Goal: Information Seeking & Learning: Learn about a topic

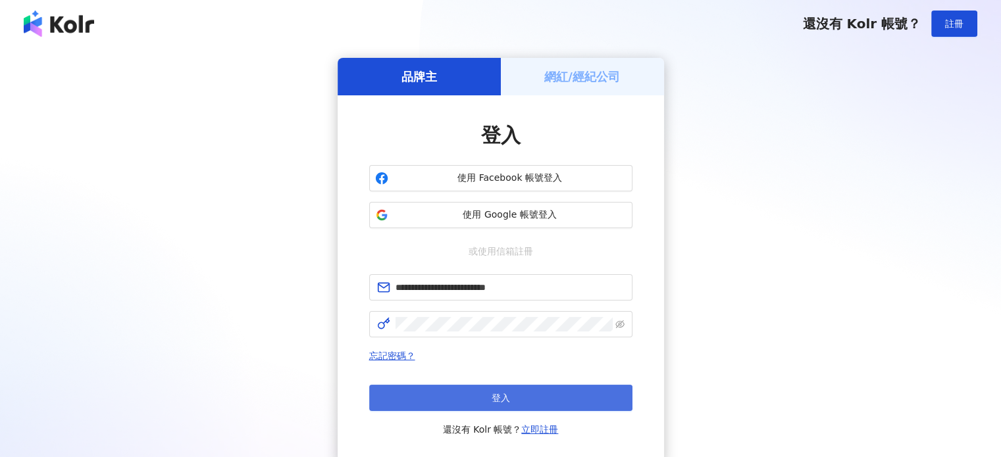
click at [520, 388] on button "登入" at bounding box center [500, 398] width 263 height 26
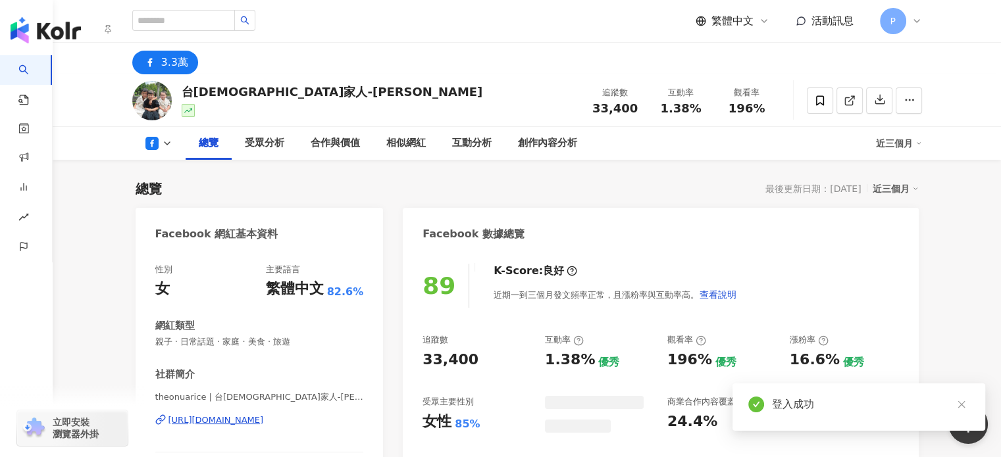
click at [30, 34] on img "button" at bounding box center [46, 30] width 70 height 26
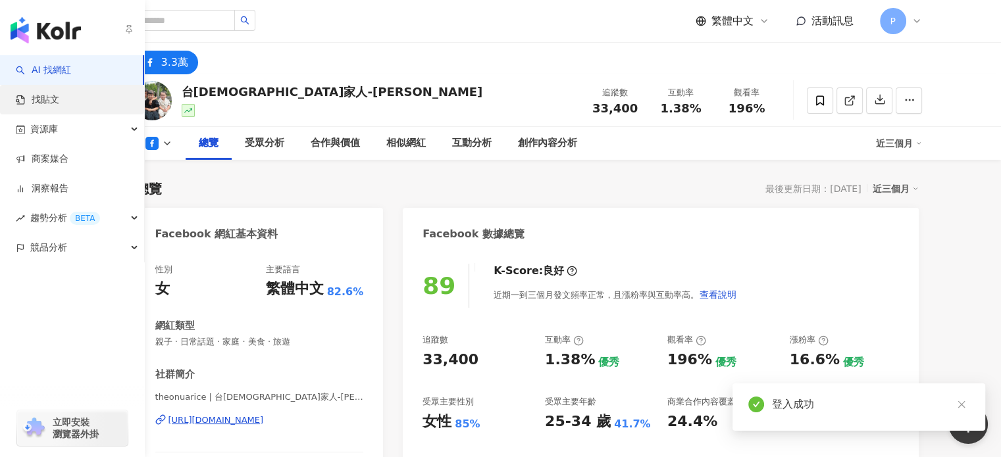
click at [51, 105] on link "找貼文" at bounding box center [37, 99] width 43 height 13
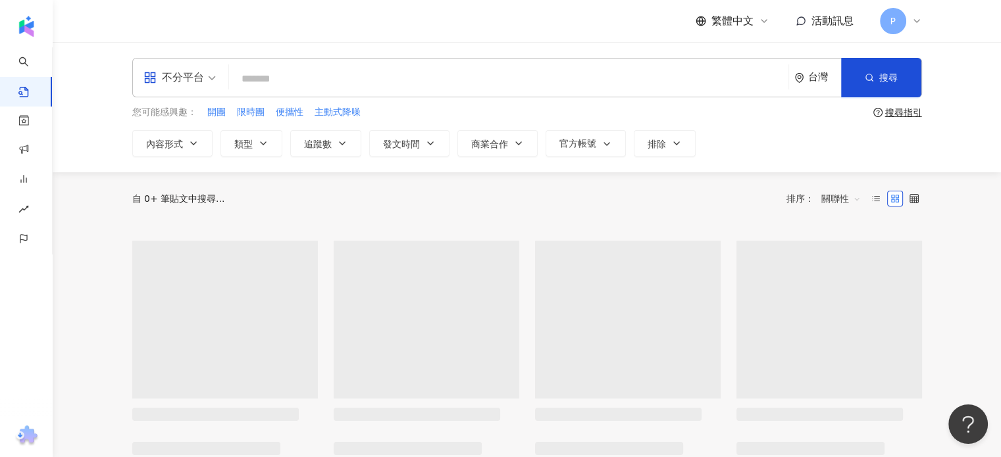
click at [268, 77] on input "search" at bounding box center [508, 78] width 549 height 28
type input "*****"
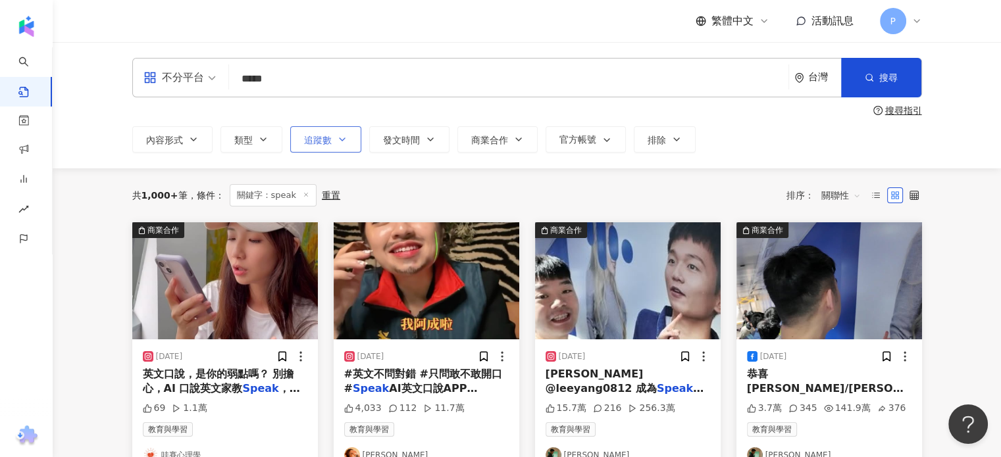
click at [328, 145] on span "追蹤數" at bounding box center [318, 140] width 28 height 11
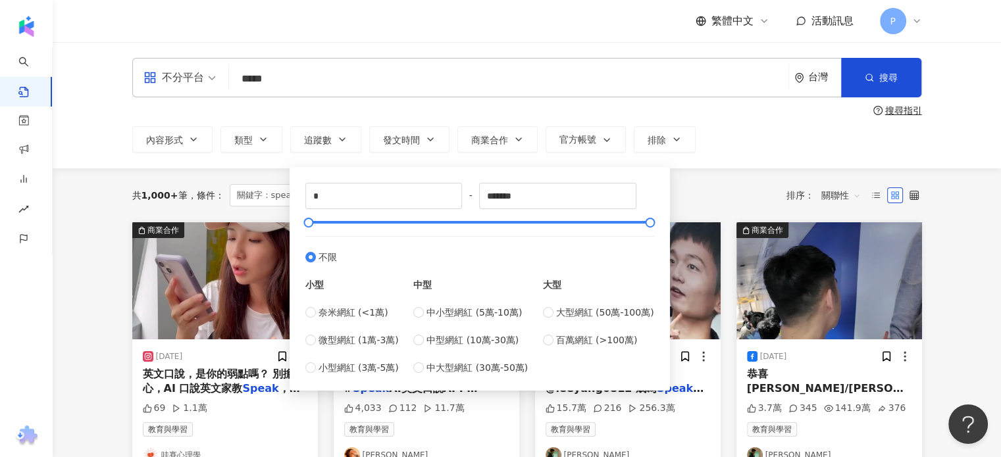
click at [546, 313] on div "小型 奈米網紅 (<1萬) 微型網紅 (1萬-3萬) 小型網紅 (3萬-5萬) 中型 中小型網紅 (5萬-10萬) 中型網紅 (10萬-30萬) 中大型網紅 …" at bounding box center [479, 320] width 349 height 111
type input "******"
type input "*******"
type input "*********"
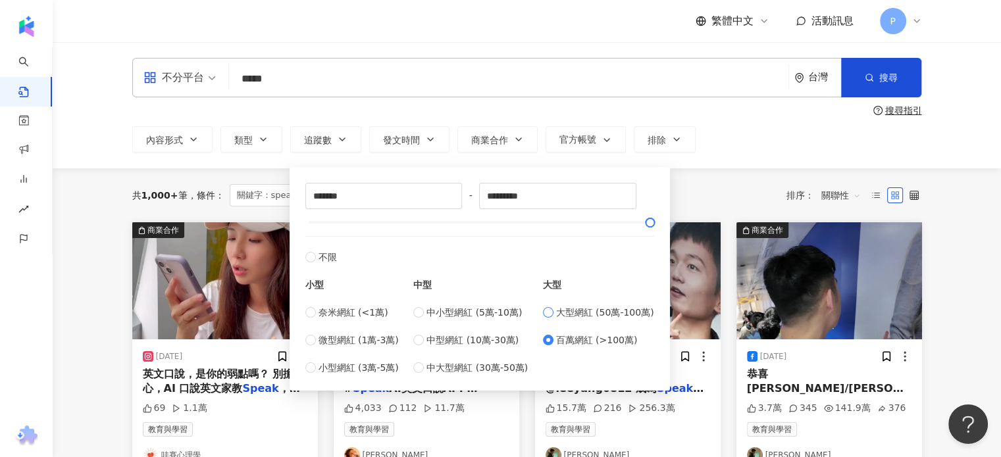
type input "******"
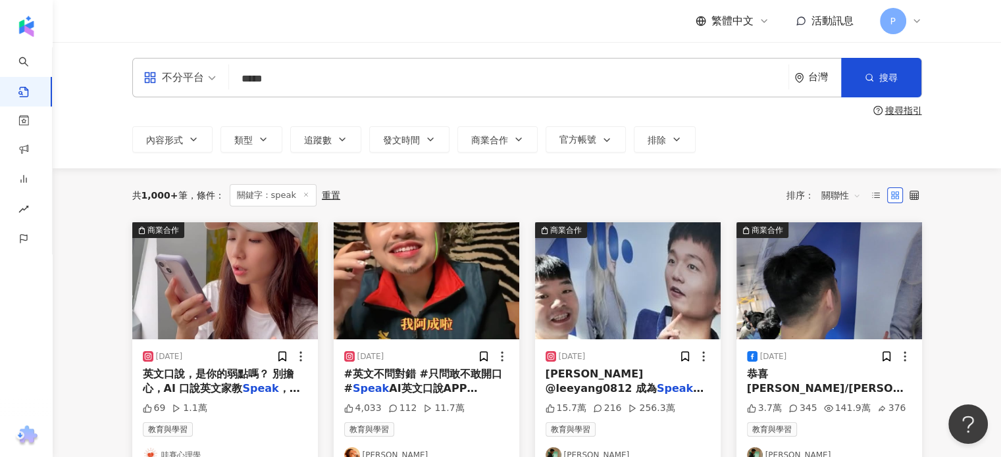
click at [723, 191] on div "共 1,000+ 筆 條件 ： 關鍵字：speak 重置 排序： 關聯性" at bounding box center [527, 195] width 790 height 22
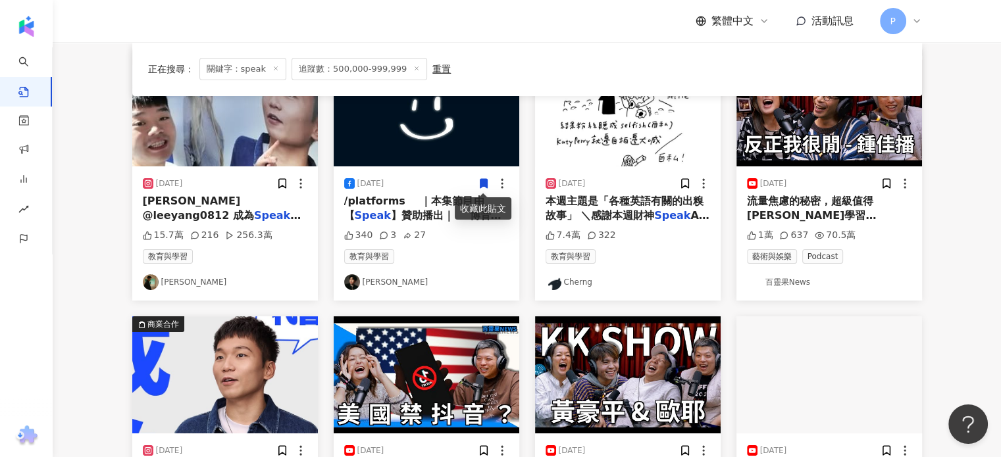
scroll to position [66, 0]
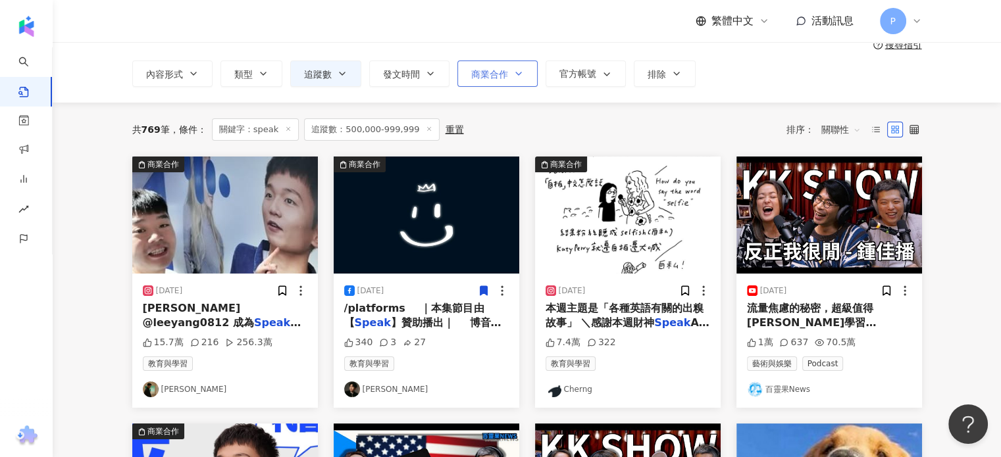
click at [522, 74] on button "商業合作" at bounding box center [497, 74] width 80 height 26
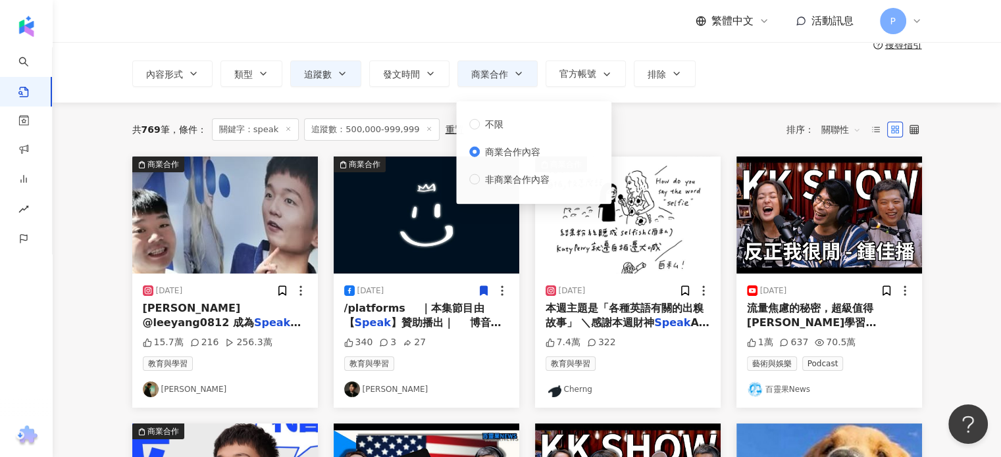
click at [713, 127] on div "共 769 筆 條件 ： 關鍵字：speak 追蹤數：500,000-999,999 重置 排序： 關聯性" at bounding box center [527, 129] width 790 height 22
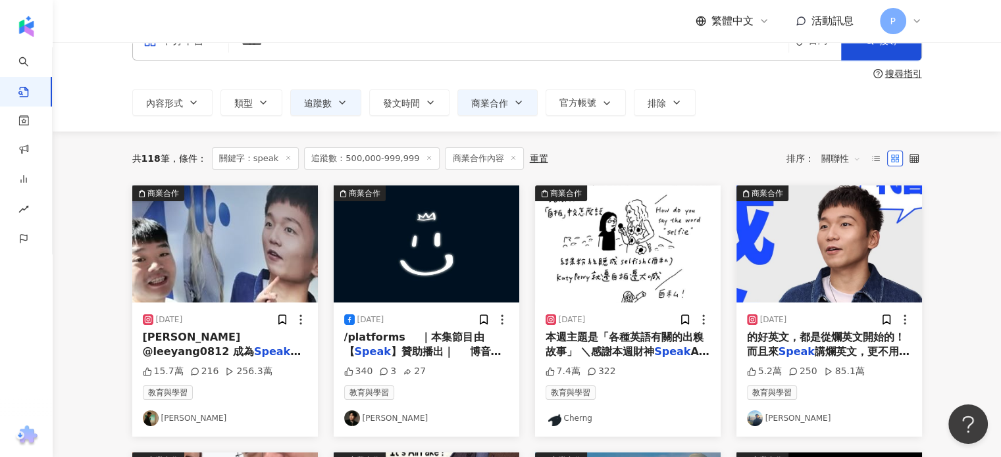
scroll to position [66, 0]
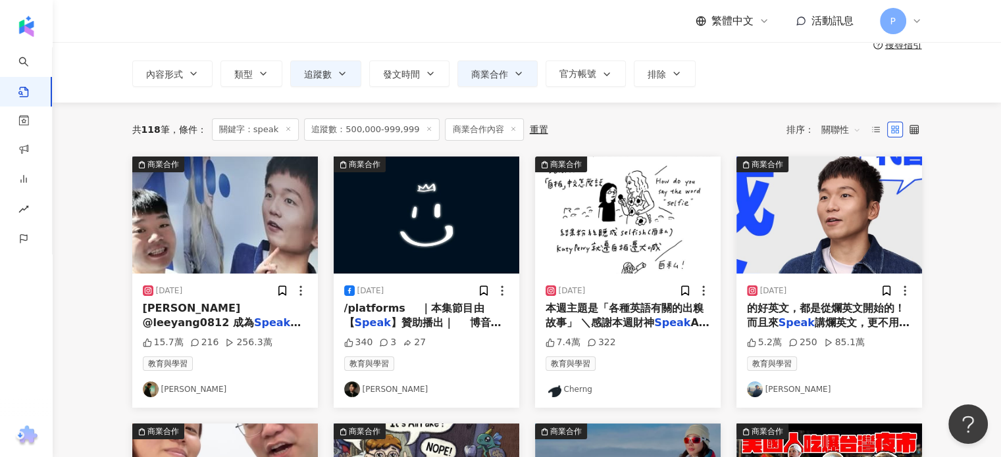
click at [420, 318] on span "】贊助播出｜ ⠀ 博音專屬優惠" at bounding box center [422, 330] width 157 height 27
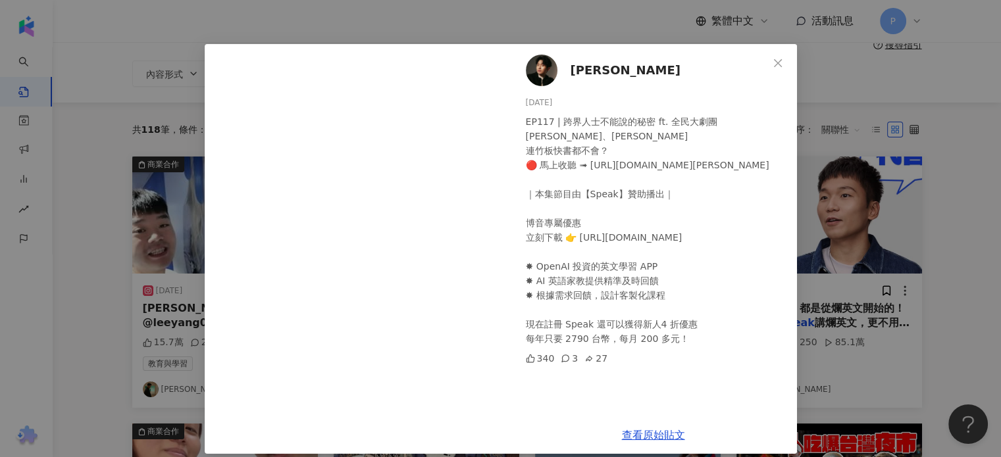
scroll to position [34, 0]
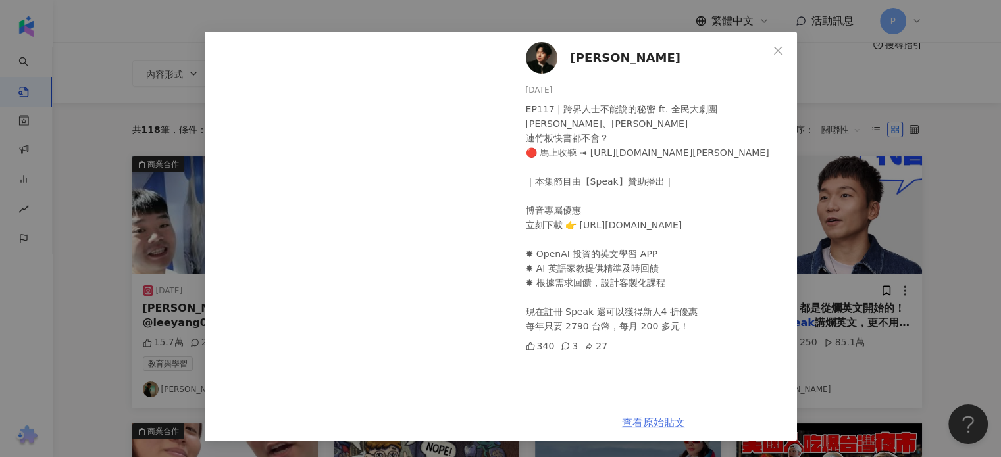
click at [636, 423] on link "查看原始貼文" at bounding box center [653, 423] width 63 height 13
click at [774, 47] on icon "close" at bounding box center [778, 50] width 8 height 8
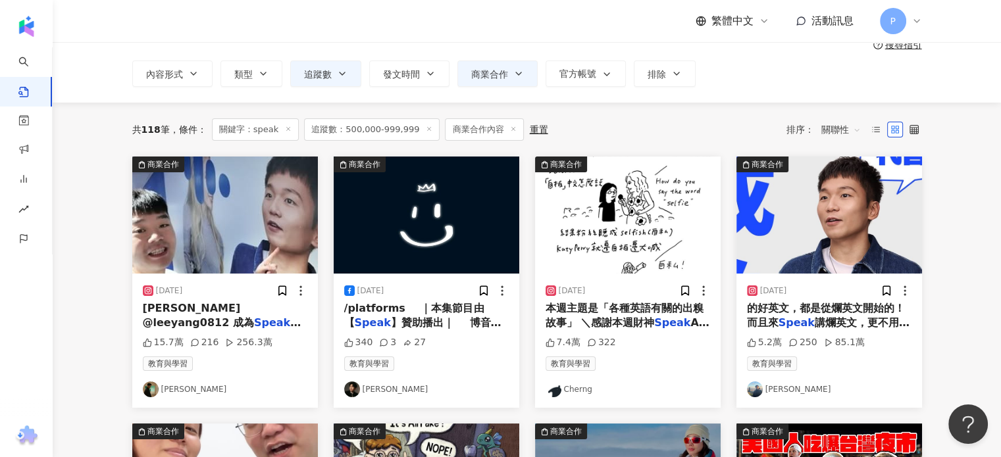
click at [646, 313] on span "本週主題是「各種英語有關的出糗故事」 ＼感謝本週財神" at bounding box center [625, 315] width 158 height 27
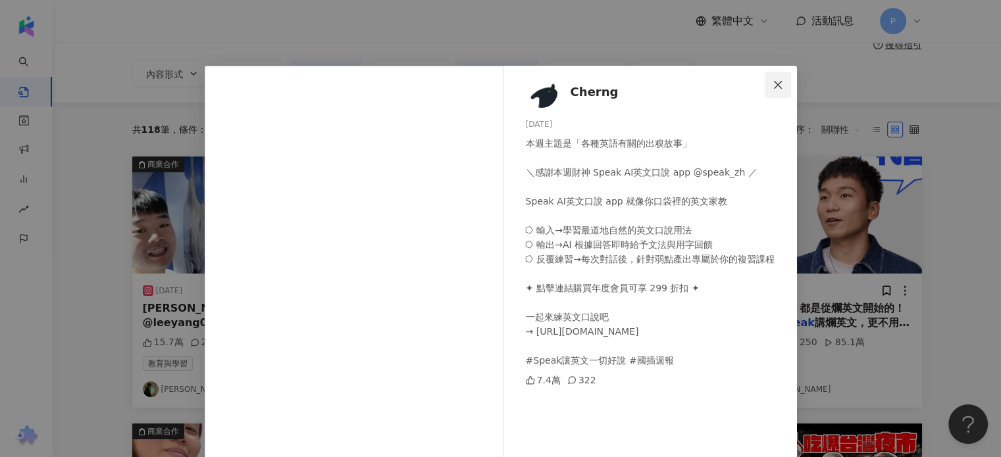
click at [773, 81] on icon "close" at bounding box center [778, 85] width 11 height 11
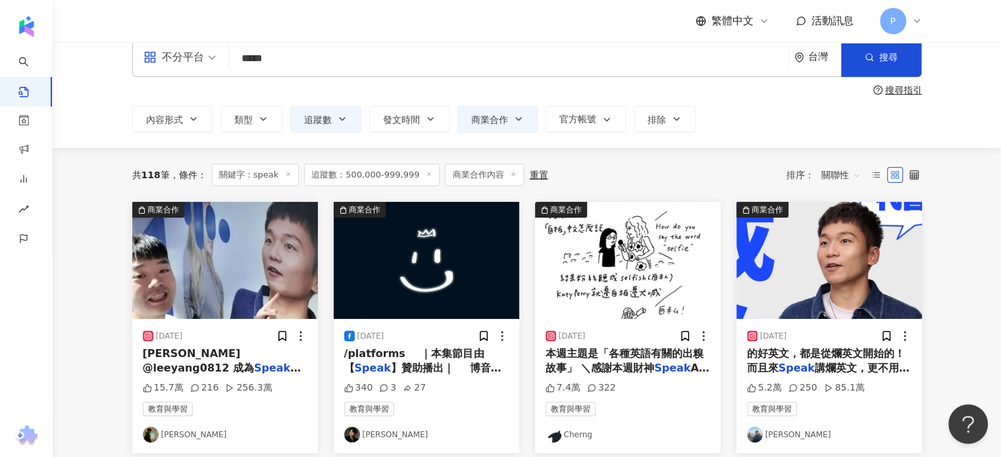
scroll to position [0, 0]
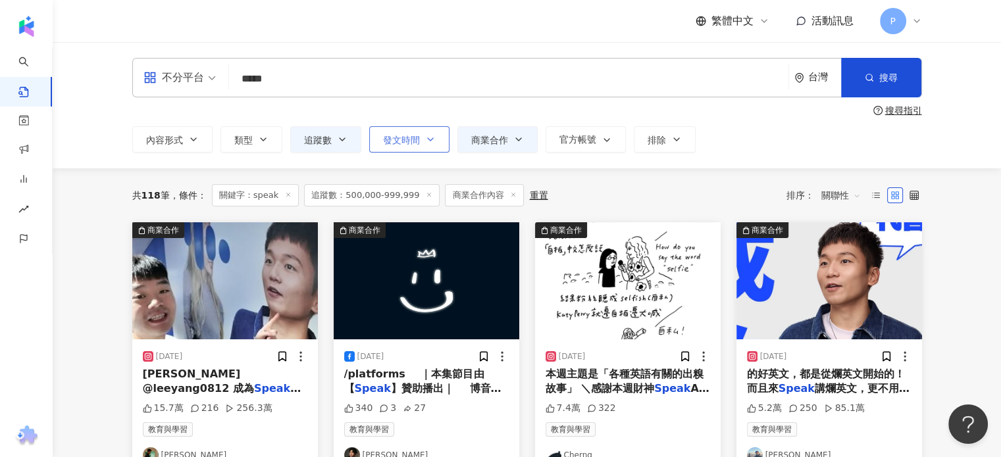
click at [442, 149] on button "發文時間" at bounding box center [409, 139] width 80 height 26
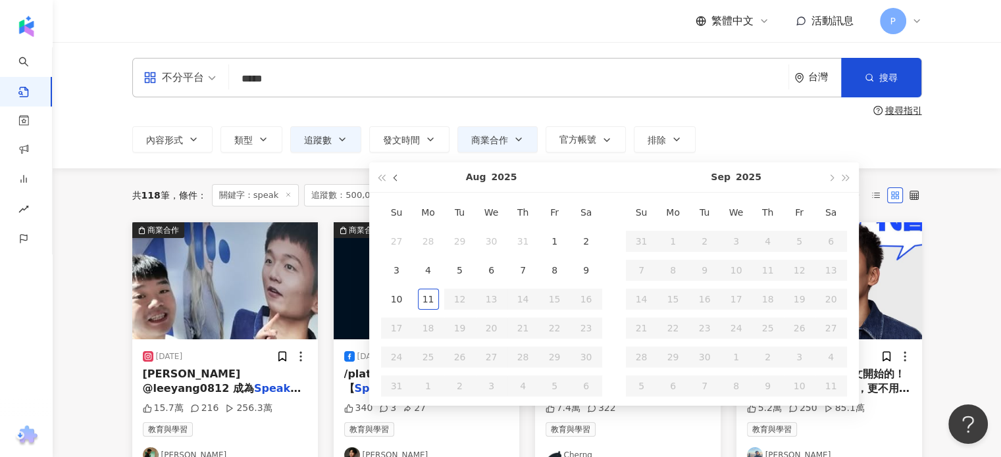
click at [392, 182] on button "button" at bounding box center [396, 178] width 14 height 30
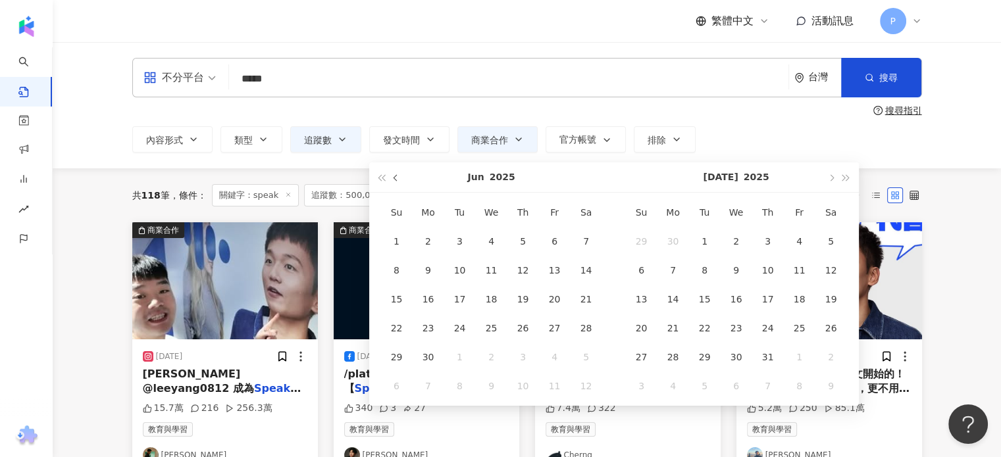
click at [392, 182] on button "button" at bounding box center [396, 178] width 14 height 30
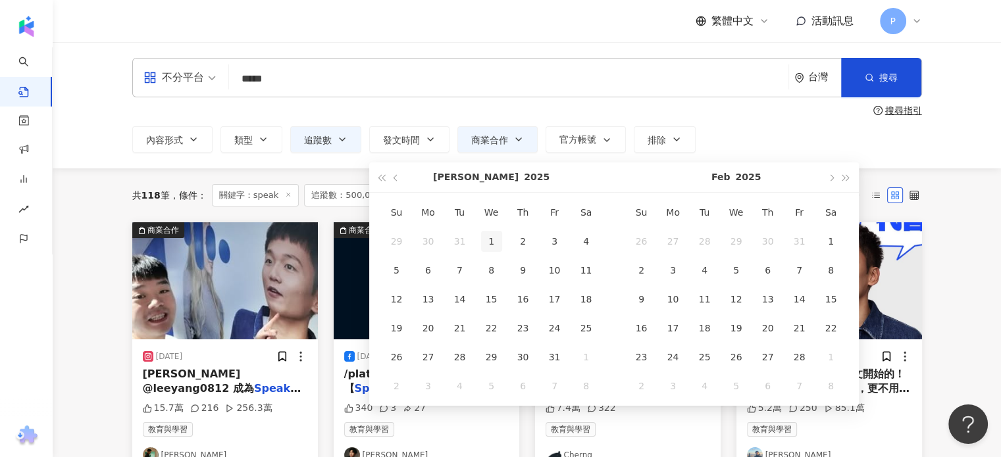
type input "**********"
click at [490, 241] on div "1" at bounding box center [491, 241] width 21 height 21
type input "**********"
click at [830, 181] on span "button" at bounding box center [831, 177] width 7 height 7
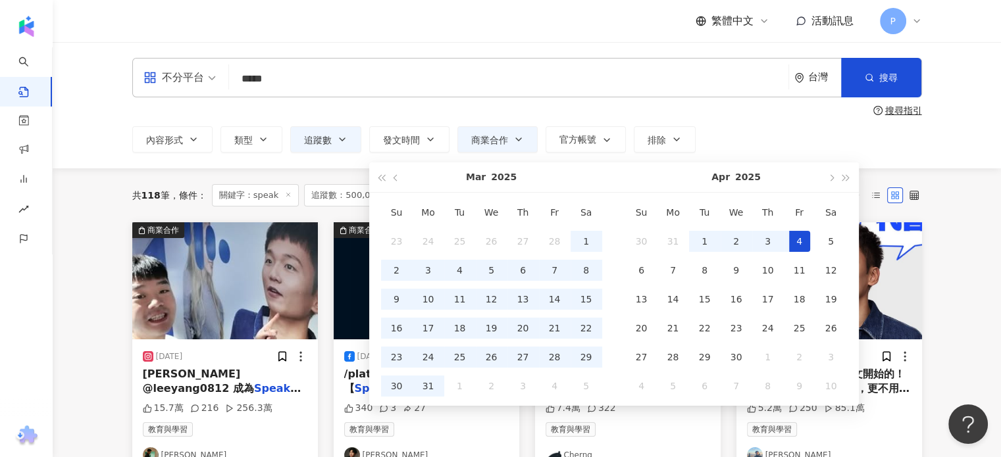
type input "**********"
click at [426, 388] on div "31" at bounding box center [428, 386] width 21 height 21
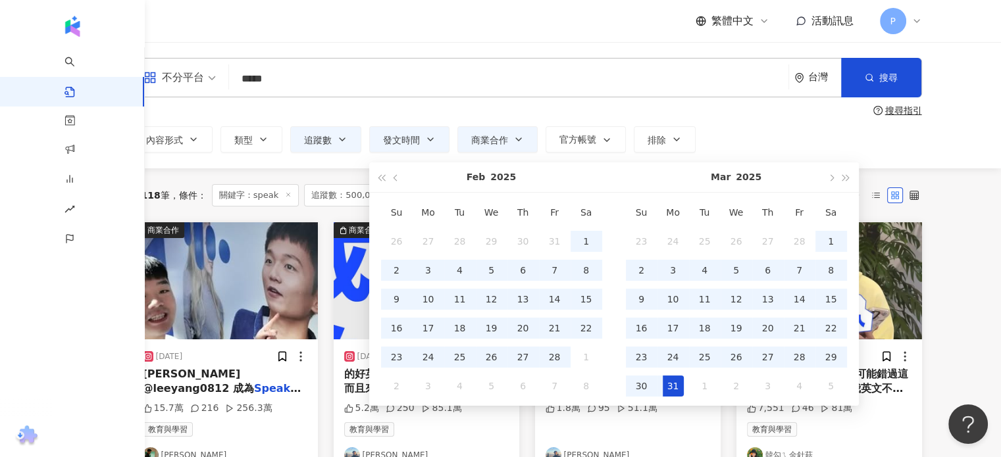
type input "**********"
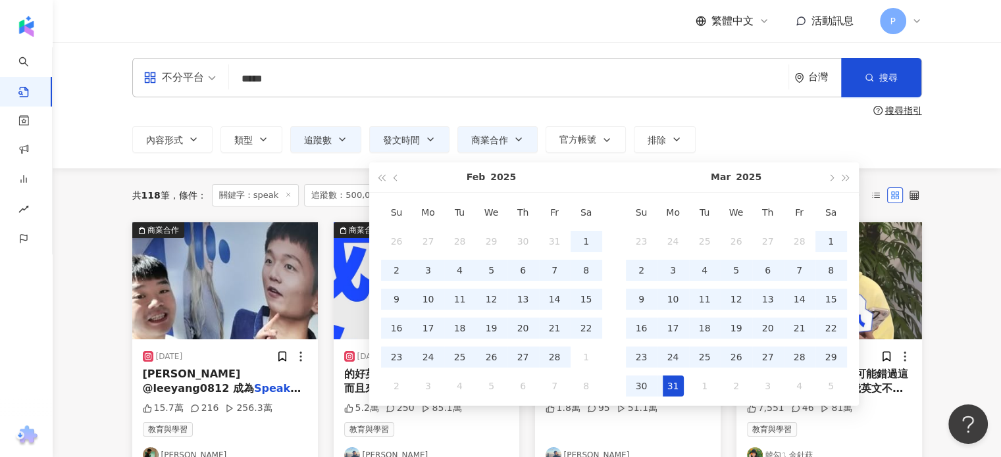
click at [192, 206] on div "共 118 筆 條件 ： 關鍵字：speak 追蹤數：500,000-999,999 發文時間：2025/1/1 - 2025/3/31 商業合作內容 重置" at bounding box center [411, 195] width 558 height 22
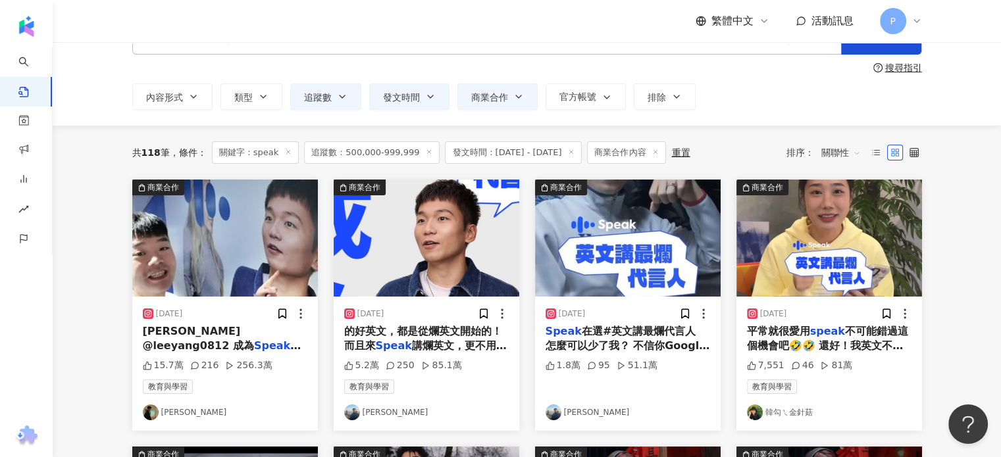
scroll to position [66, 0]
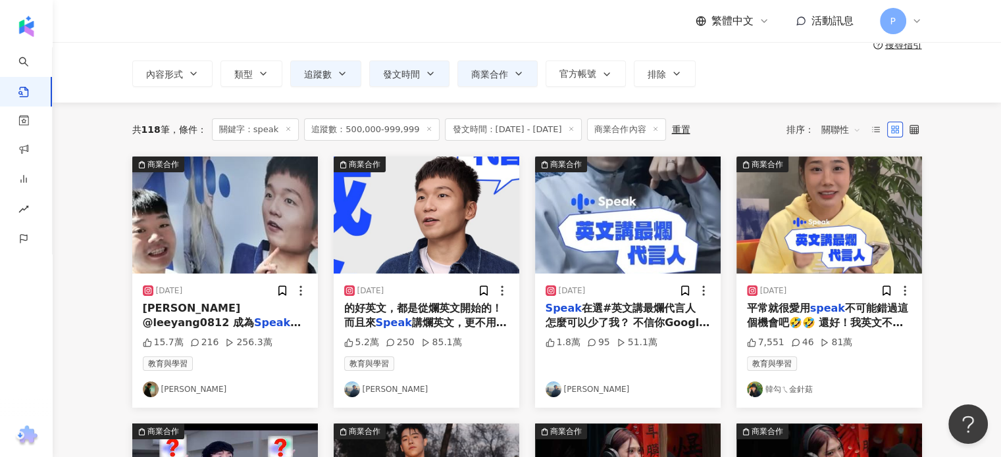
click at [851, 319] on span "不可能錯過這個機會吧🤣🤣 還好！我英文不好！選我選我！ 其實[DATE]就下載這個app 最近卯起來用 趁我英文變好之前來參加徵選一下代言人[PERSON_N…" at bounding box center [829, 389] width 164 height 174
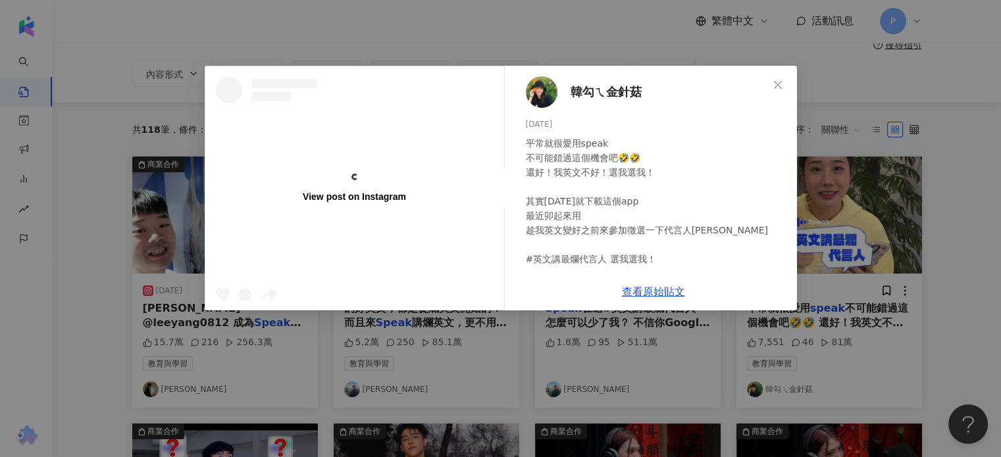
click at [666, 289] on div "平常就很愛用speak 不可能錯過這個機會吧🤣🤣 還好！我英文不好！選我選我！ 其實[DATE]就下載這個app 最近卯起來用 趁我英文變好之前來參加徵選一下…" at bounding box center [656, 281] width 261 height 290
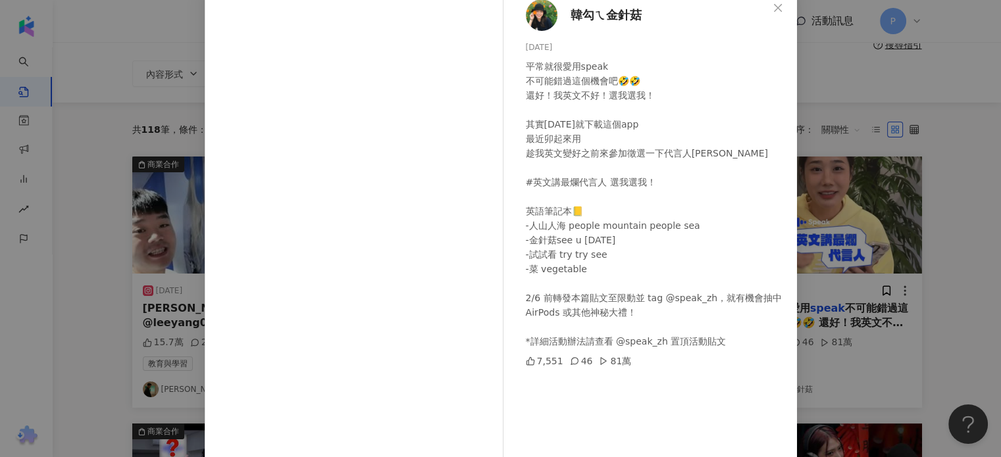
scroll to position [134, 0]
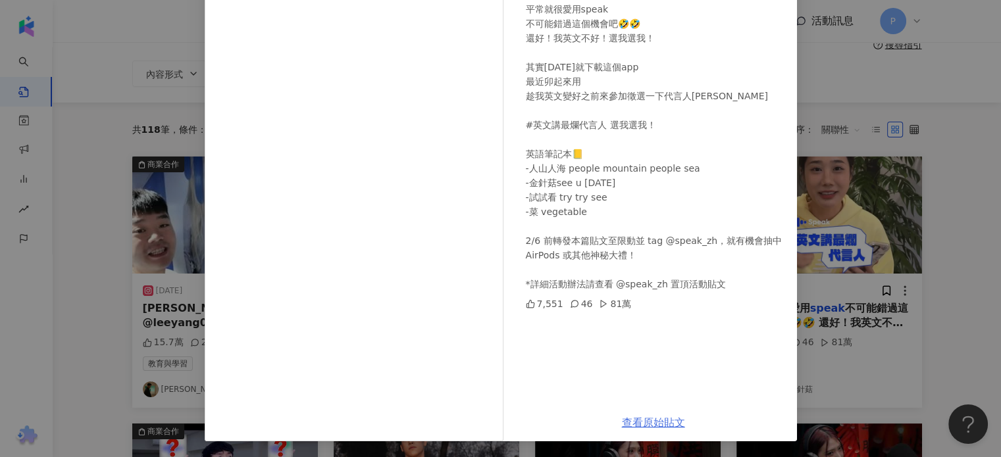
click at [650, 418] on link "查看原始貼文" at bounding box center [653, 423] width 63 height 13
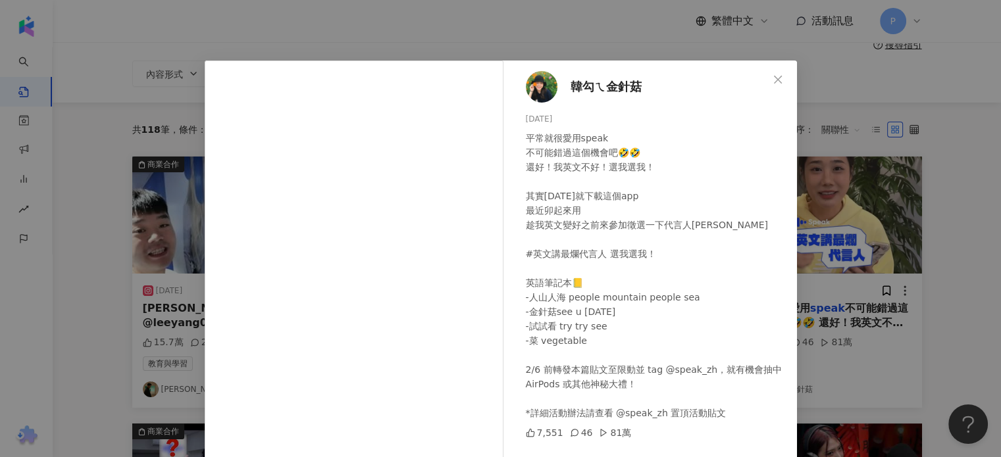
scroll to position [0, 0]
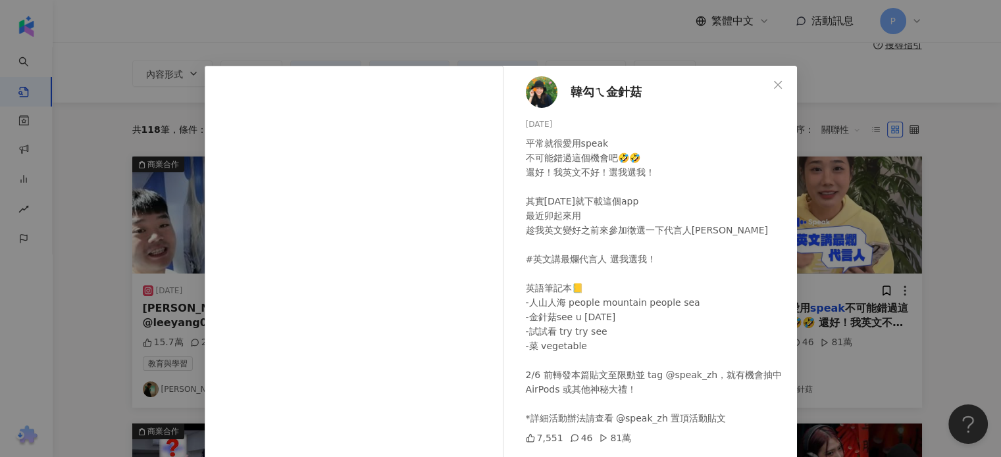
click at [943, 118] on div "韓勾ㄟ金針菇 [DATE] 平常就很愛用speak 不可能錯過這個機會吧🤣🤣 還好！我英文不好！選我選我！ 其實[DATE]就下載這個app 最近卯起來用 趁…" at bounding box center [500, 228] width 1001 height 457
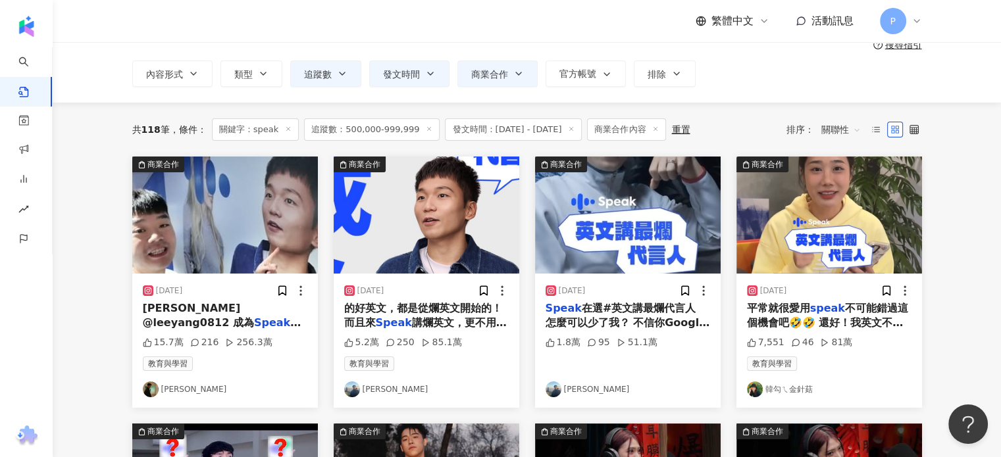
scroll to position [395, 0]
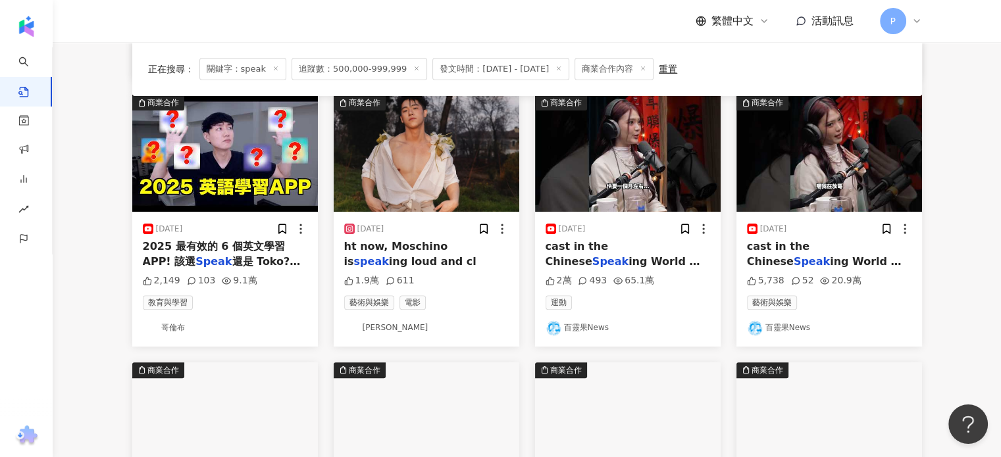
click at [628, 255] on mark "Speak" at bounding box center [610, 261] width 36 height 13
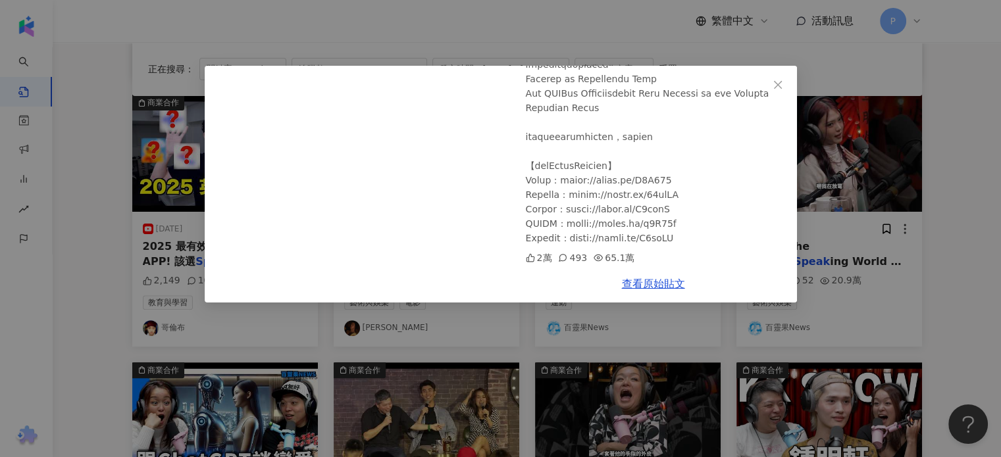
scroll to position [458, 0]
click at [955, 194] on div "百靈果News 2025/2/21 放很多假的國家 ft. @gracelf #shorts #女團 #girlgroup 2萬 493 65.1萬 查看原始…" at bounding box center [500, 228] width 1001 height 457
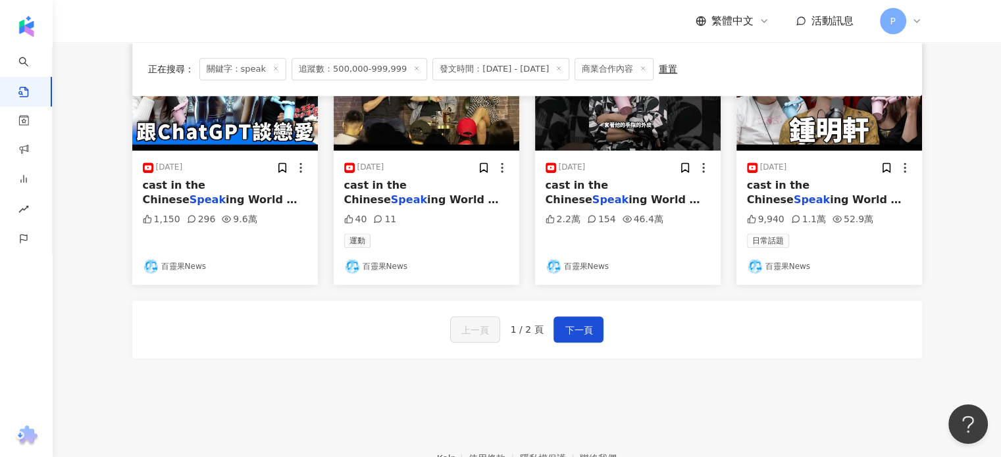
scroll to position [658, 0]
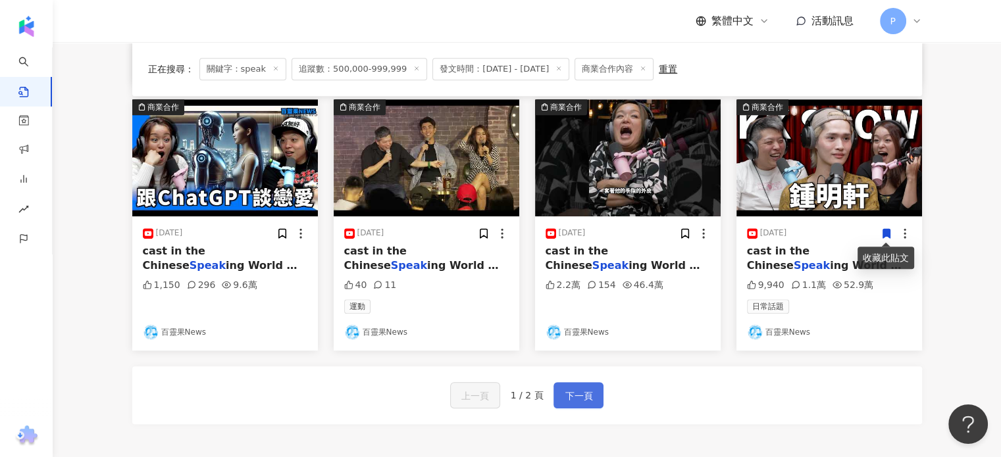
click at [596, 399] on button "下一頁" at bounding box center [578, 395] width 50 height 26
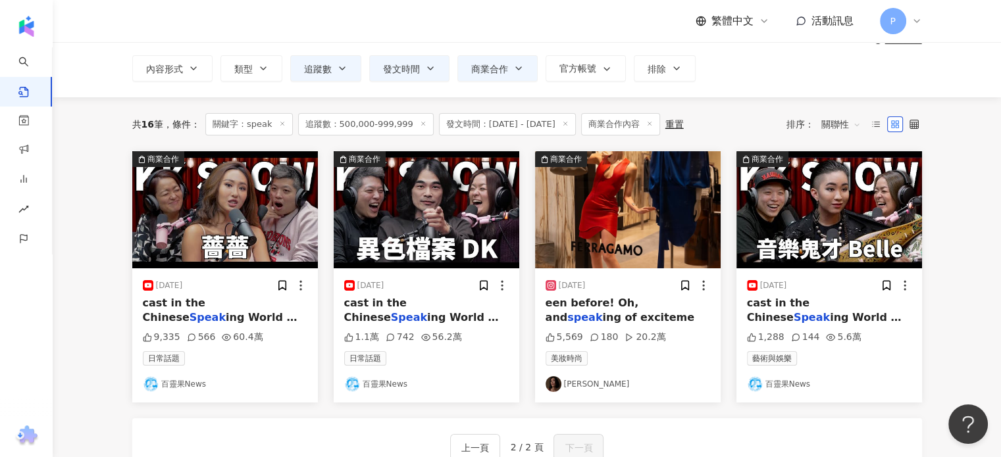
scroll to position [0, 0]
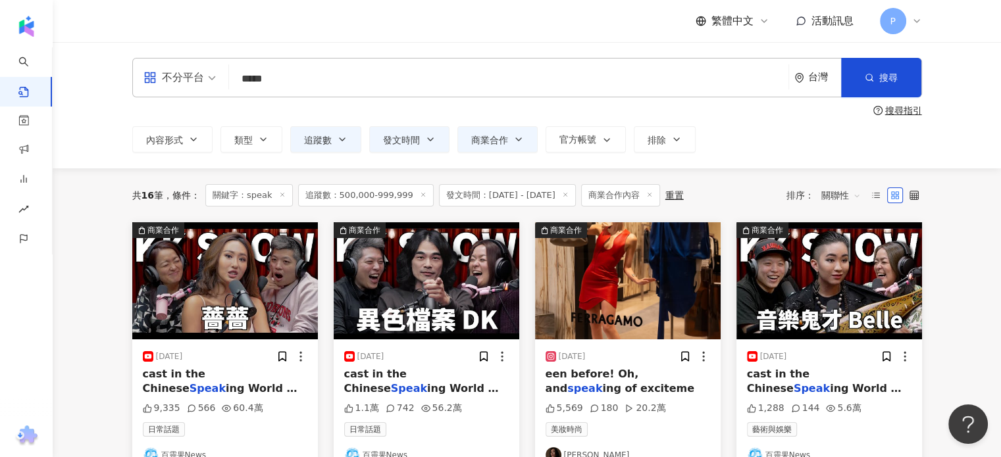
click at [420, 197] on icon at bounding box center [423, 194] width 7 height 7
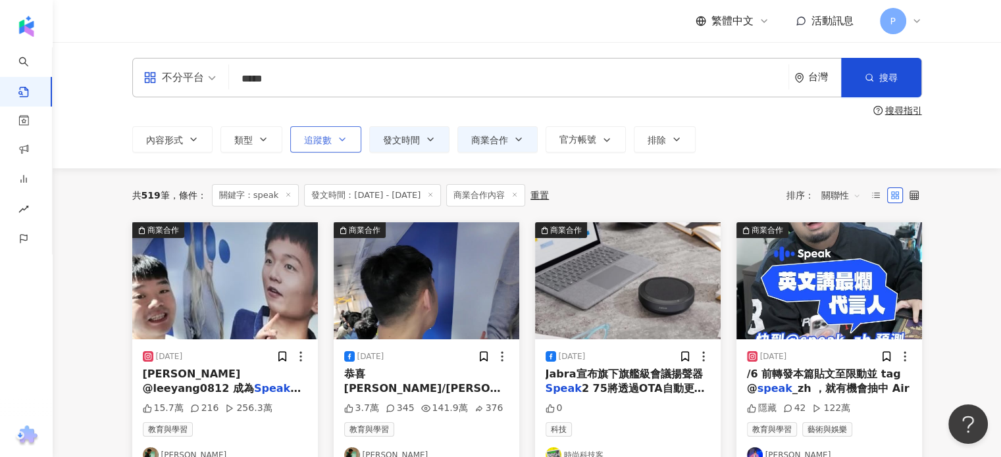
click at [329, 140] on span "追蹤數" at bounding box center [318, 140] width 28 height 11
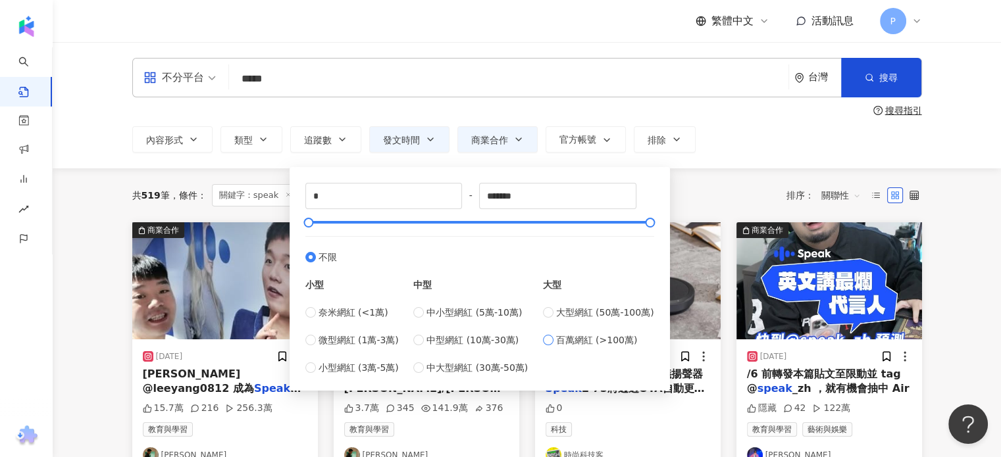
click at [559, 336] on label "百萬網紅 (>100萬)" at bounding box center [598, 340] width 111 height 14
type input "*******"
type input "*********"
click at [723, 175] on div "共 519 筆 條件 ： 關鍵字：speak 發文時間：2025/1/1 - 2025/3/31 商業合作內容 重置 排序： 關聯性" at bounding box center [527, 195] width 790 height 54
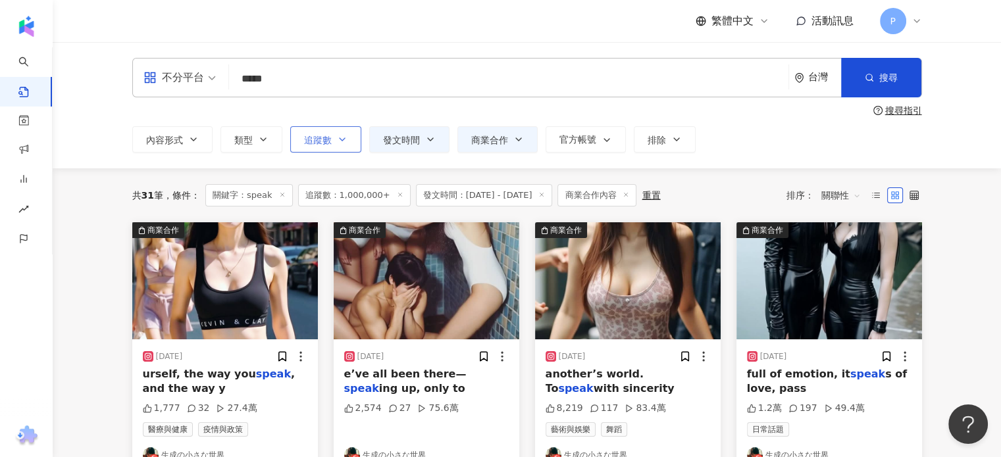
click at [318, 141] on span "追蹤數" at bounding box center [318, 140] width 28 height 11
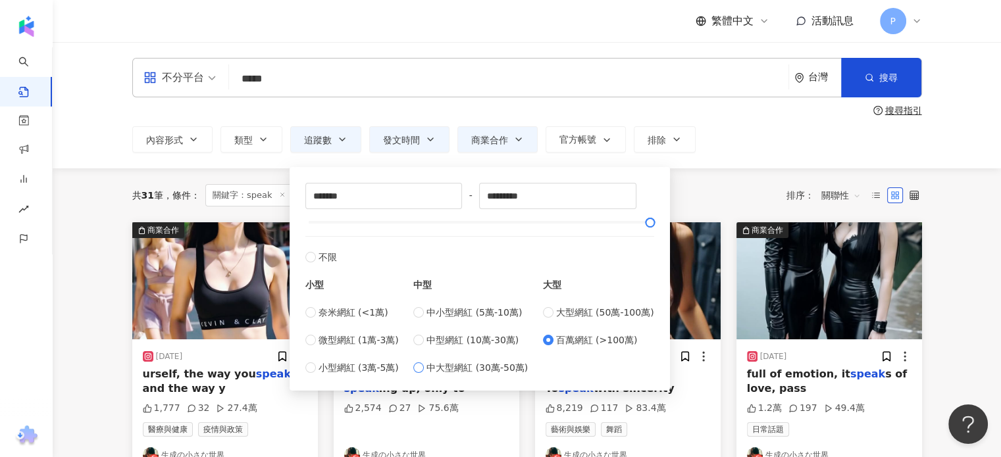
click at [426, 370] on label "中大型網紅 (30萬-50萬)" at bounding box center [470, 368] width 114 height 14
type input "******"
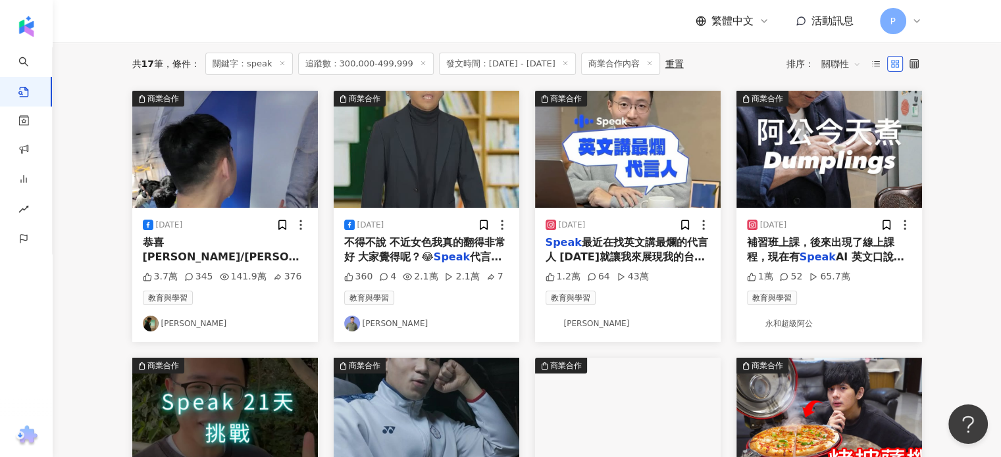
scroll to position [66, 0]
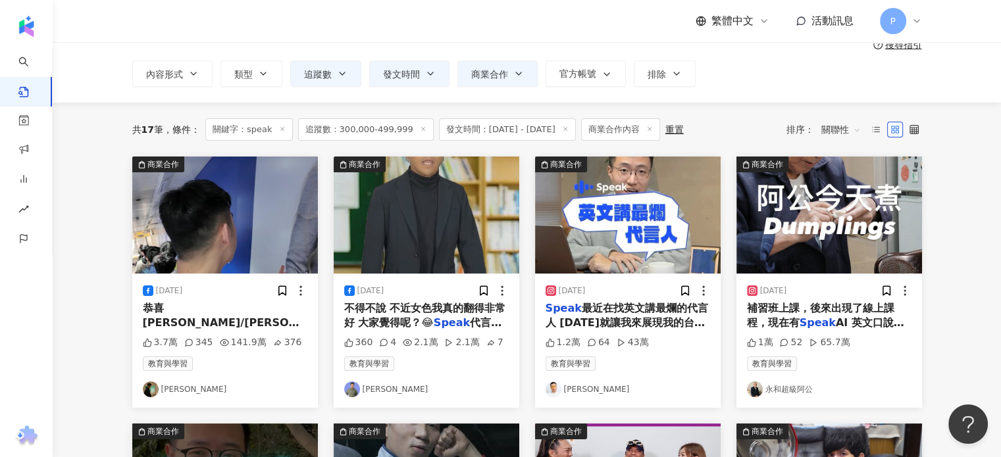
click at [426, 318] on span "不得不說 不近女色我真的翻得非常好 大家覺得呢？😂" at bounding box center [425, 315] width 162 height 27
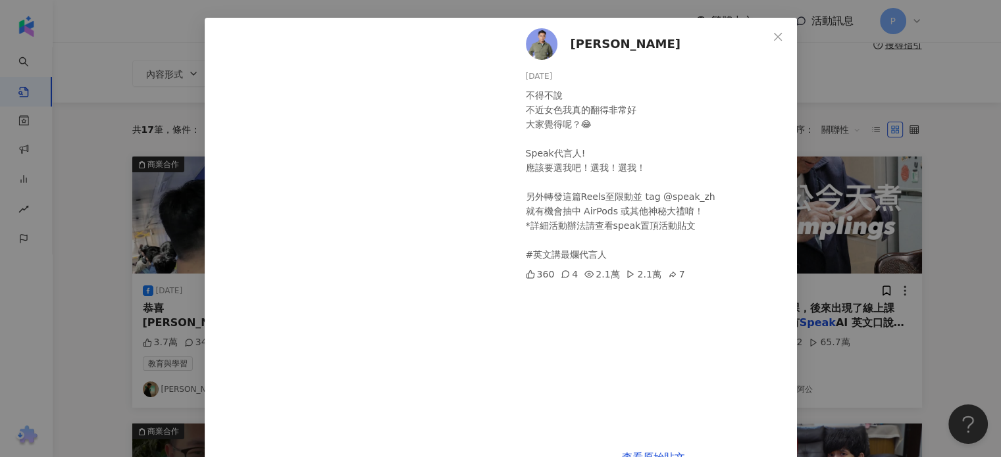
scroll to position [82, 0]
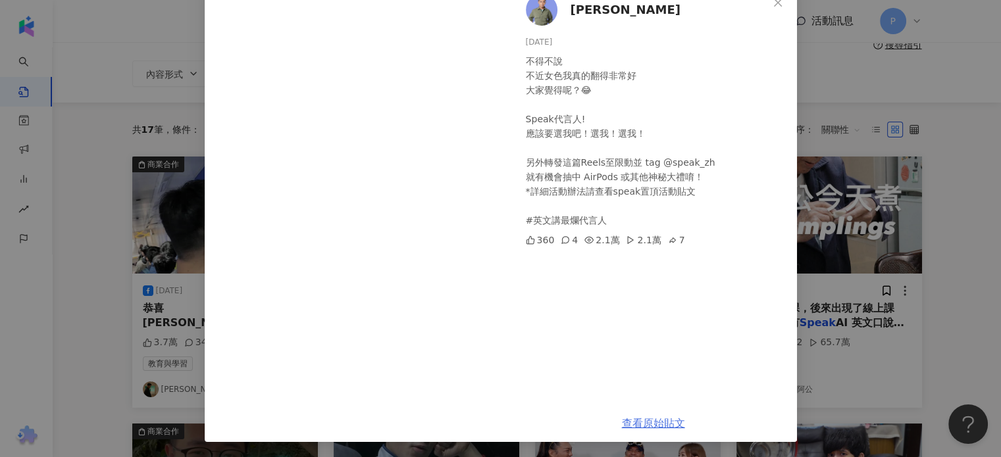
click at [640, 421] on link "查看原始貼文" at bounding box center [653, 423] width 63 height 13
click at [848, 122] on div "[PERSON_NAME][PERSON_NAME] [DATE] 不得不說 不近女色我真的翻得非常好 大家覺得呢？😂 Speak代言人! 應該要選我吧！選我…" at bounding box center [500, 228] width 1001 height 457
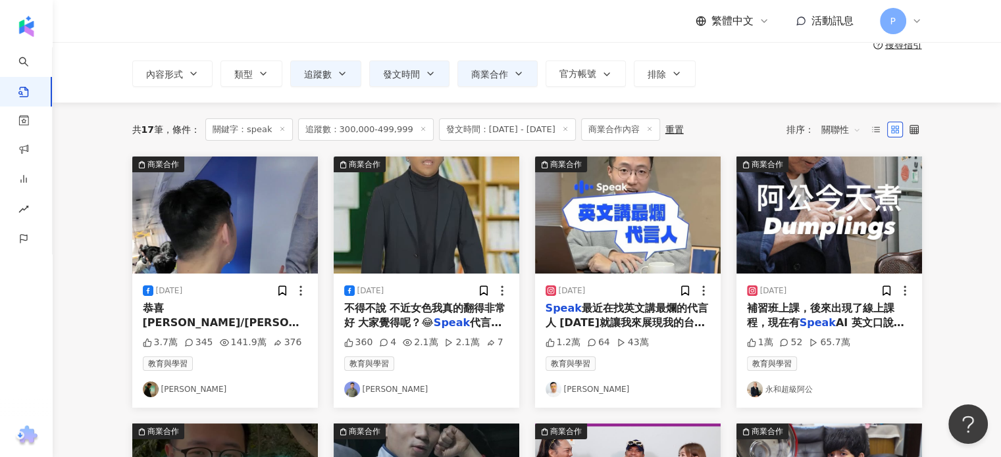
click at [586, 197] on img at bounding box center [628, 215] width 186 height 117
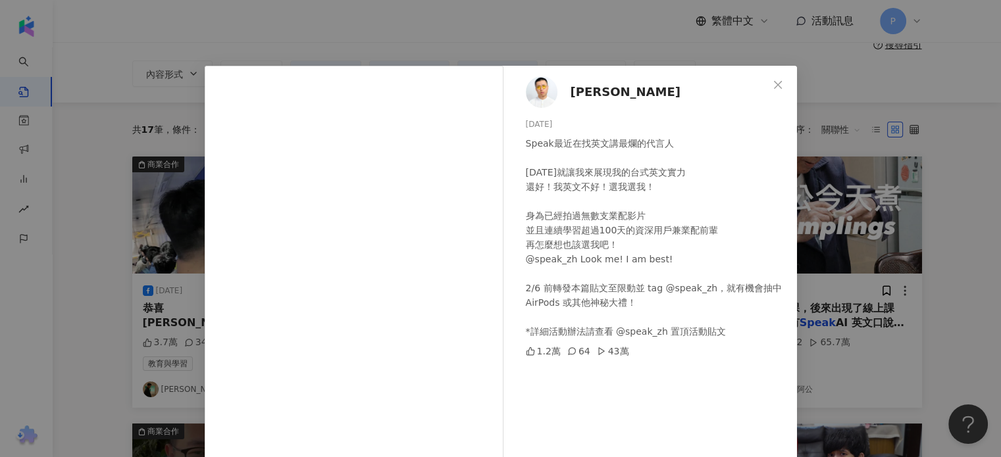
scroll to position [134, 0]
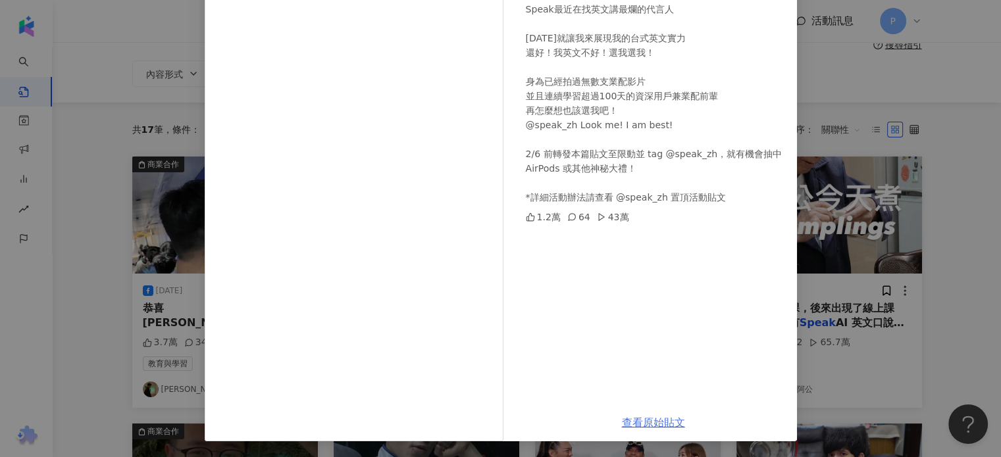
click at [645, 423] on link "查看原始貼文" at bounding box center [653, 423] width 63 height 13
click at [835, 130] on div "[PERSON_NAME][DATE] Speak最近在找英文講最爛的代言人 [DATE]就讓我來展現我的台式英文實力 還好！我英文不好！選我選我！ 身為已經…" at bounding box center [500, 228] width 1001 height 457
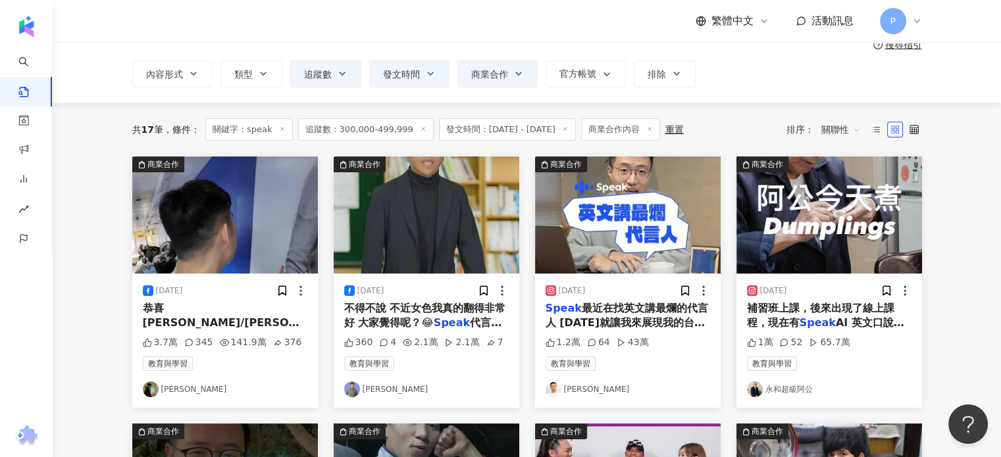
click at [811, 231] on img at bounding box center [829, 215] width 186 height 117
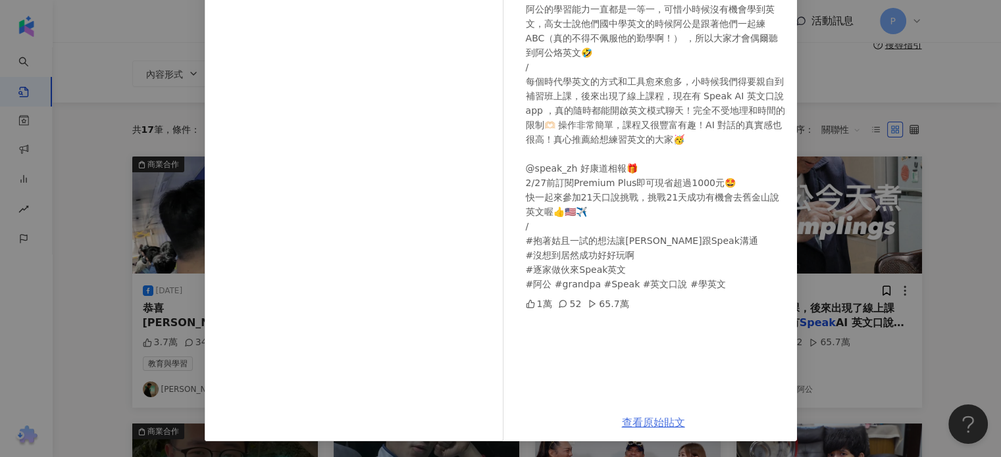
click at [632, 422] on link "查看原始貼文" at bounding box center [653, 423] width 63 height 13
click at [850, 242] on div "永和超級阿公 [DATE] 1萬 52 65.7萬 查看原始貼文" at bounding box center [500, 228] width 1001 height 457
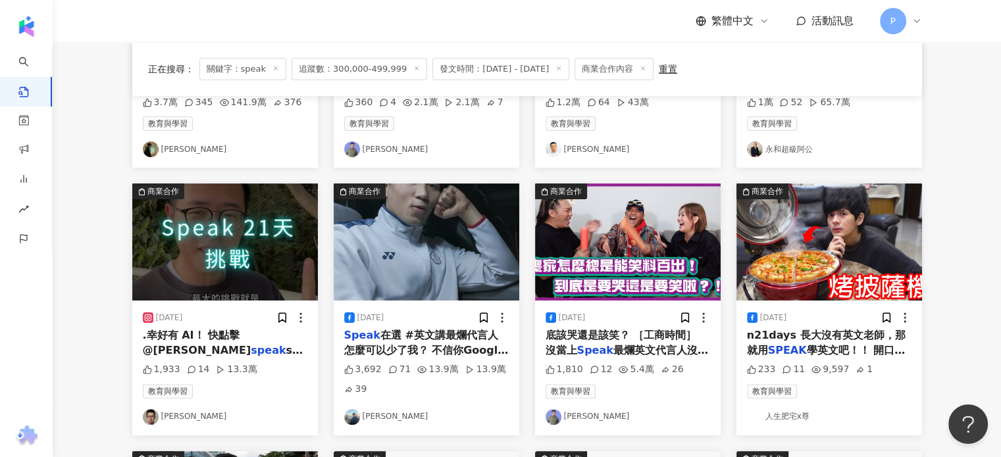
scroll to position [329, 0]
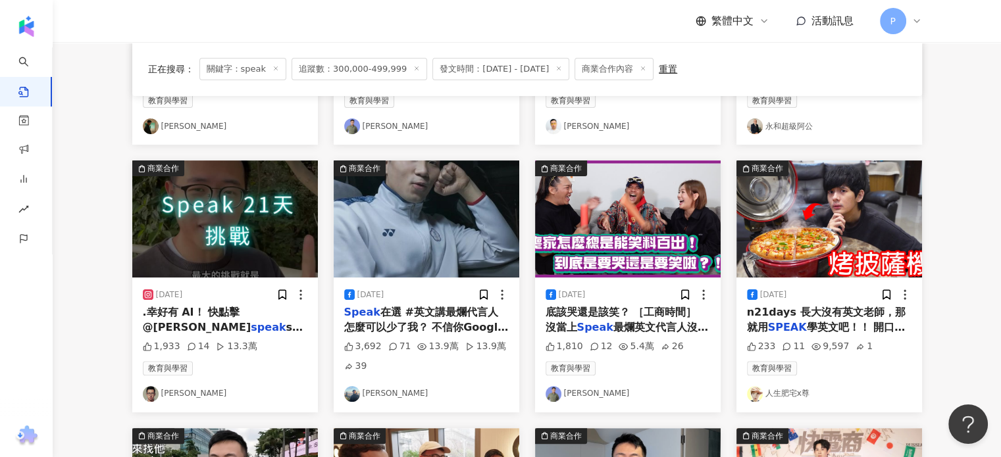
click at [647, 327] on span "最爛英文代言人沒關係 Spea" at bounding box center [627, 334] width 163 height 27
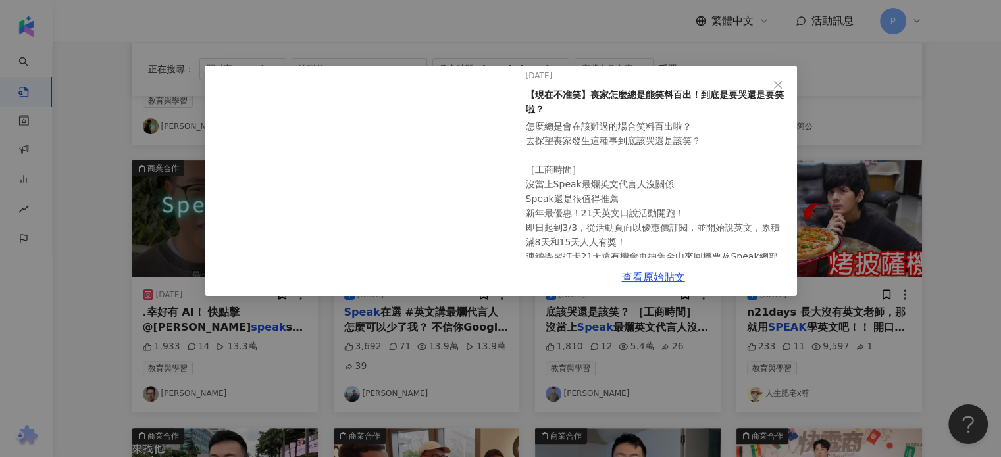
scroll to position [0, 0]
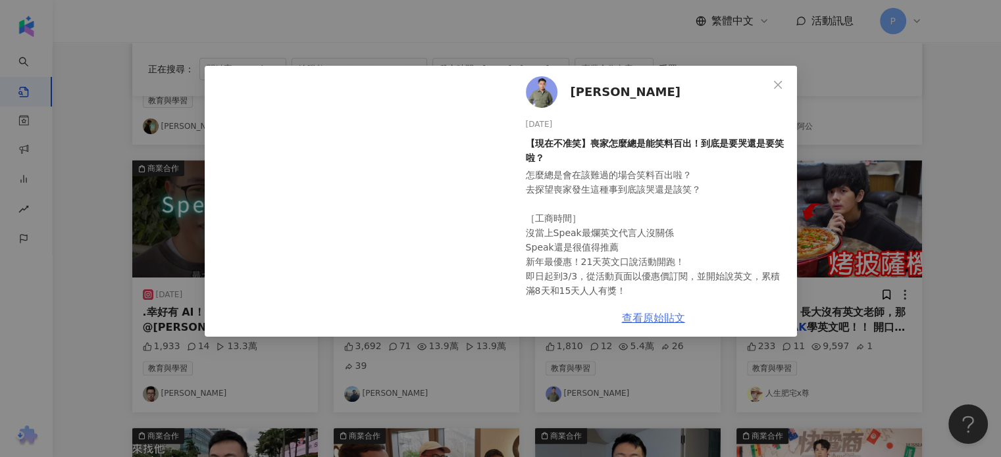
click at [663, 320] on link "查看原始貼文" at bounding box center [653, 318] width 63 height 13
click at [860, 226] on div "[PERSON_NAME][PERSON_NAME] [DATE] 【現在不准笑】喪家怎麼總是能笑料百出！到底是要哭還是要笑啦？ 怎麼總是會在該難過的場合笑料…" at bounding box center [500, 228] width 1001 height 457
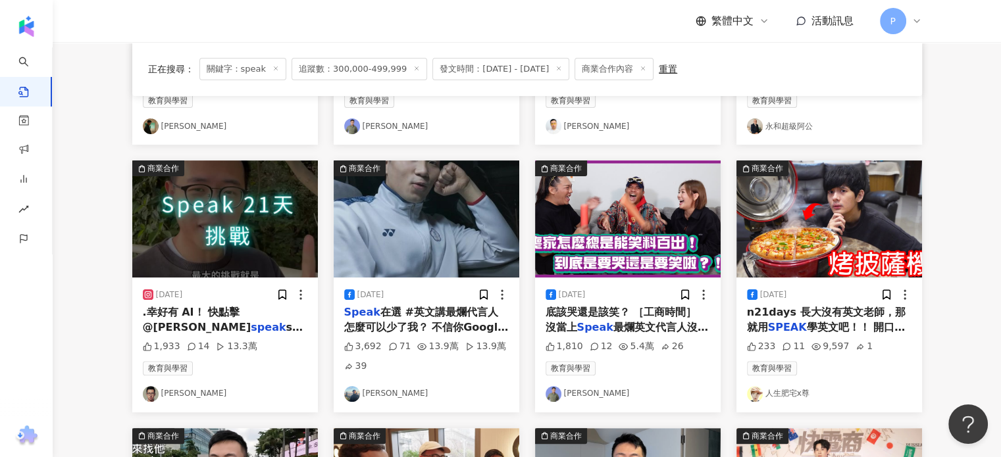
click at [850, 218] on img at bounding box center [829, 219] width 186 height 117
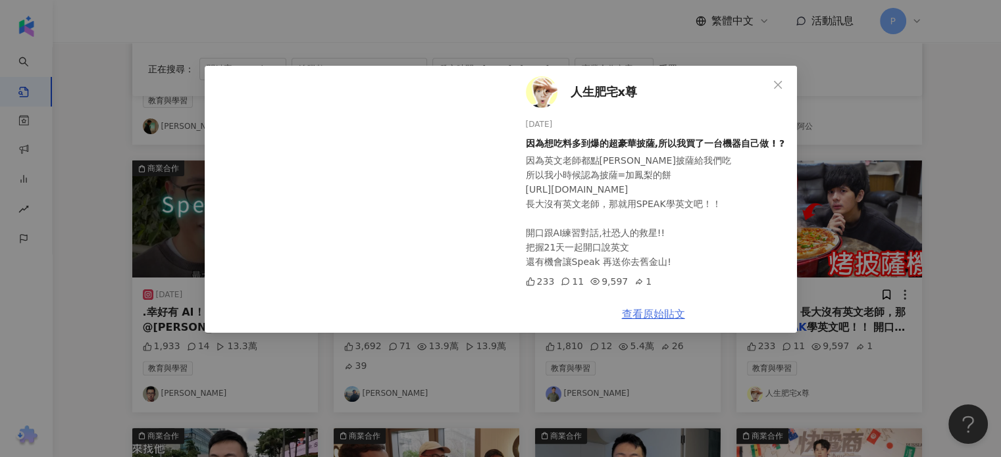
click at [655, 318] on link "查看原始貼文" at bounding box center [653, 314] width 63 height 13
click at [834, 276] on div "人生肥宅x尊 [DATE] 因為想吃料多到爆的超豪華披薩,所以我買了一台機器自己做 ! ? 因為英文老師都點[PERSON_NAME]披薩給我們吃 所以我小時…" at bounding box center [500, 228] width 1001 height 457
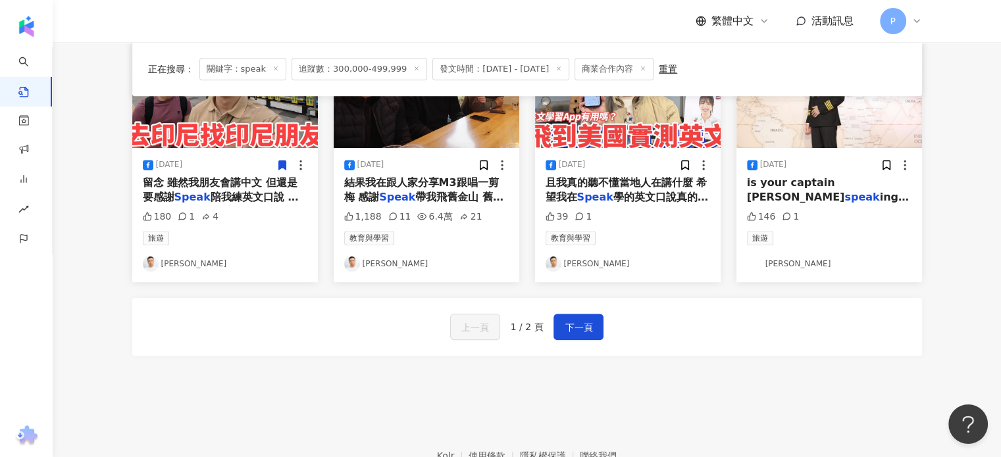
scroll to position [592, 0]
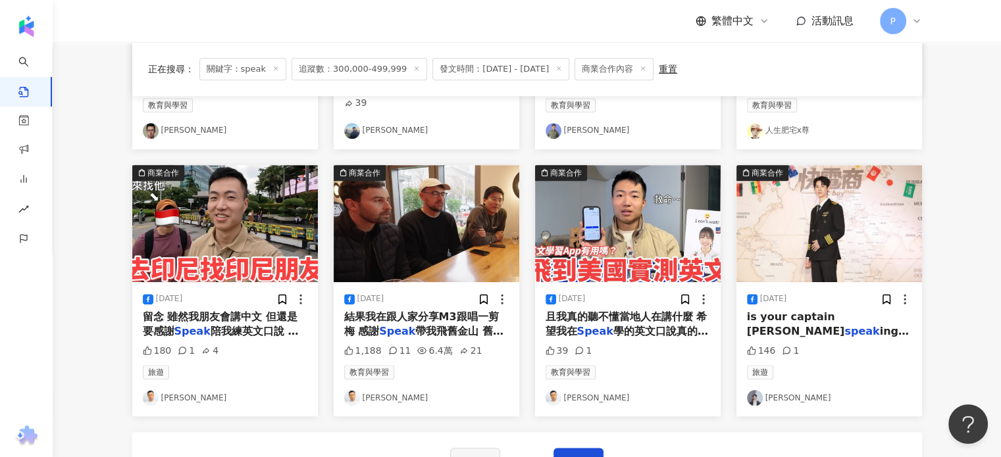
click at [230, 182] on img at bounding box center [225, 223] width 186 height 117
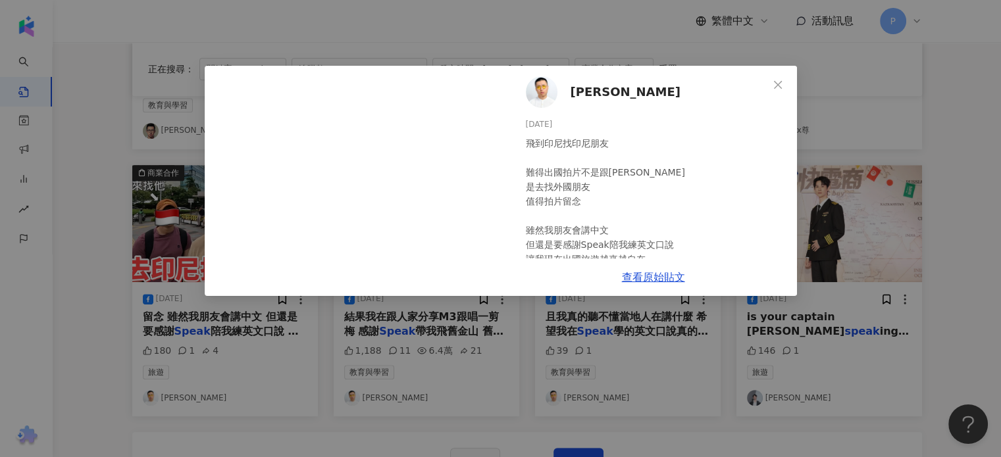
click at [494, 357] on div "黃大謙 2025/3/21 飛到印尼找印尼朋友 難得出國拍片不是跟阿滴 是去找外國朋友 值得拍片留念 雖然我朋友會講中文 但還是要感謝Speak陪我練英文口說…" at bounding box center [500, 228] width 1001 height 457
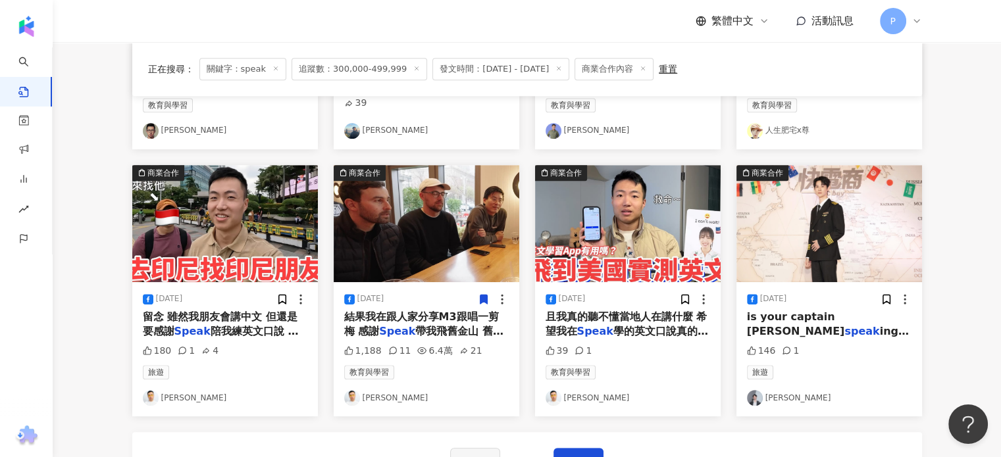
click at [442, 242] on img at bounding box center [427, 223] width 186 height 117
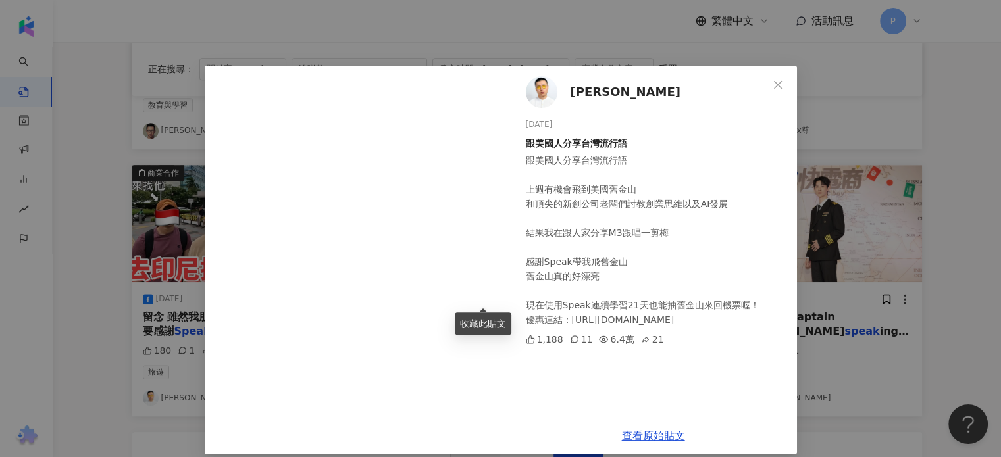
click at [929, 213] on div "黃大謙 2025/2/28 跟美國人分享台灣流行語 跟美國人分享台灣流行語 上週有機會飛到美國舊金山 和頂尖的新創公司老闆們討教創業思維以及AI發展 結果我在…" at bounding box center [500, 228] width 1001 height 457
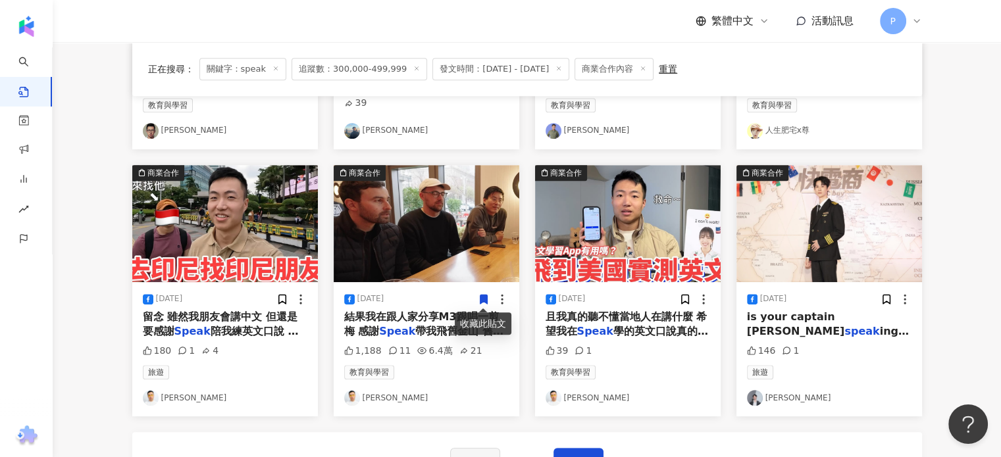
click at [592, 222] on img at bounding box center [628, 223] width 186 height 117
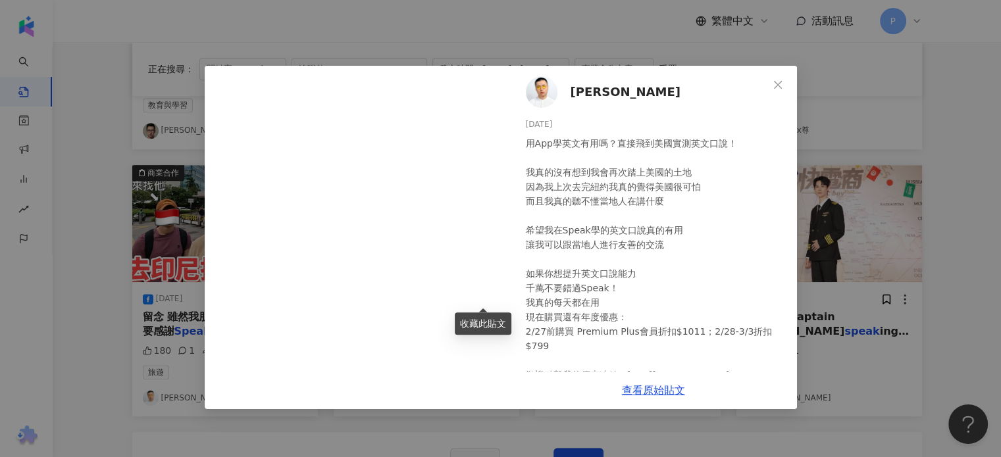
click at [924, 224] on div "[PERSON_NAME][DATE] 用App學英文有用嗎？直接飛到美國實測英文口說！ 我真的沒有想到我會再次踏上美國的土地 因為我上次去完紐約我真的覺得美…" at bounding box center [500, 228] width 1001 height 457
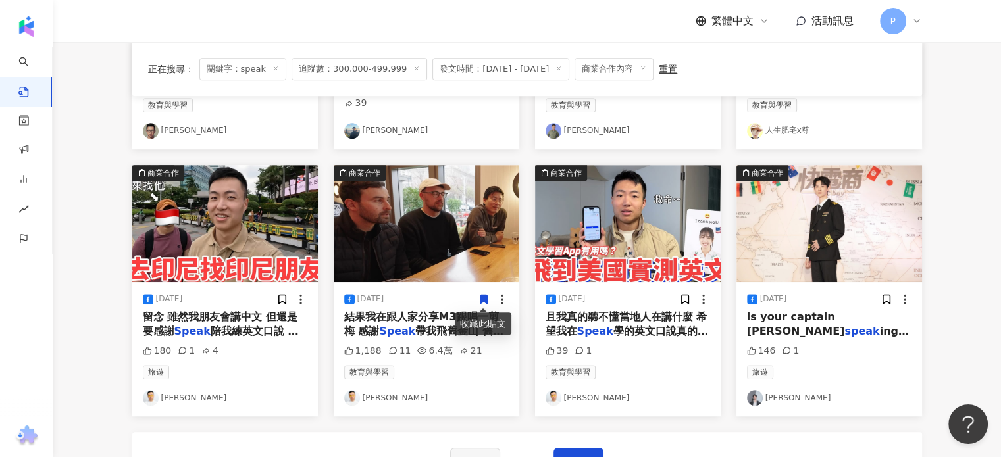
scroll to position [724, 0]
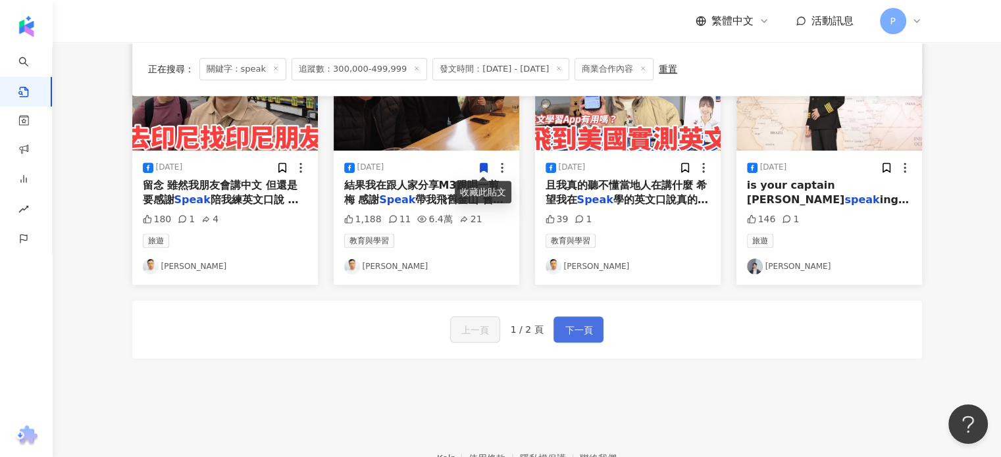
click at [580, 327] on span "下一頁" at bounding box center [579, 330] width 28 height 16
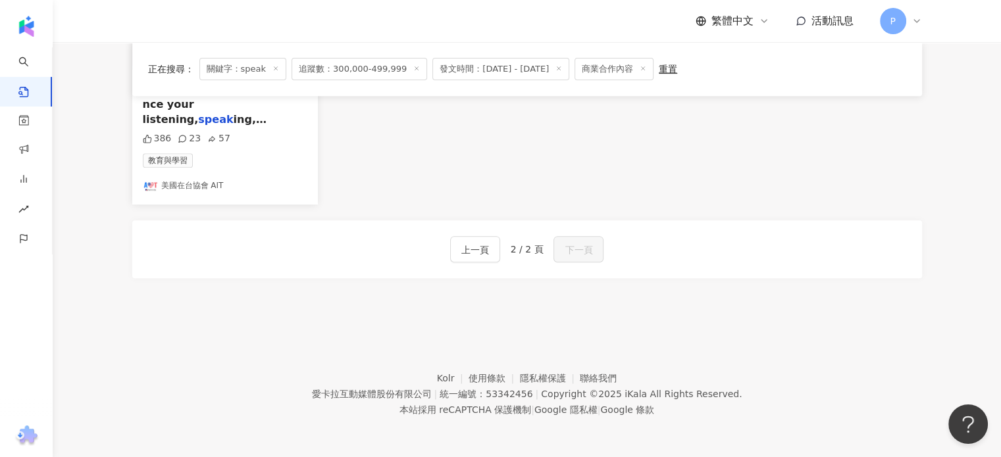
scroll to position [456, 0]
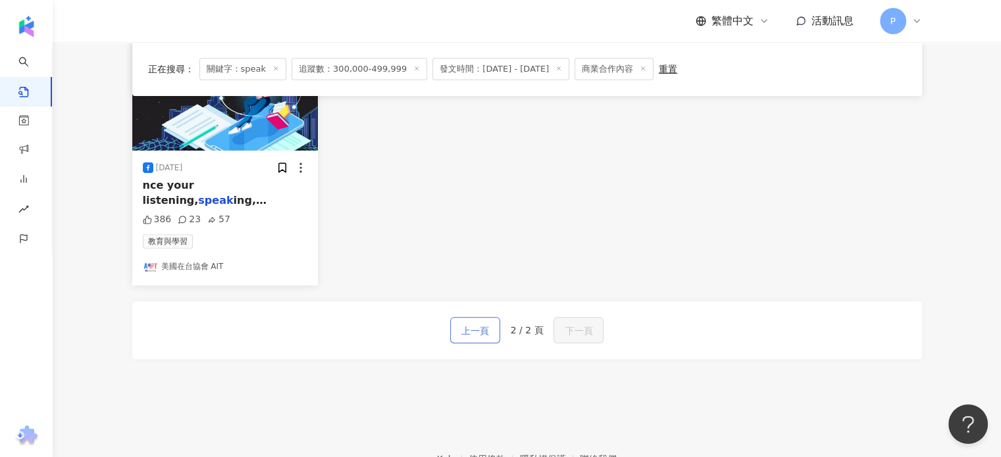
click at [498, 334] on button "上一頁" at bounding box center [475, 330] width 50 height 26
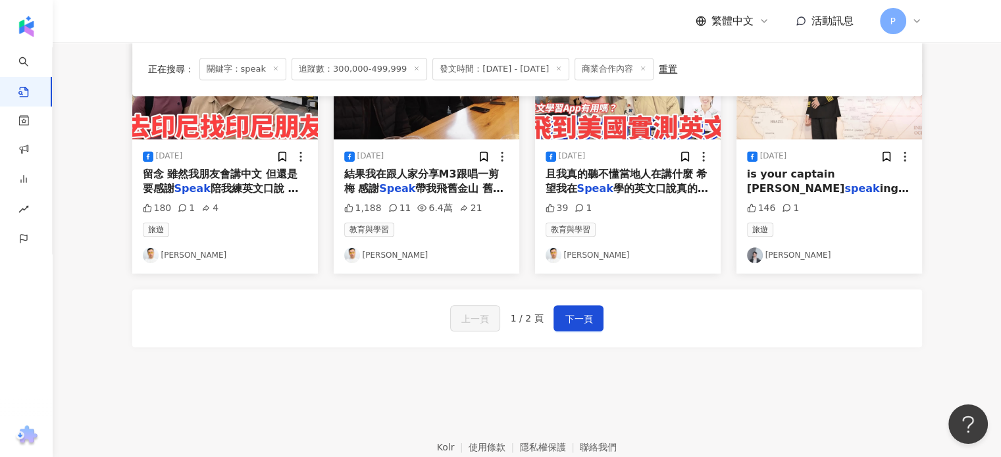
scroll to position [724, 0]
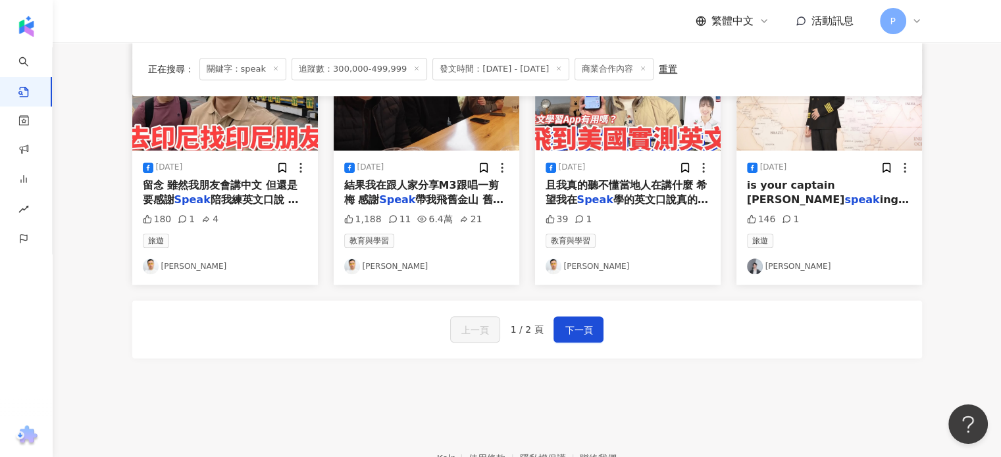
click at [315, 340] on div "上一頁 1 / 2 頁 下一頁" at bounding box center [527, 330] width 790 height 58
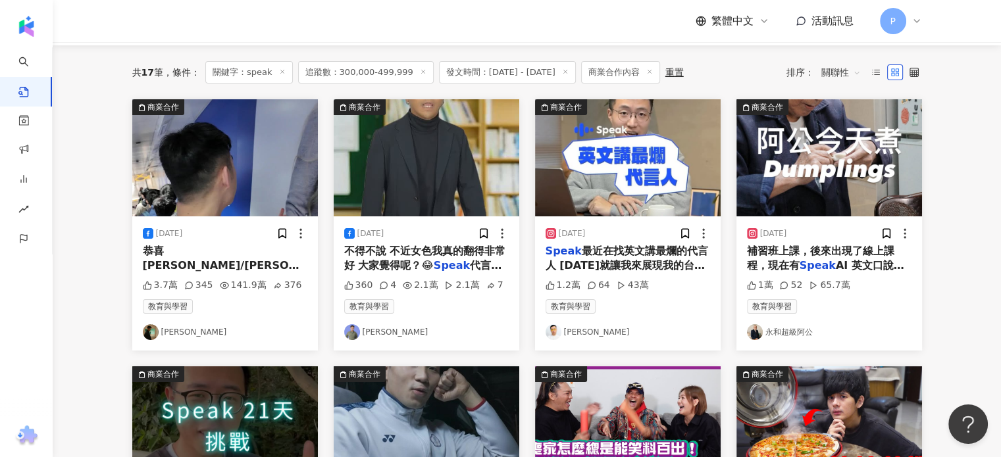
scroll to position [0, 0]
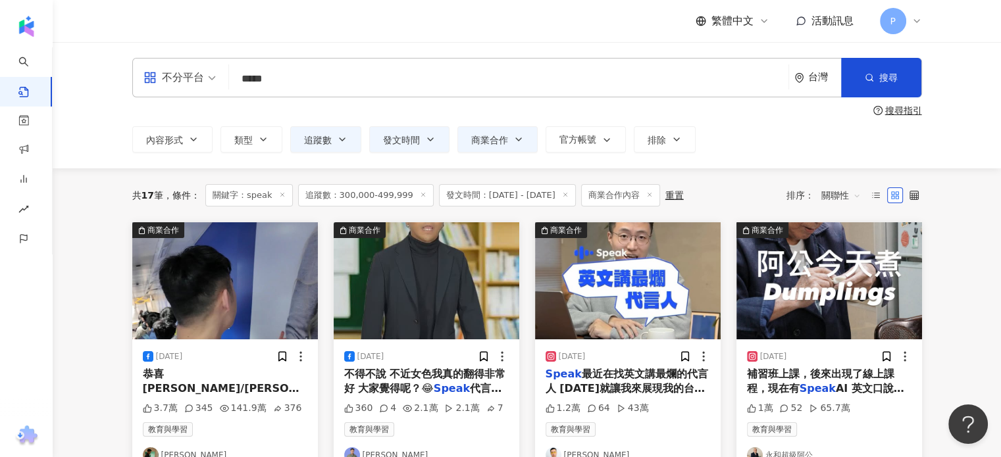
click at [547, 193] on span "發文時間：2025/1/1 - 2025/3/31" at bounding box center [507, 195] width 137 height 22
click at [460, 194] on span "發文時間：2025/1/1 - 2025/3/31" at bounding box center [507, 195] width 137 height 22
click at [397, 145] on span "發文時間" at bounding box center [401, 140] width 37 height 11
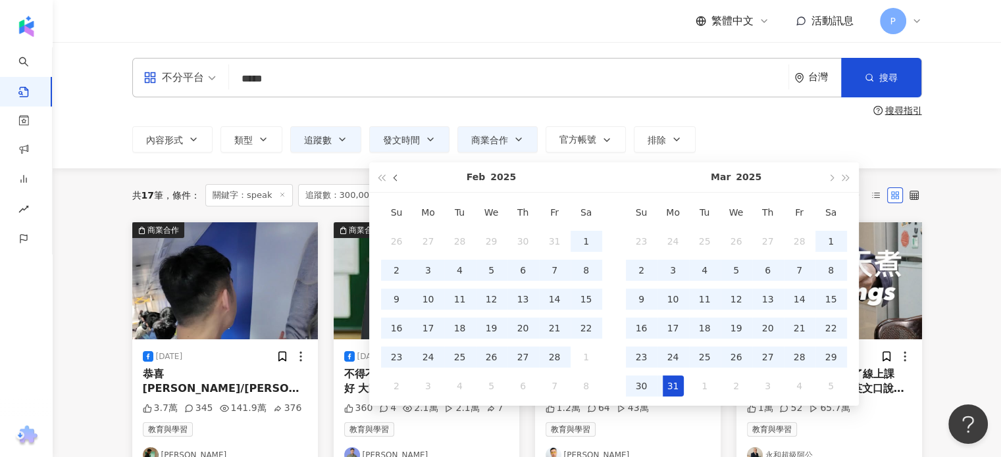
click at [400, 176] on button "button" at bounding box center [396, 178] width 14 height 30
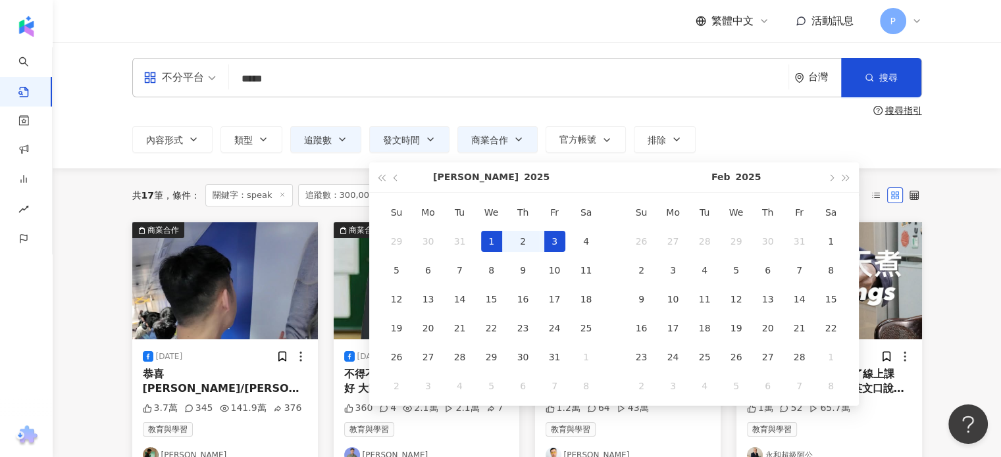
type input "**********"
click at [497, 237] on div "1" at bounding box center [491, 241] width 21 height 21
click at [826, 175] on button "button" at bounding box center [831, 178] width 14 height 30
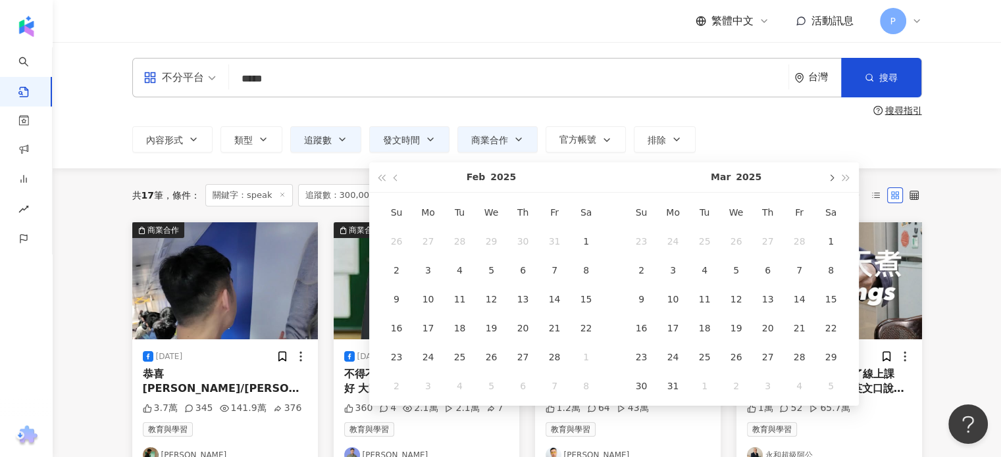
click at [826, 175] on button "button" at bounding box center [831, 178] width 14 height 30
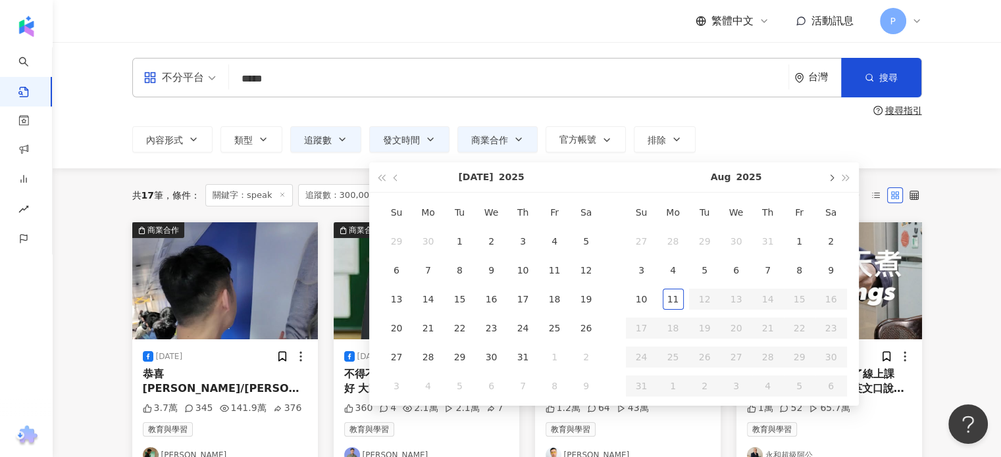
click at [826, 175] on button "button" at bounding box center [831, 178] width 14 height 30
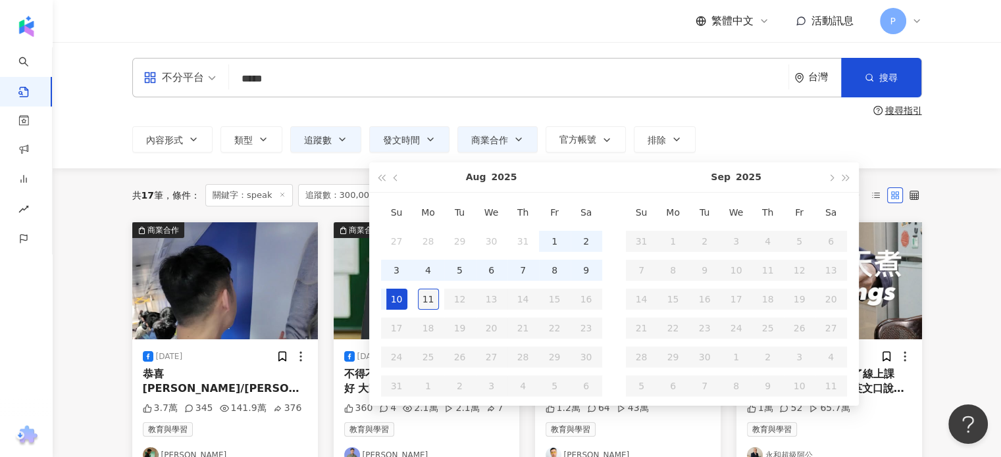
click at [429, 299] on div "11" at bounding box center [428, 299] width 21 height 21
type input "**********"
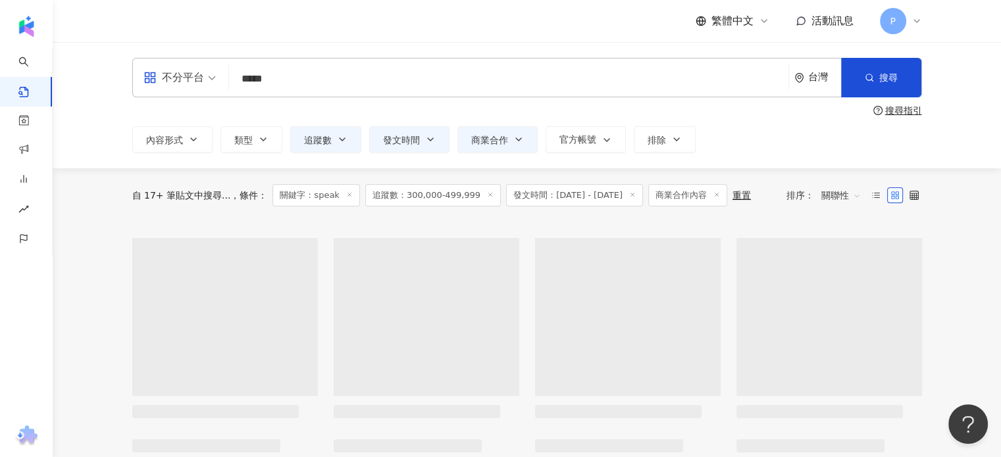
type input "**********"
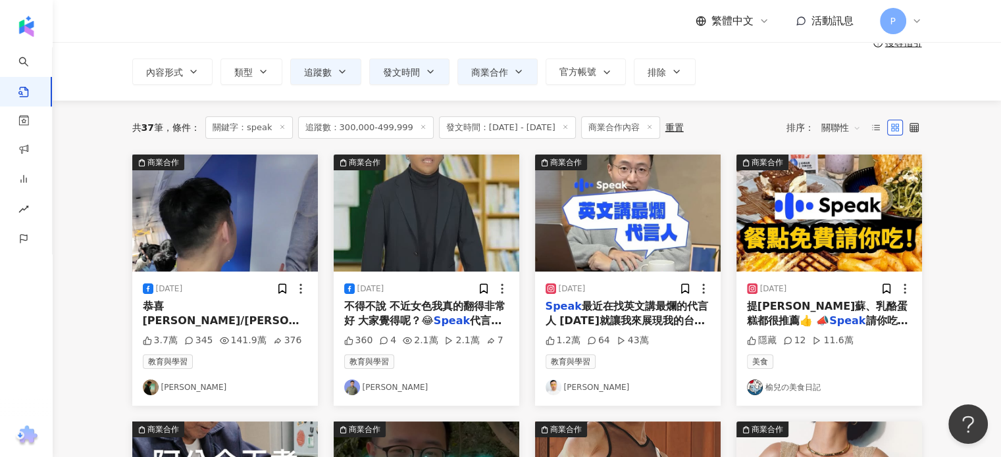
scroll to position [66, 0]
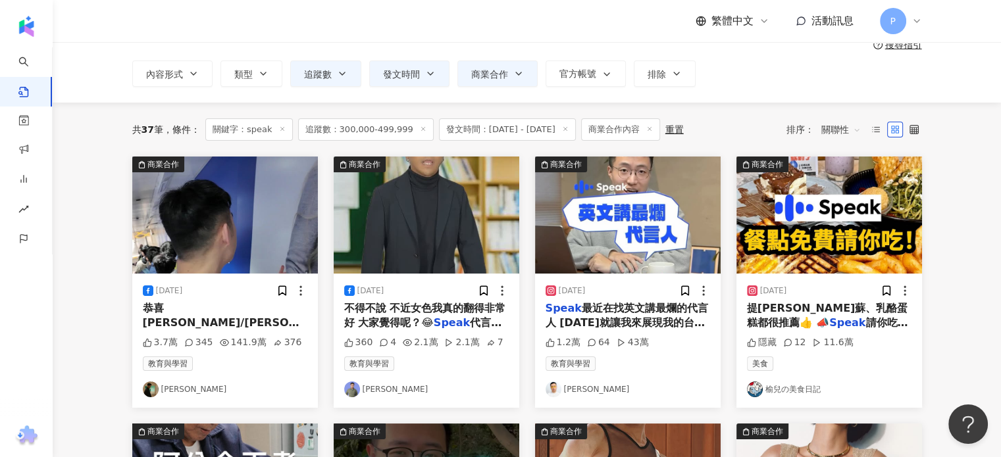
click at [474, 136] on span "發文時間：2025/1/1 - 2025/8/11" at bounding box center [507, 129] width 137 height 22
click at [476, 131] on span "發文時間：2025/1/1 - 2025/8/11" at bounding box center [507, 129] width 137 height 22
click at [381, 73] on button "發文時間" at bounding box center [409, 74] width 80 height 26
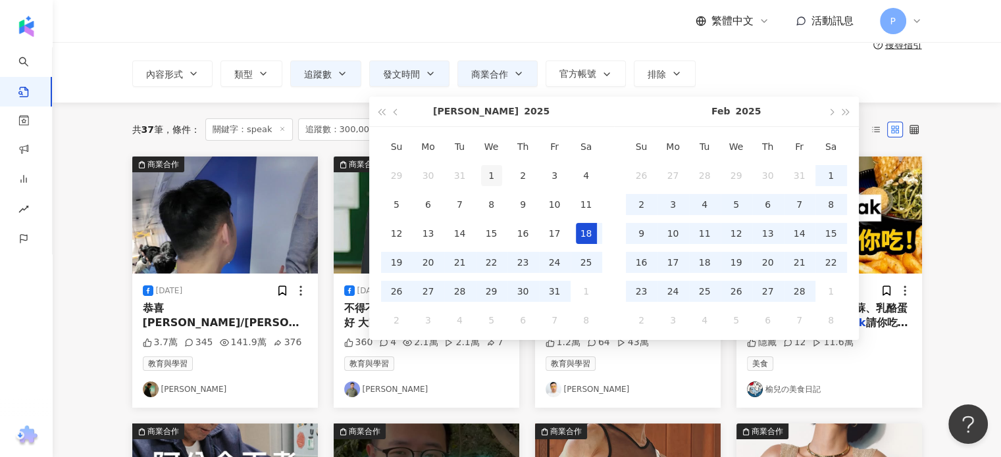
type input "**********"
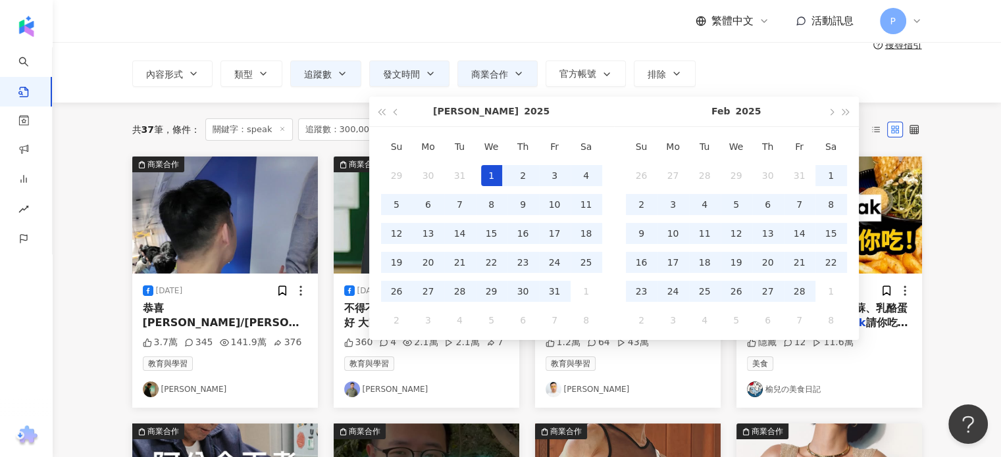
click at [487, 174] on div "1" at bounding box center [491, 175] width 21 height 21
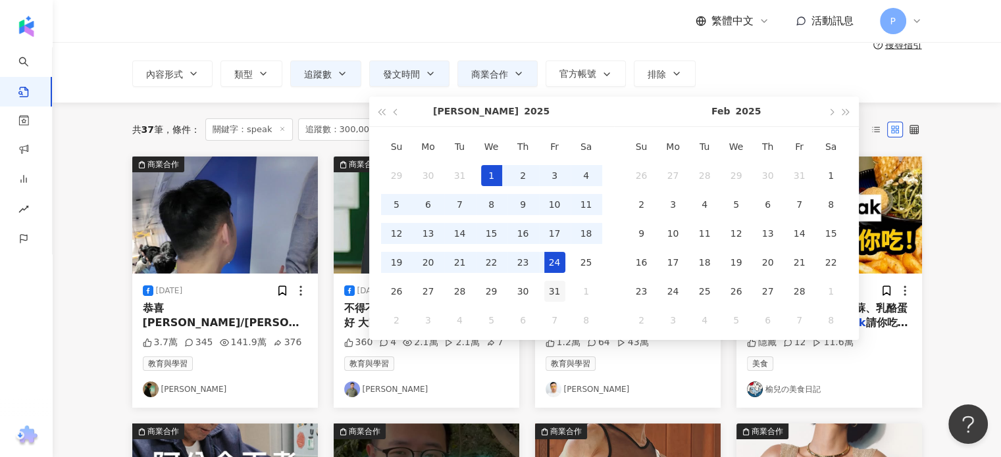
click at [561, 286] on div "31" at bounding box center [554, 291] width 21 height 21
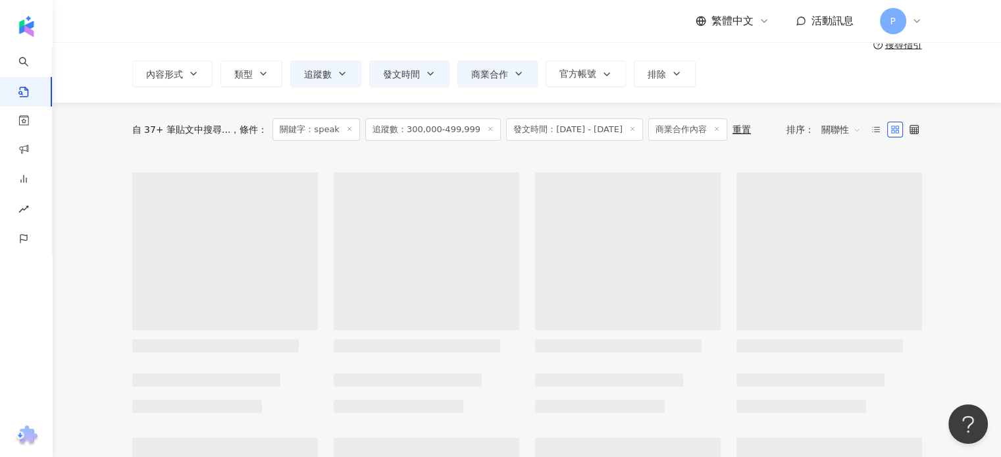
type input "**********"
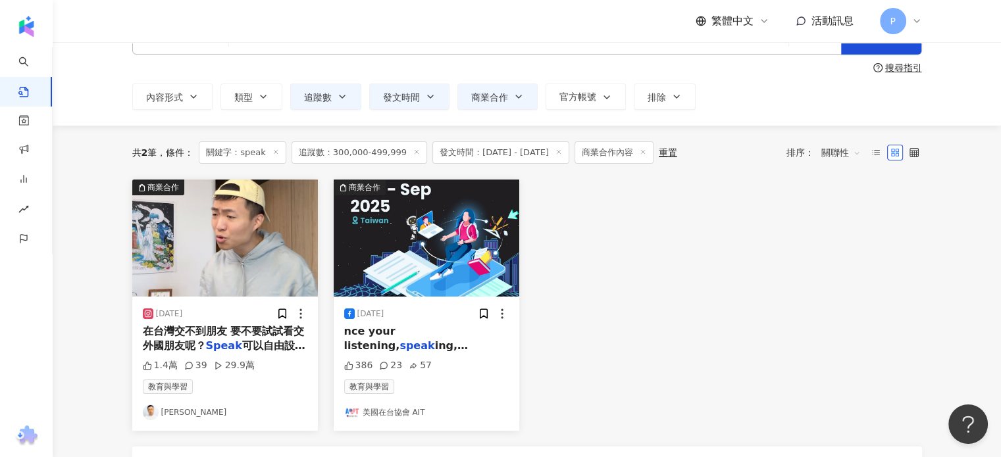
scroll to position [66, 0]
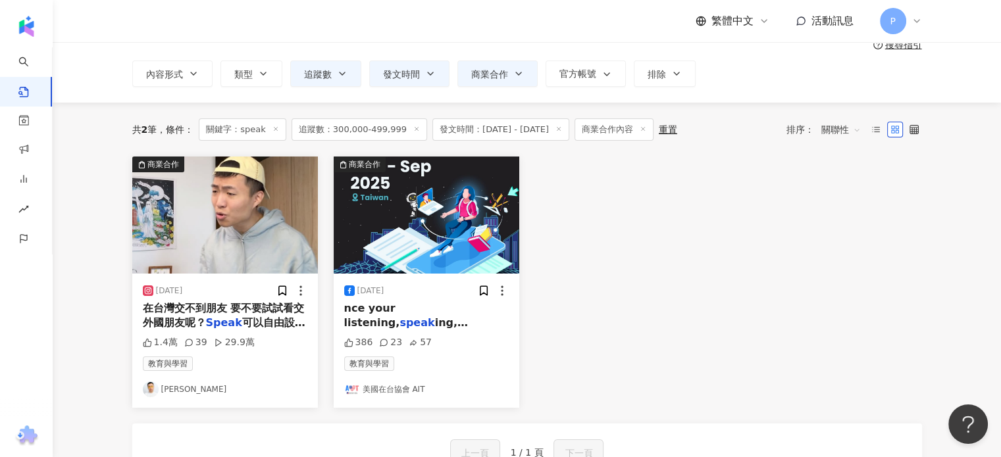
click at [212, 226] on img at bounding box center [225, 215] width 186 height 117
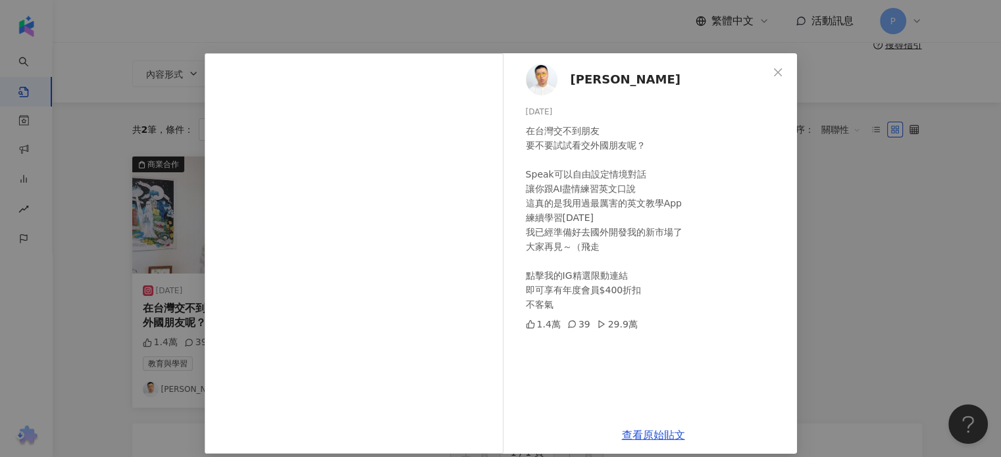
scroll to position [24, 0]
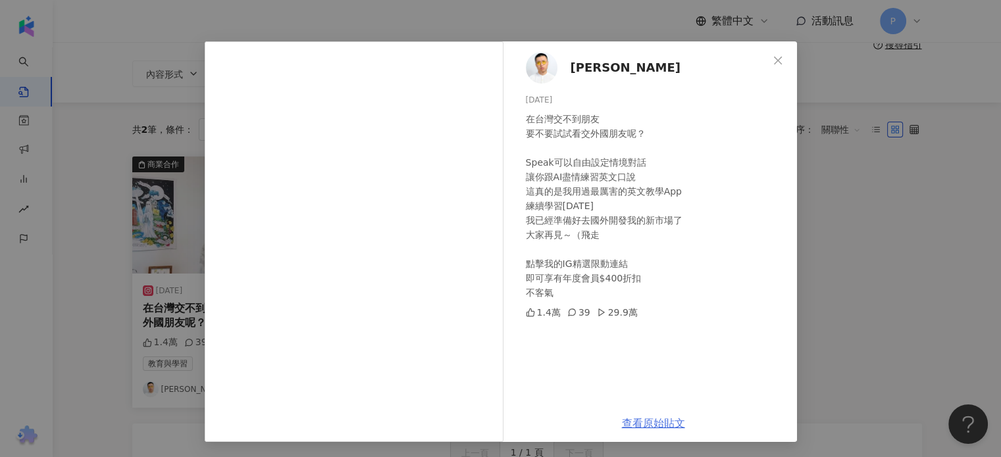
click at [627, 420] on link "查看原始貼文" at bounding box center [653, 423] width 63 height 13
click at [815, 165] on div "[PERSON_NAME][DATE] 在台灣交不到朋友 要不要試試看交外國朋友呢？ Speak可以自由設定情境對話 讓你跟AI盡情練習英文口說 這真的是我用…" at bounding box center [500, 228] width 1001 height 457
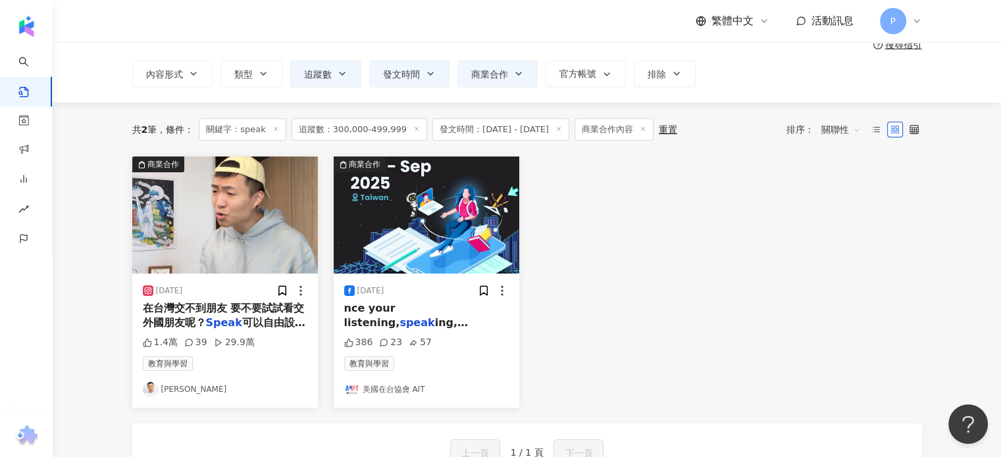
click at [413, 131] on icon at bounding box center [416, 129] width 7 height 7
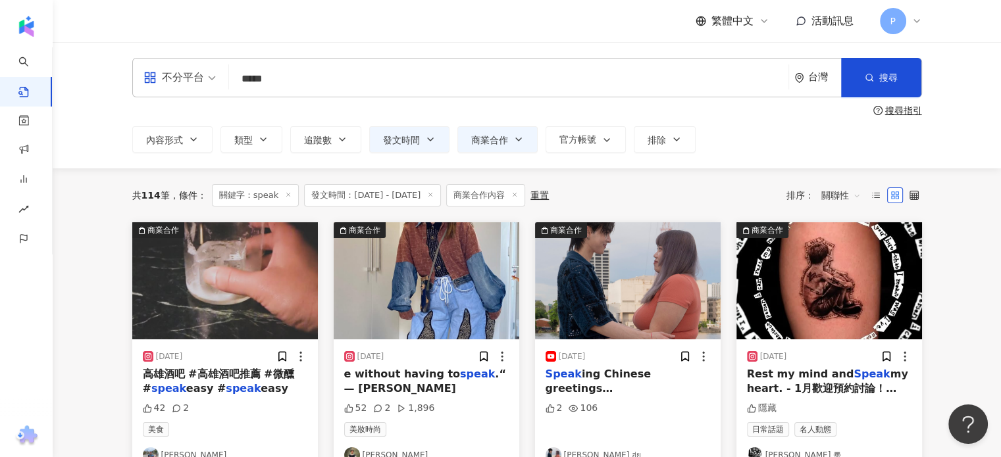
click at [328, 154] on div "**********" at bounding box center [527, 105] width 948 height 126
click at [326, 140] on span "追蹤數" at bounding box center [318, 140] width 28 height 11
type input "*"
type input "*******"
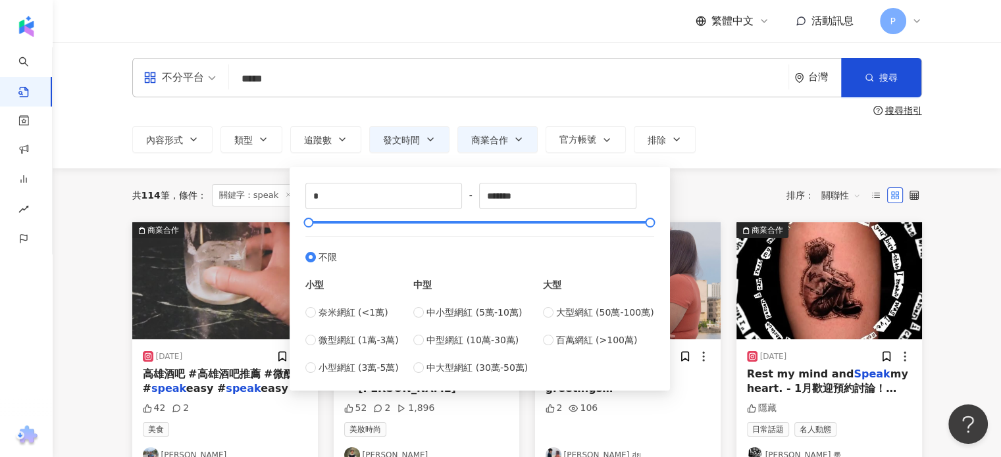
type input "*******"
type input "*********"
click at [771, 185] on div "共 114 筆 條件 ： 關鍵字：speak 發文時間：2025/1/1 - 2025/1/31 商業合作內容 重置 排序： 關聯性" at bounding box center [527, 195] width 790 height 22
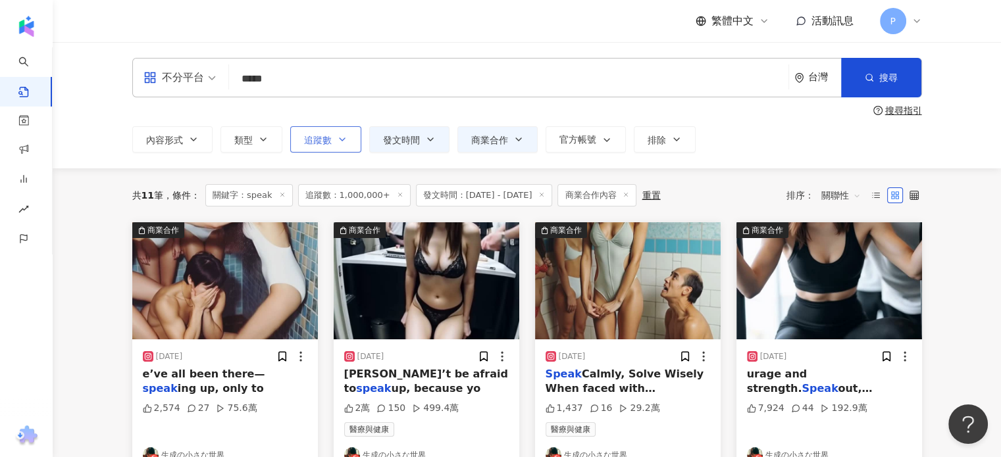
click at [343, 138] on icon "button" at bounding box center [342, 139] width 5 height 3
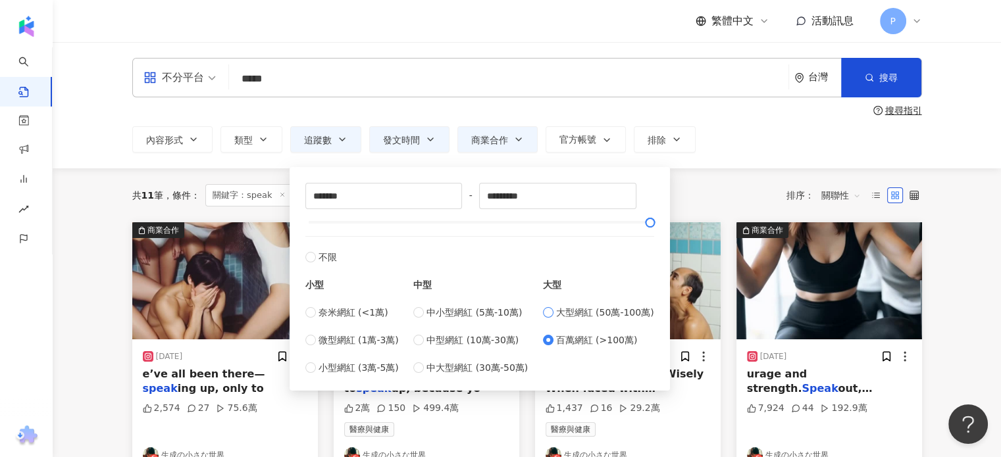
click at [562, 310] on span "大型網紅 (50萬-100萬)" at bounding box center [605, 312] width 98 height 14
type input "******"
click at [694, 182] on div "共 11 筆 條件 ： 關鍵字：speak 追蹤數：1,000,000+ 發文時間：2025/1/1 - 2025/1/31 商業合作內容 重置 排序： 關聯性" at bounding box center [527, 195] width 790 height 54
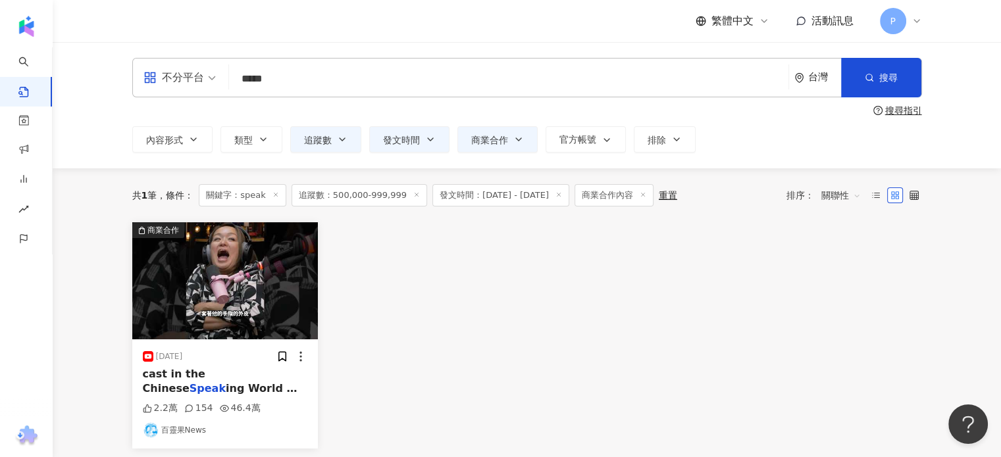
drag, startPoint x: 444, startPoint y: 276, endPoint x: 444, endPoint y: 266, distance: 9.2
click at [444, 276] on div "商業合作 2025/1/22 cast in the Chinese Speak ing World 我們把高 2.2萬 154 46.4萬 百靈果News" at bounding box center [526, 335] width 805 height 226
click at [367, 198] on span "追蹤數：500,000-999,999" at bounding box center [360, 195] width 136 height 22
click at [332, 140] on button "追蹤數" at bounding box center [325, 139] width 71 height 26
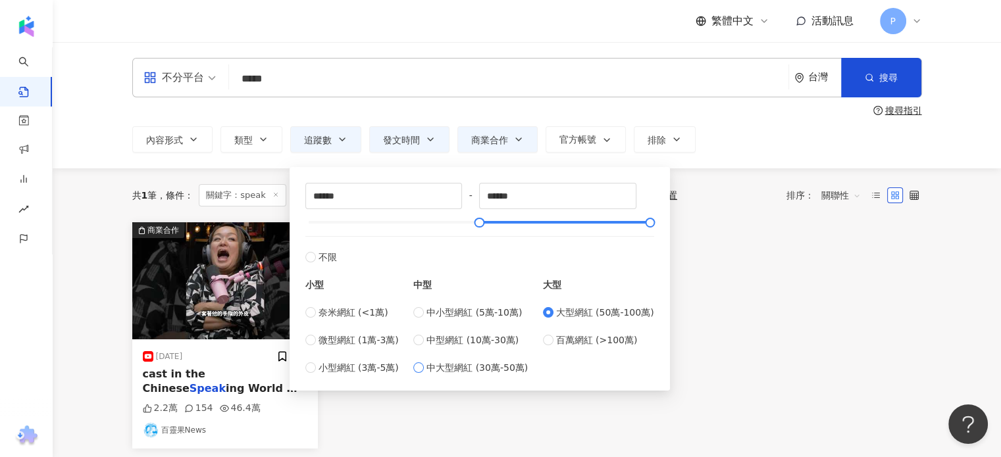
drag, startPoint x: 459, startPoint y: 368, endPoint x: 470, endPoint y: 365, distance: 11.5
click at [461, 368] on span "中大型網紅 (30萬-50萬)" at bounding box center [476, 368] width 101 height 14
type input "******"
click at [437, 342] on span "中型網紅 (10萬-30萬)" at bounding box center [472, 340] width 92 height 14
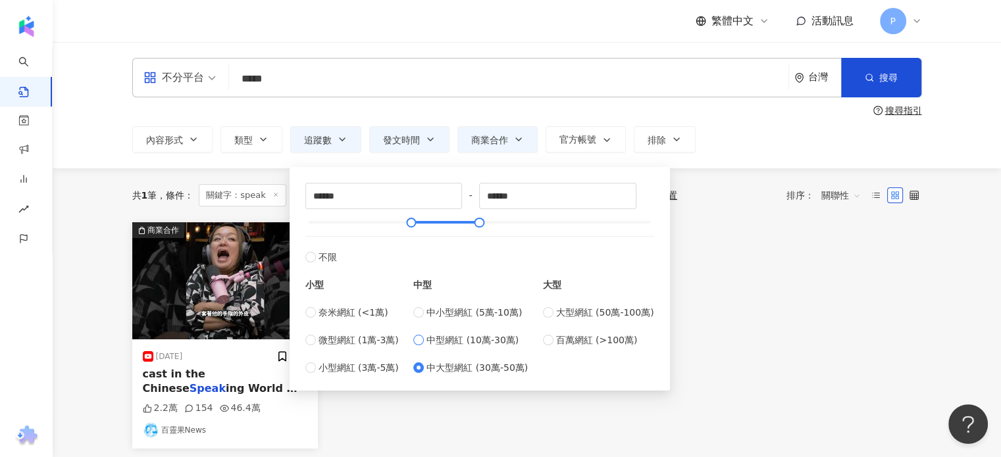
type input "******"
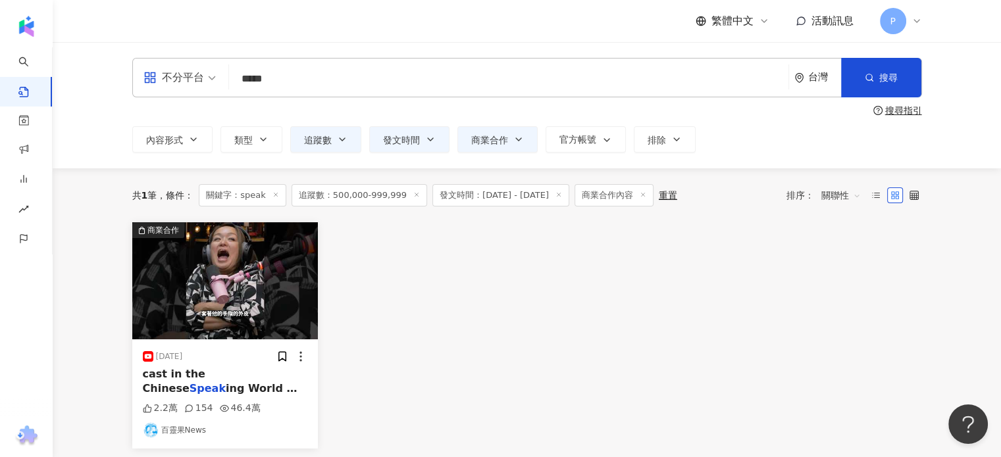
click at [817, 326] on div "商業合作 2025/1/22 cast in the Chinese Speak ing World 我們把高 2.2萬 154 46.4萬 百靈果News" at bounding box center [526, 335] width 805 height 226
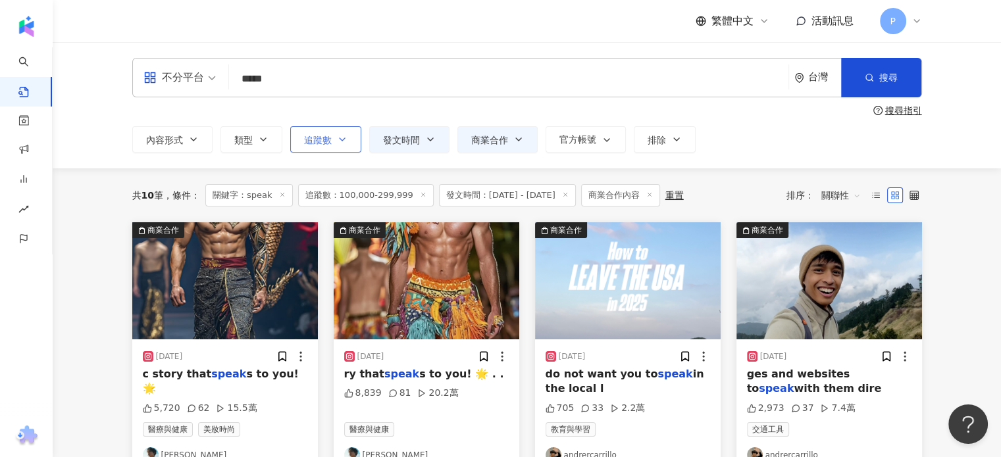
click at [309, 136] on span "追蹤數" at bounding box center [318, 140] width 28 height 11
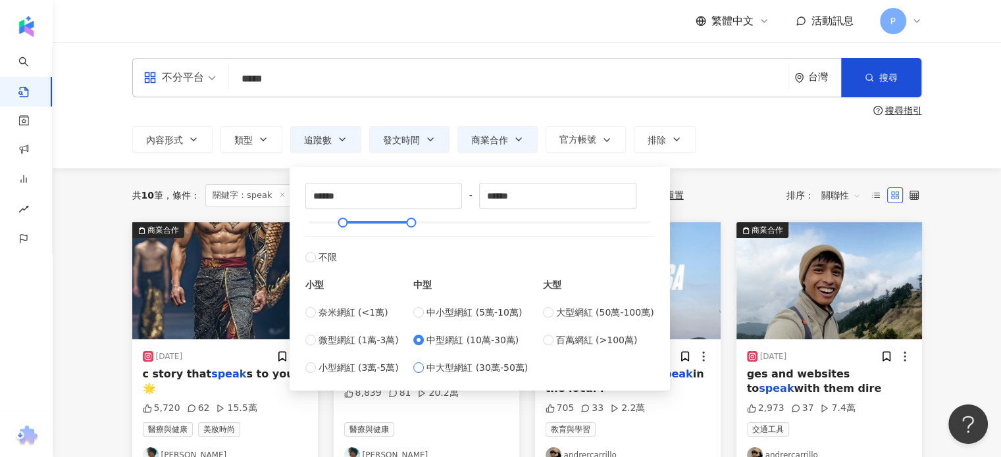
click at [499, 368] on span "中大型網紅 (30萬-50萬)" at bounding box center [476, 368] width 101 height 14
type input "******"
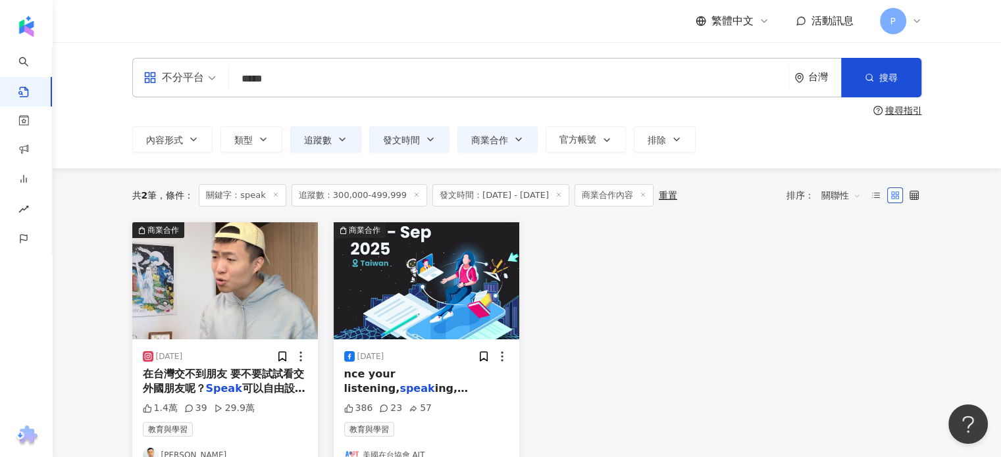
click at [483, 199] on span "發文時間：[DATE] - [DATE]" at bounding box center [500, 195] width 137 height 22
click at [383, 137] on span "發文時間" at bounding box center [401, 140] width 37 height 11
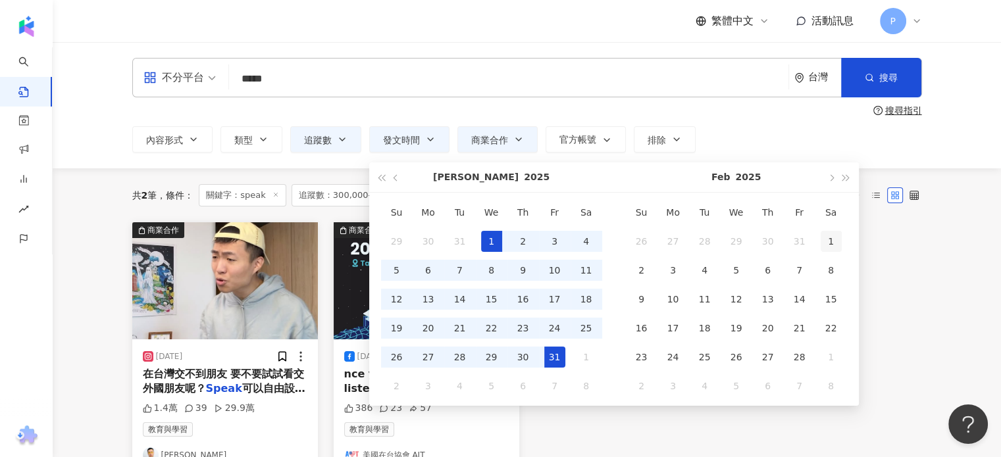
type input "**********"
click at [832, 238] on div "1" at bounding box center [831, 241] width 21 height 21
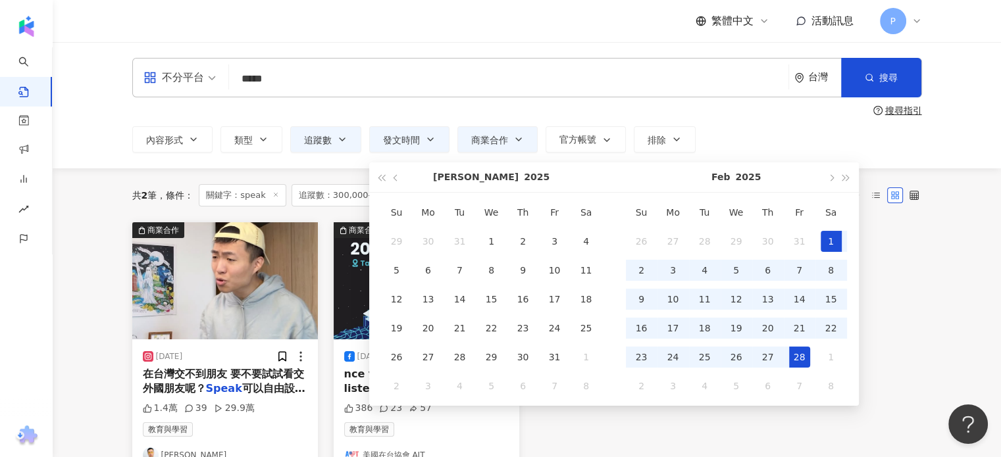
click at [795, 359] on div "28" at bounding box center [799, 357] width 21 height 21
type input "**********"
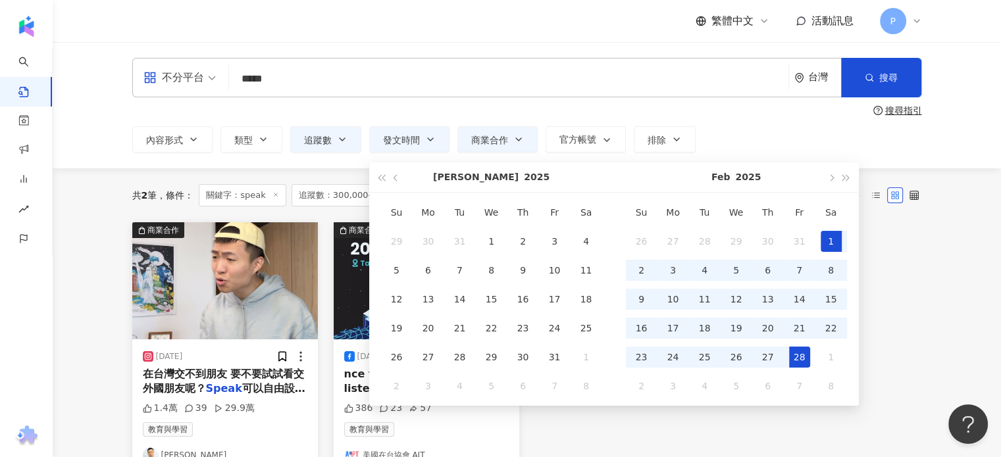
type input "**********"
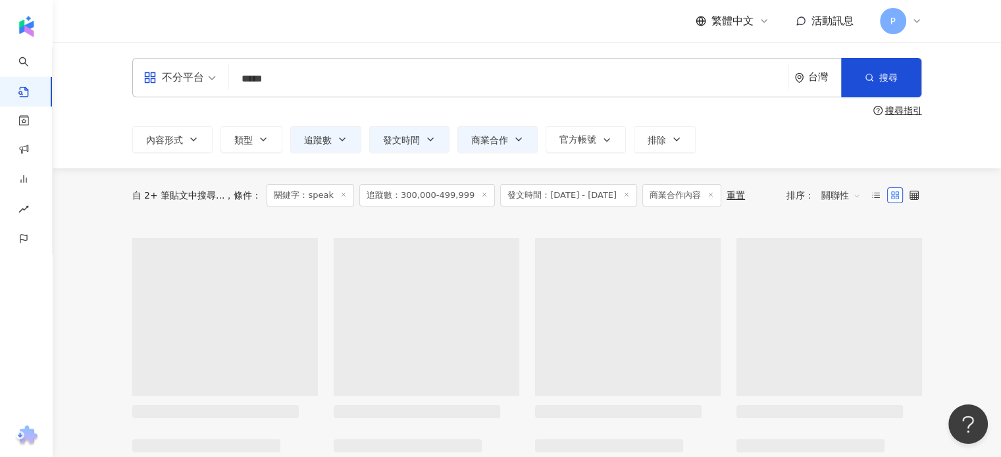
type input "**********"
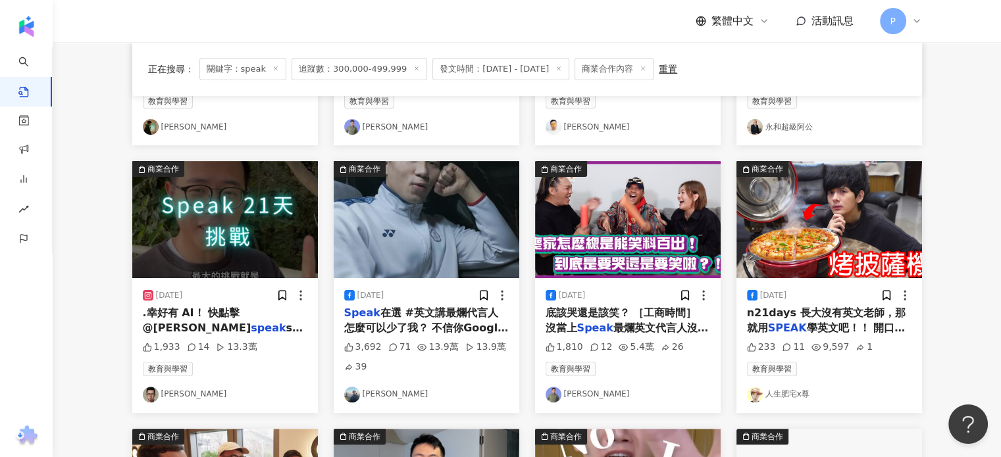
scroll to position [329, 0]
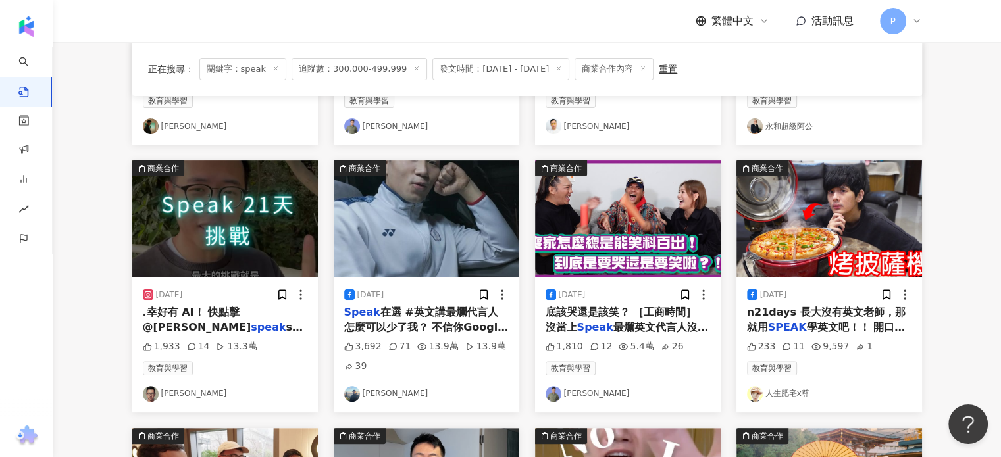
click at [197, 318] on span ".幸好有 AI！ 快點擊 @[PERSON_NAME]" at bounding box center [197, 319] width 109 height 27
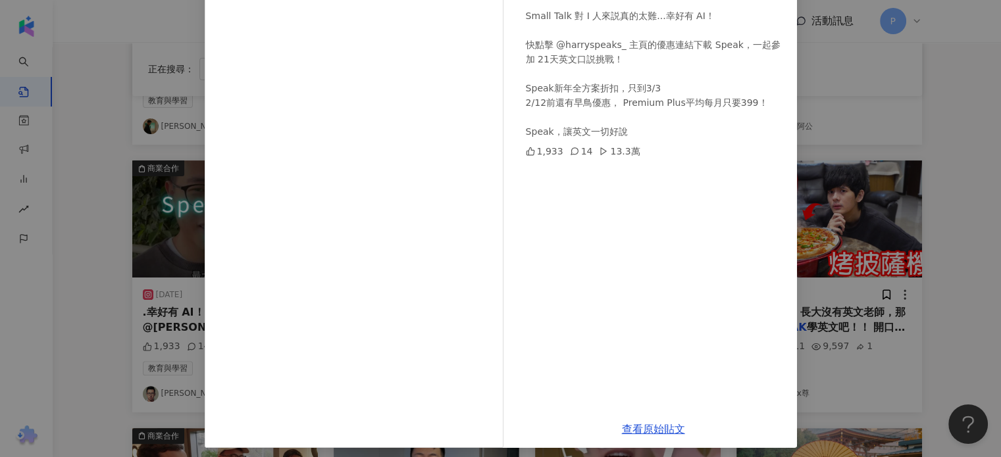
scroll to position [134, 0]
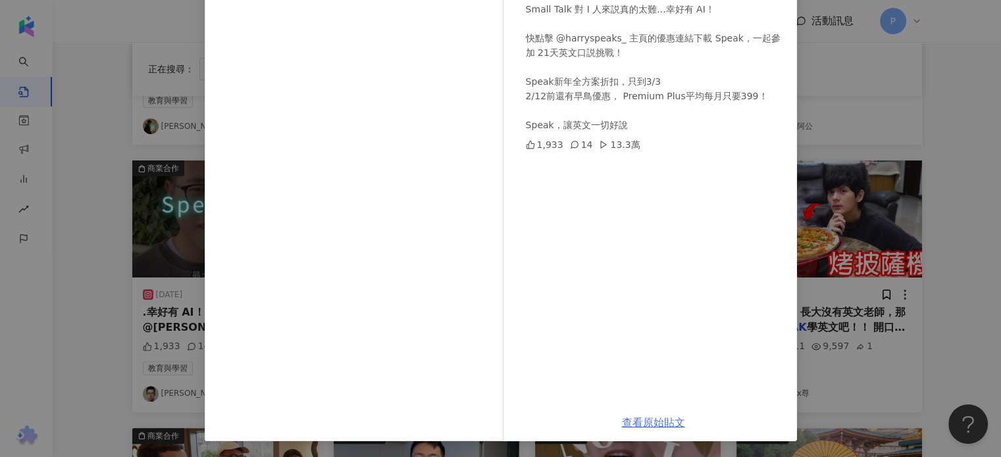
click at [627, 422] on link "查看原始貼文" at bounding box center [653, 423] width 63 height 13
click at [880, 219] on div "[PERSON_NAME] [DATE] Small Talk 對 I 人來説真的太難...幸好有 AI！ 快點擊 @harryspeaks_ 主頁的優惠連結…" at bounding box center [500, 228] width 1001 height 457
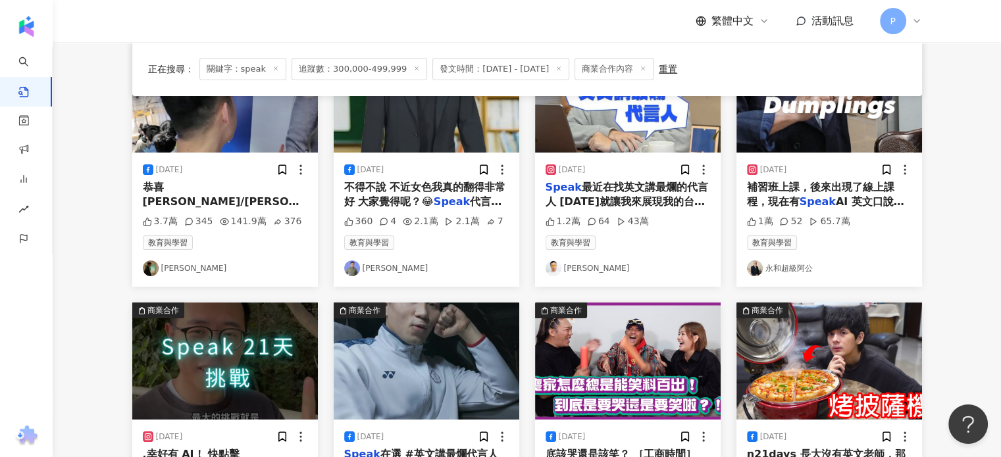
scroll to position [263, 0]
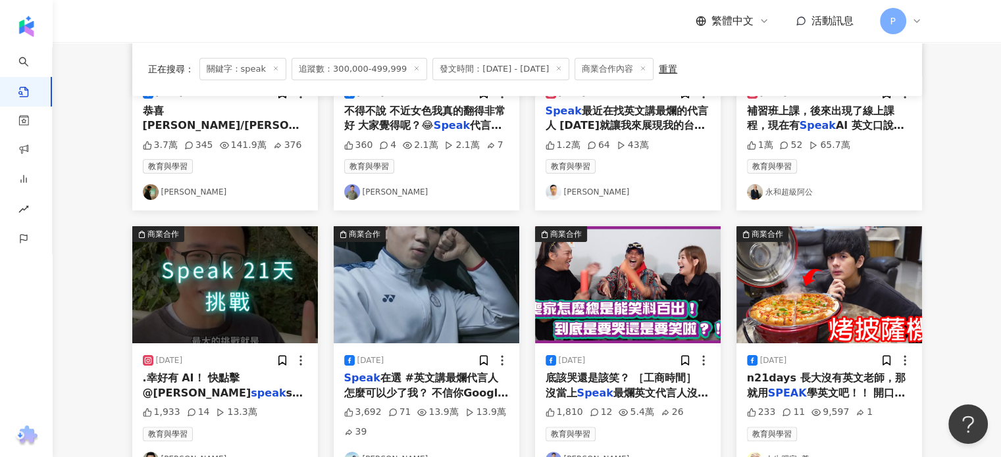
click at [617, 273] on img at bounding box center [628, 284] width 186 height 117
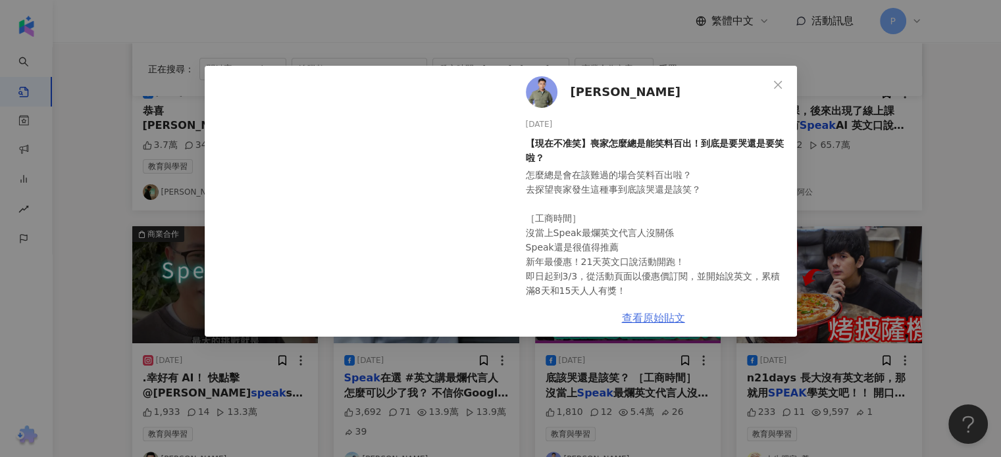
click at [663, 317] on link "查看原始貼文" at bounding box center [653, 318] width 63 height 13
click at [930, 186] on div "[PERSON_NAME][PERSON_NAME] [DATE] 【現在不准笑】喪家怎麼總是能笑料百出！到底是要哭還是要笑啦？ 怎麼總是會在該難過的場合笑料…" at bounding box center [500, 228] width 1001 height 457
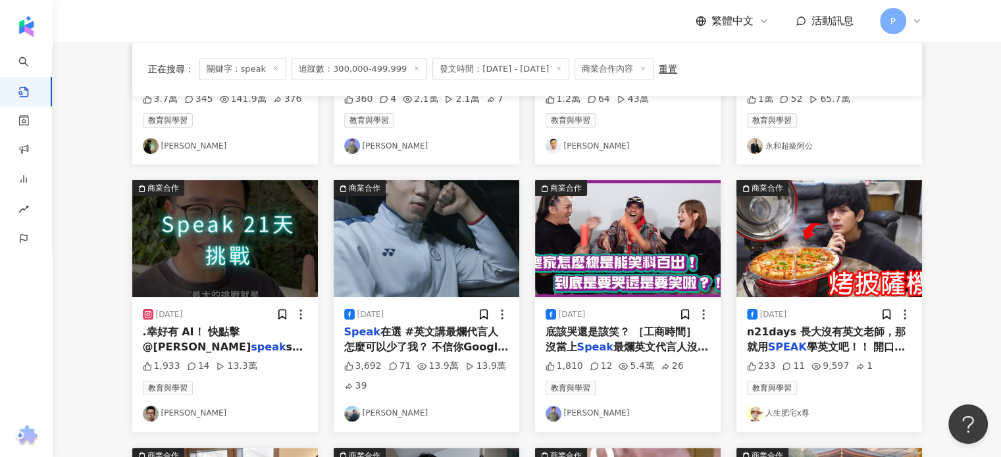
scroll to position [395, 0]
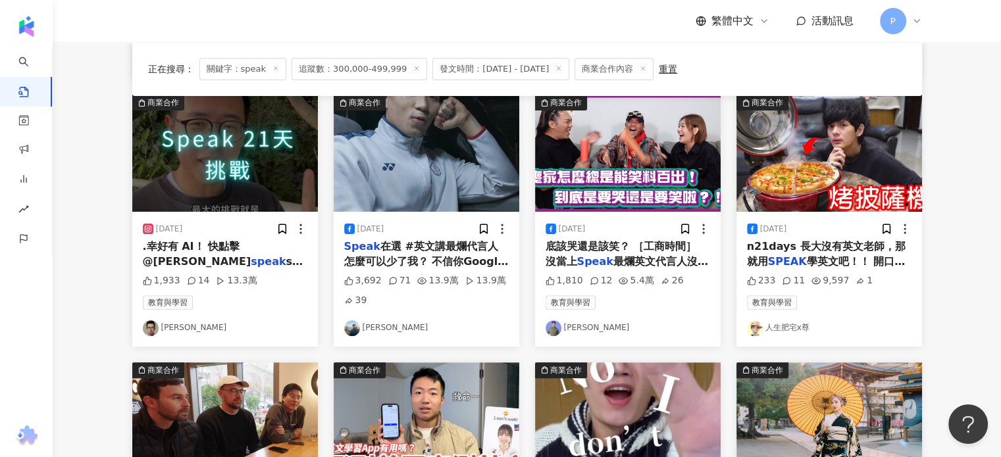
drag, startPoint x: 927, startPoint y: 173, endPoint x: 895, endPoint y: 180, distance: 33.0
click at [927, 173] on div "商業合作 2025/2/22 n21days 長大沒有英文老師，那就用 SPEAK 學英文吧！！ 開口跟AI練習 233 11 9,597 1 教育與學習 人…" at bounding box center [828, 220] width 201 height 251
click at [828, 128] on img at bounding box center [829, 153] width 186 height 117
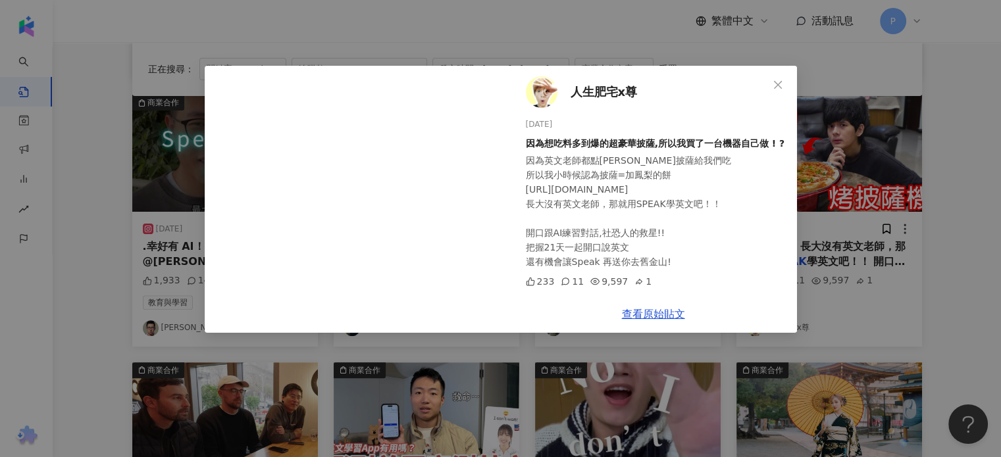
click at [640, 269] on div "因為英文老師都點[PERSON_NAME]披薩給我們吃 所以我小時候認為披薩=加鳳梨的餅 [URL][DOMAIN_NAME] 長大沒有英文老師，那就用SPE…" at bounding box center [656, 211] width 261 height 116
click at [660, 309] on link "查看原始貼文" at bounding box center [653, 314] width 63 height 13
click at [988, 170] on div "人生肥宅x尊 [DATE] 因為想吃料多到爆的超豪華披薩,所以我買了一台機器自己做 ! ? 因為英文老師都點[PERSON_NAME]披薩給我們吃 所以我小時…" at bounding box center [500, 228] width 1001 height 457
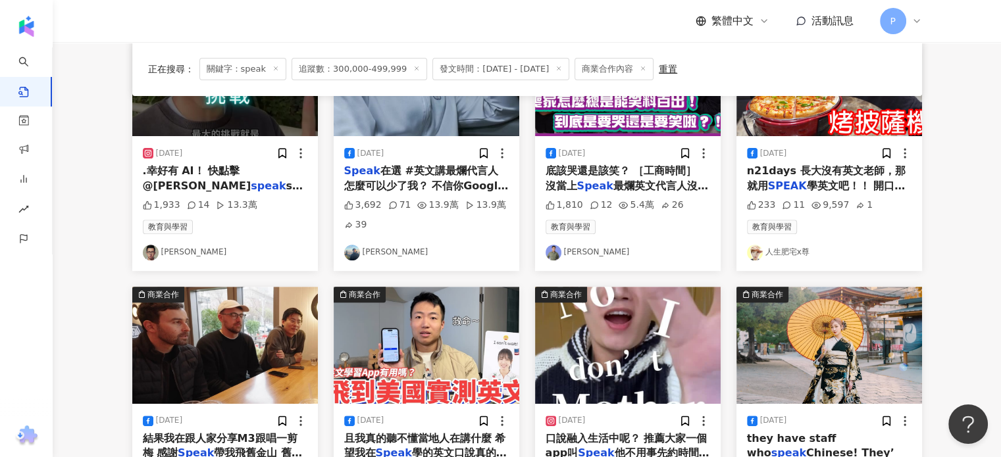
scroll to position [658, 0]
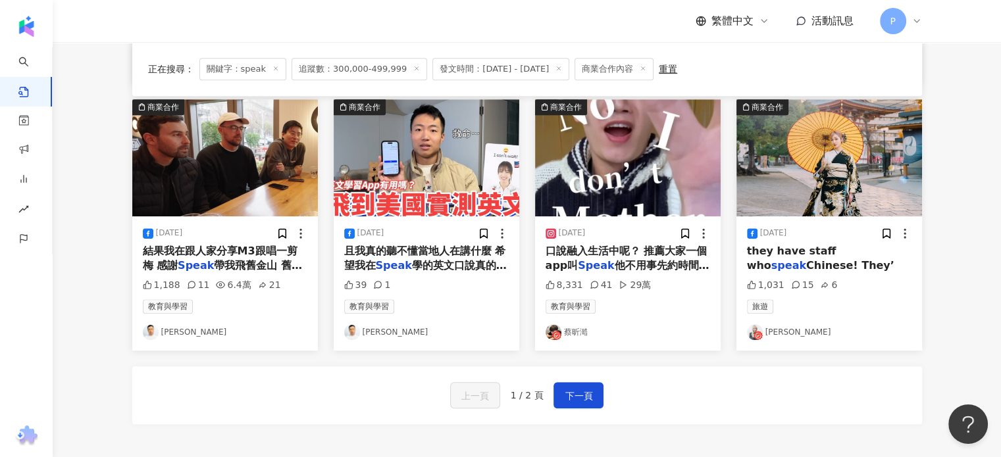
click at [440, 261] on span "學的英文口說真的有用 讓我可以" at bounding box center [425, 272] width 163 height 27
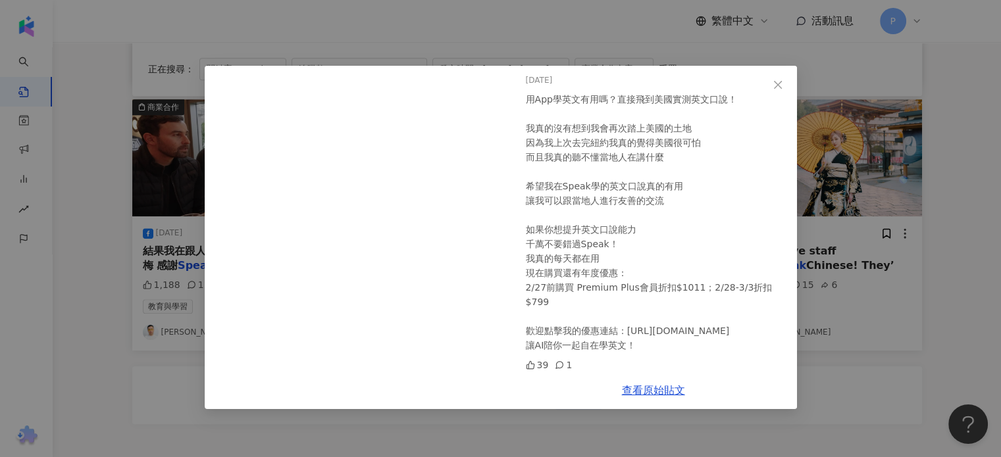
scroll to position [45, 0]
click at [107, 331] on div "[PERSON_NAME][DATE] 用App學英文有用嗎？直接飛到美國實測英文口說！ 我真的沒有想到我會再次踏上美國的土地 因為我上次去完紐約我真的覺得美…" at bounding box center [500, 228] width 1001 height 457
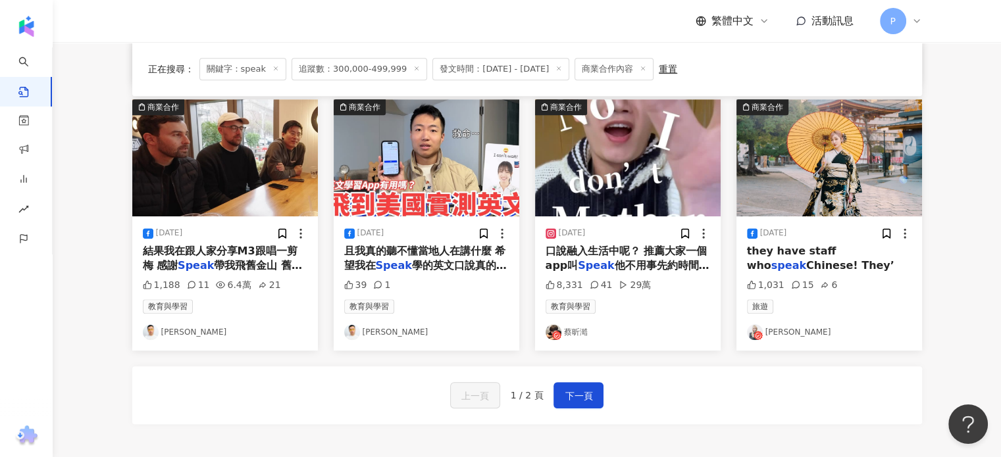
click at [209, 251] on span "結果我在跟人家分享M3跟唱一剪梅 感謝" at bounding box center [220, 258] width 155 height 27
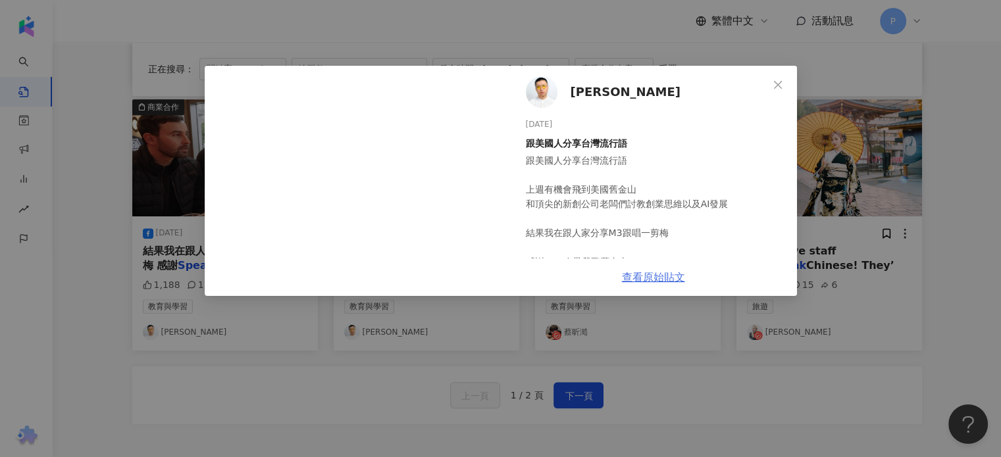
click at [642, 276] on link "查看原始貼文" at bounding box center [653, 277] width 63 height 13
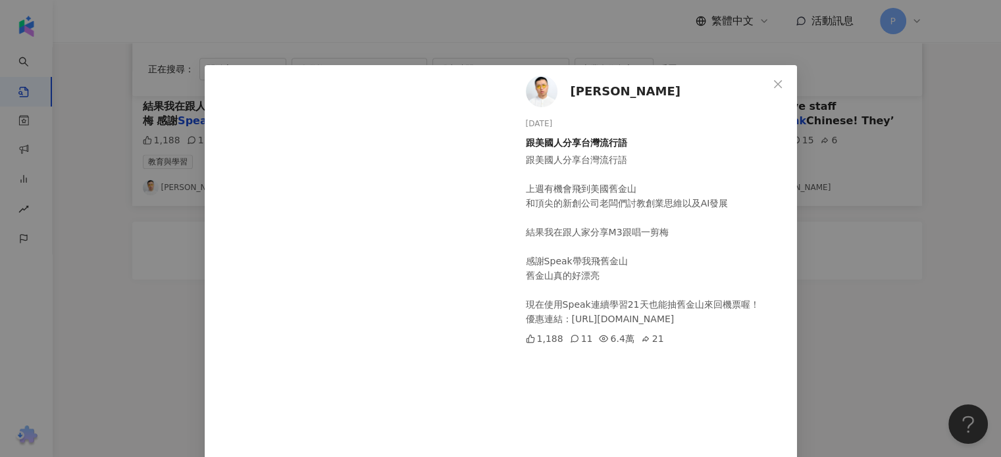
scroll to position [0, 0]
drag, startPoint x: 516, startPoint y: 144, endPoint x: 653, endPoint y: 141, distance: 136.9
click at [653, 141] on div "黃大謙 2025/2/28 跟美國人分享台灣流行語 跟美國人分享台灣流行語 上週有機會飛到美國舊金山 和頂尖的新創公司老闆們討教創業思維以及AI發展 結果我在…" at bounding box center [653, 279] width 287 height 426
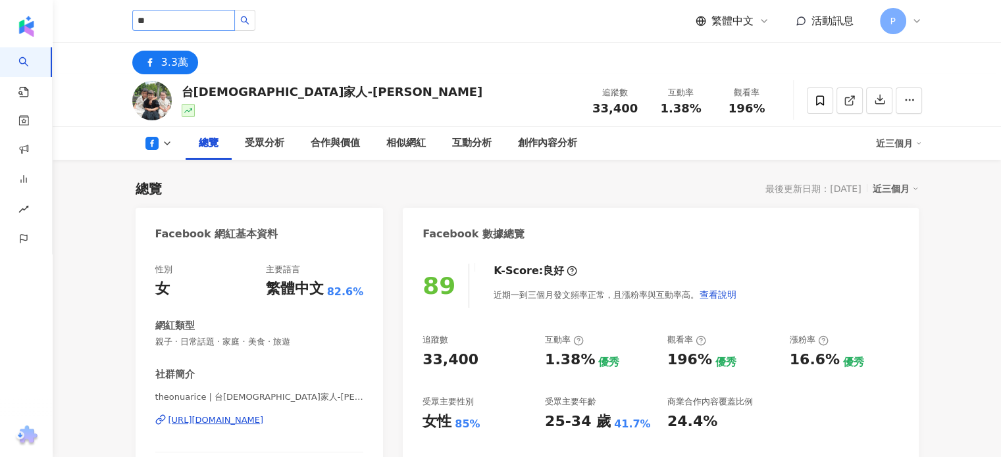
click at [182, 22] on input "**" at bounding box center [183, 20] width 103 height 21
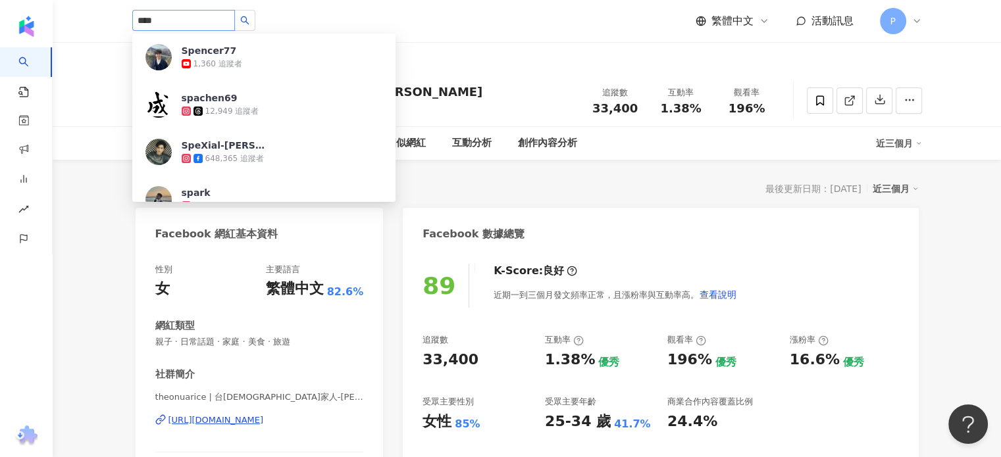
type input "*****"
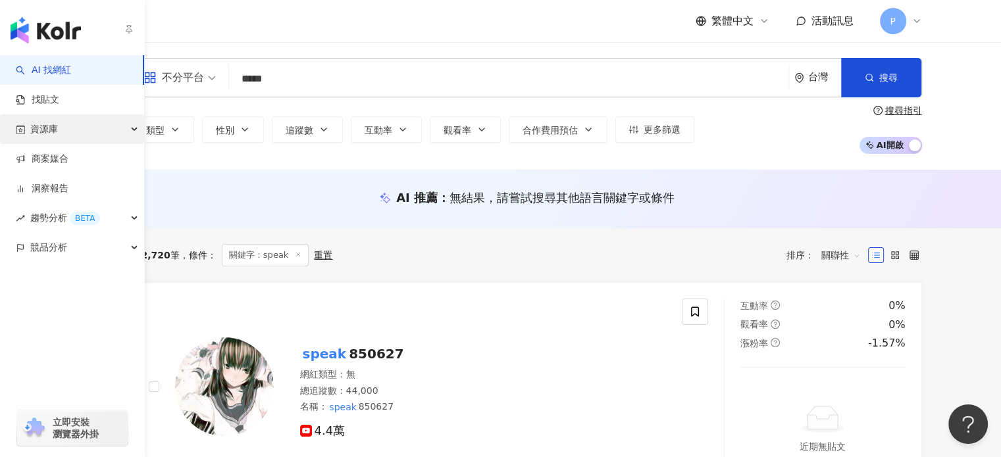
click at [59, 107] on link "找貼文" at bounding box center [37, 99] width 43 height 13
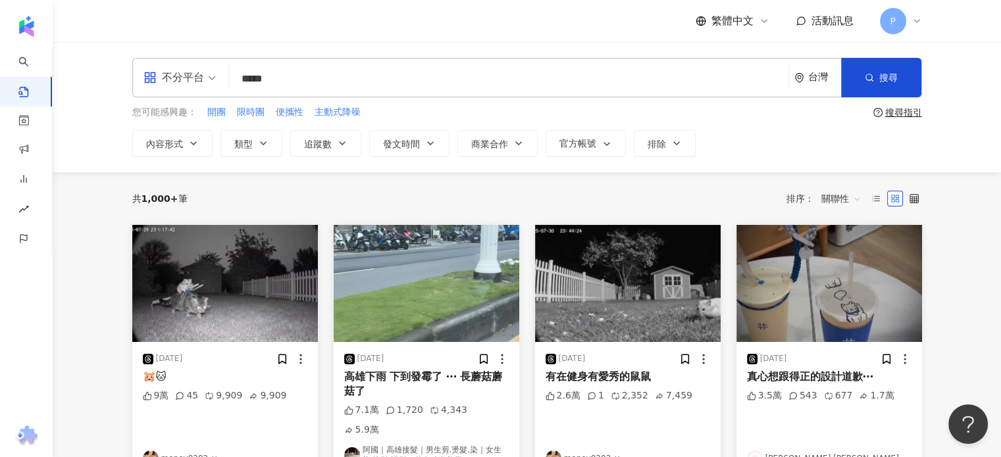
type input "*****"
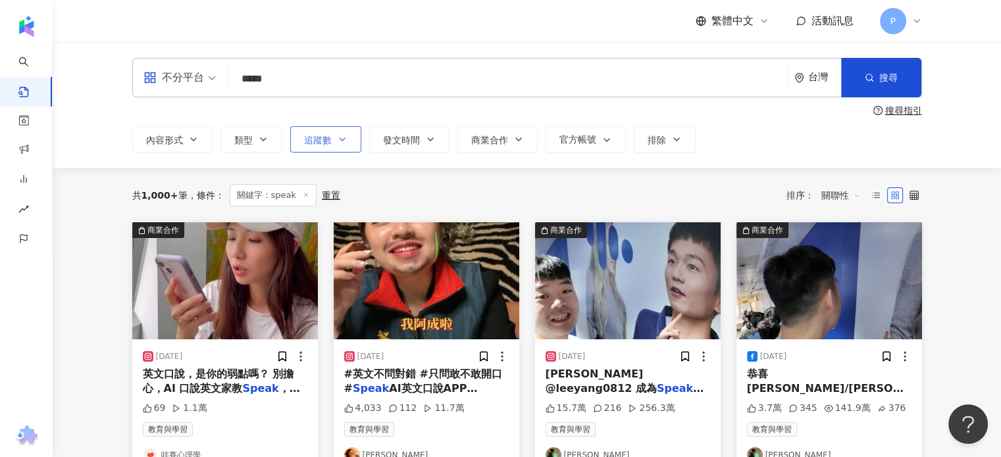
click at [332, 147] on button "追蹤數" at bounding box center [325, 139] width 71 height 26
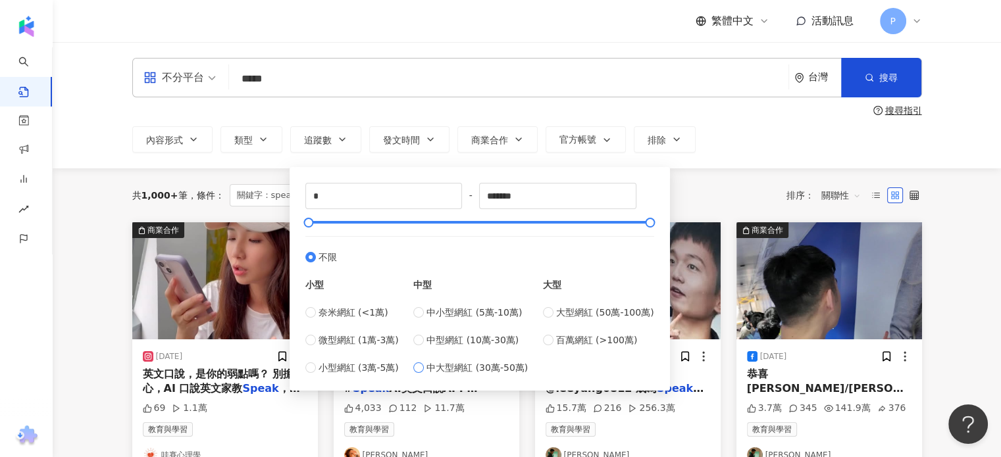
click at [501, 369] on span "中大型網紅 (30萬-50萬)" at bounding box center [476, 368] width 101 height 14
type input "******"
click at [805, 165] on div "不分平台 ***** 台灣 搜尋 搜尋指引 內容形式 類型 追蹤數 發文時間 商業合作 官方帳號 排除 ****** - ****** 不限 小型 奈米網紅 …" at bounding box center [527, 105] width 948 height 126
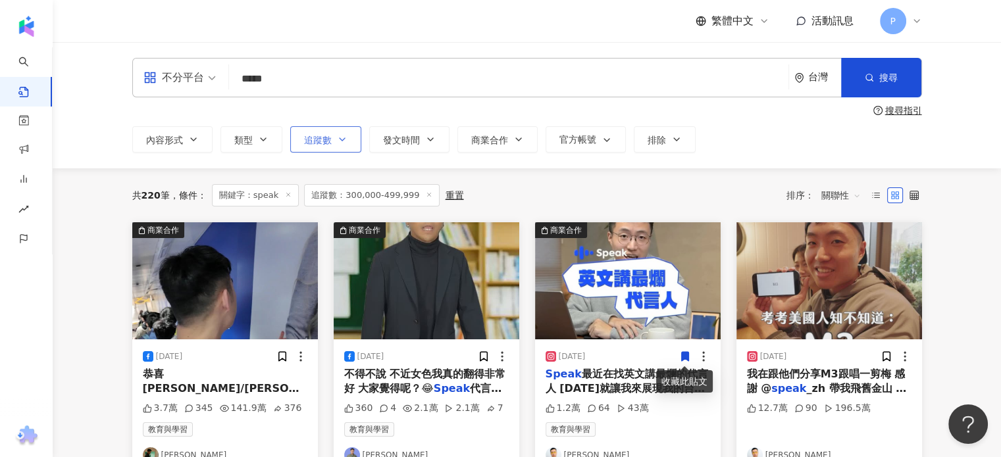
click at [339, 143] on icon "button" at bounding box center [342, 139] width 11 height 11
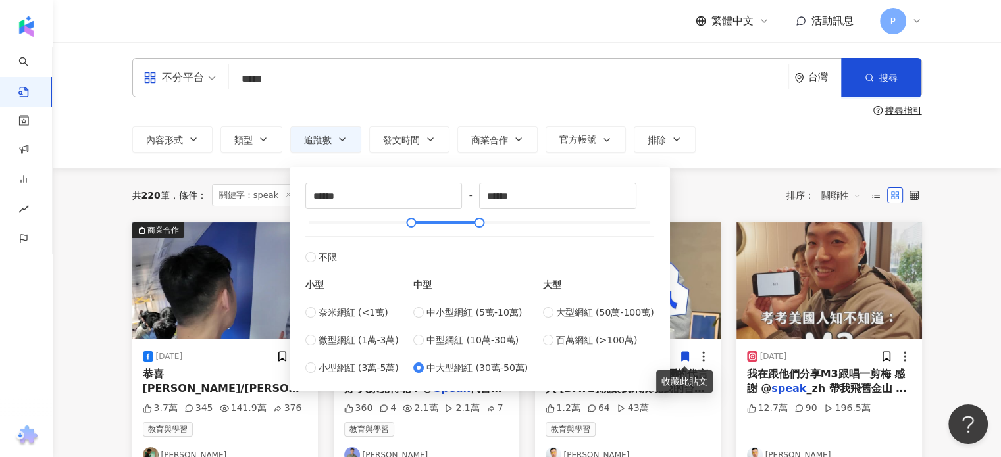
click at [772, 181] on div "共 220 筆 條件 ： 關鍵字：speak 追蹤數：300,000-499,999 重置 排序： 關聯性" at bounding box center [527, 195] width 790 height 54
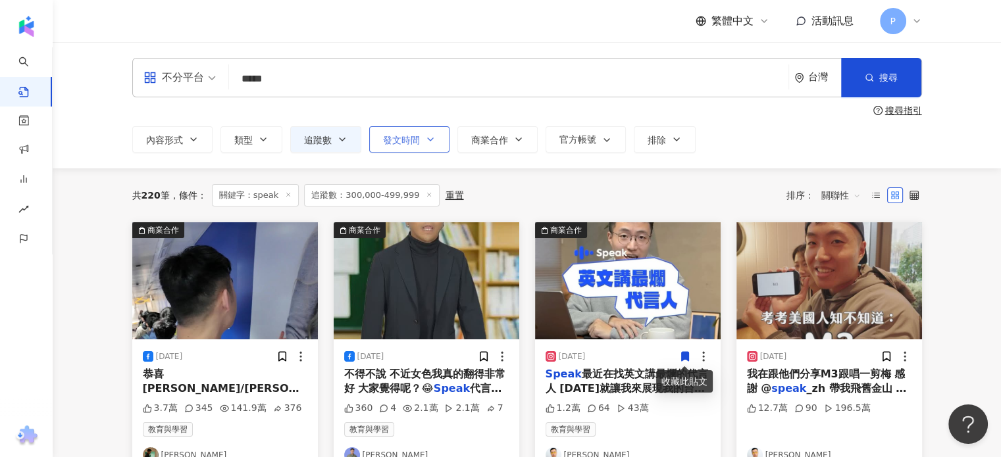
click at [416, 145] on span "發文時間" at bounding box center [401, 140] width 37 height 11
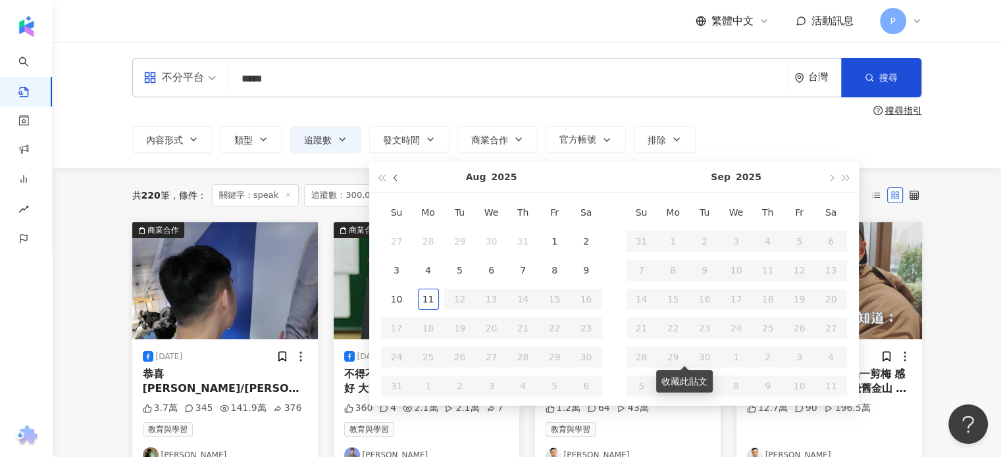
click at [395, 184] on button "button" at bounding box center [396, 178] width 14 height 30
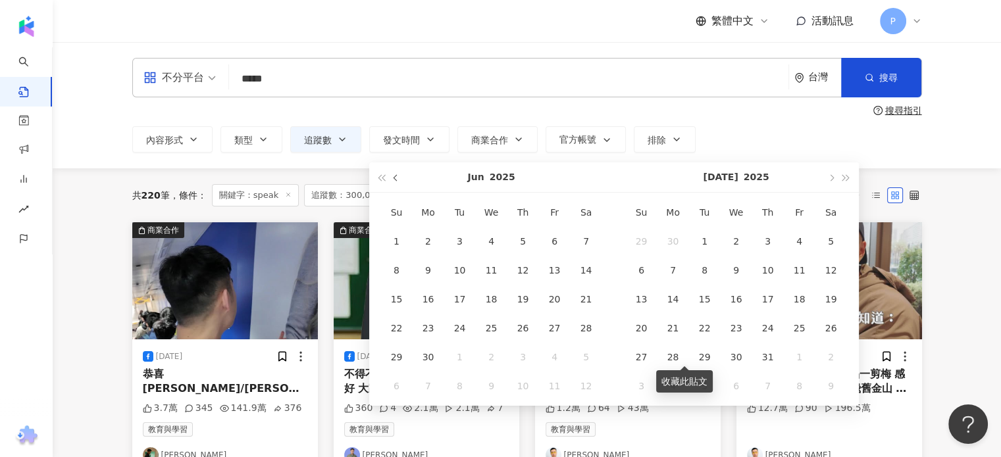
click at [395, 184] on button "button" at bounding box center [396, 178] width 14 height 30
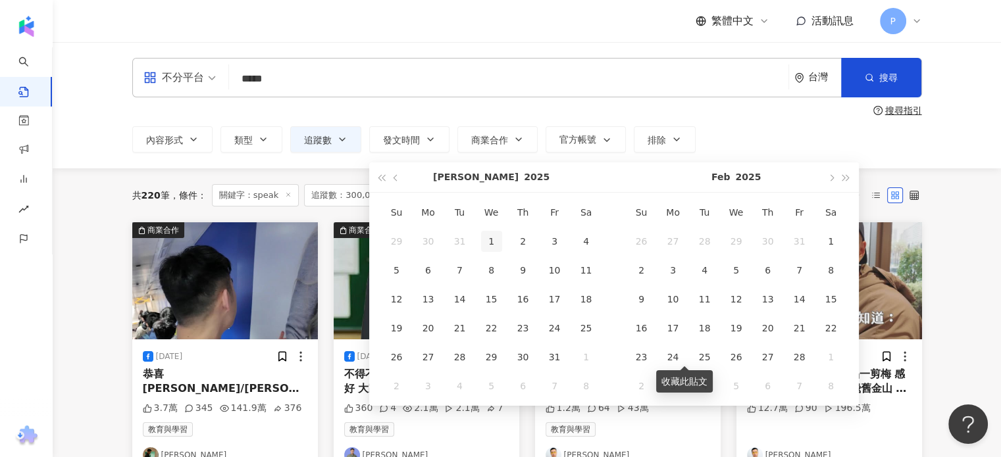
type input "**********"
click at [495, 240] on div "1" at bounding box center [491, 241] width 21 height 21
click at [832, 181] on button "button" at bounding box center [831, 178] width 14 height 30
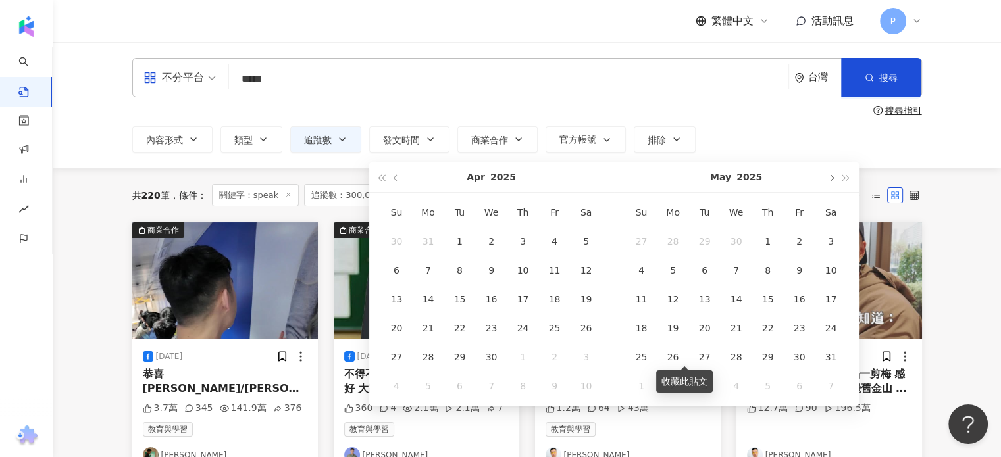
click at [832, 181] on button "button" at bounding box center [831, 178] width 14 height 30
type input "**********"
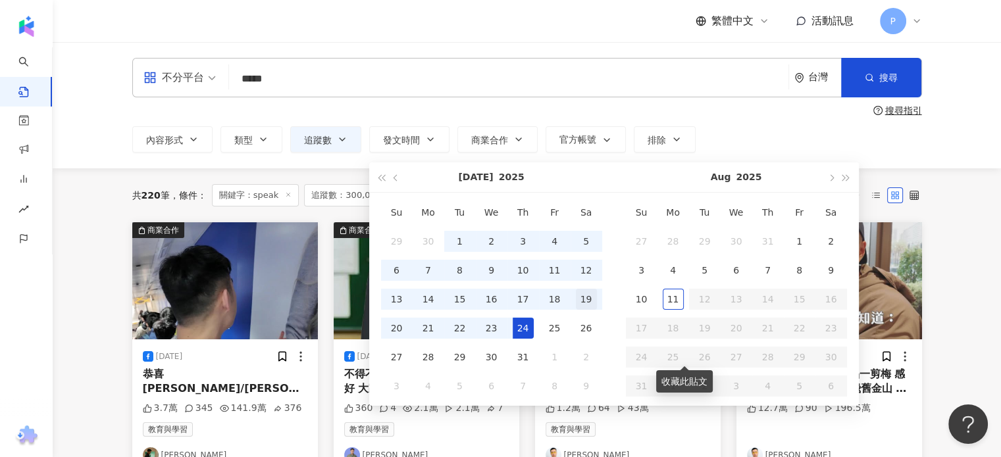
type input "**********"
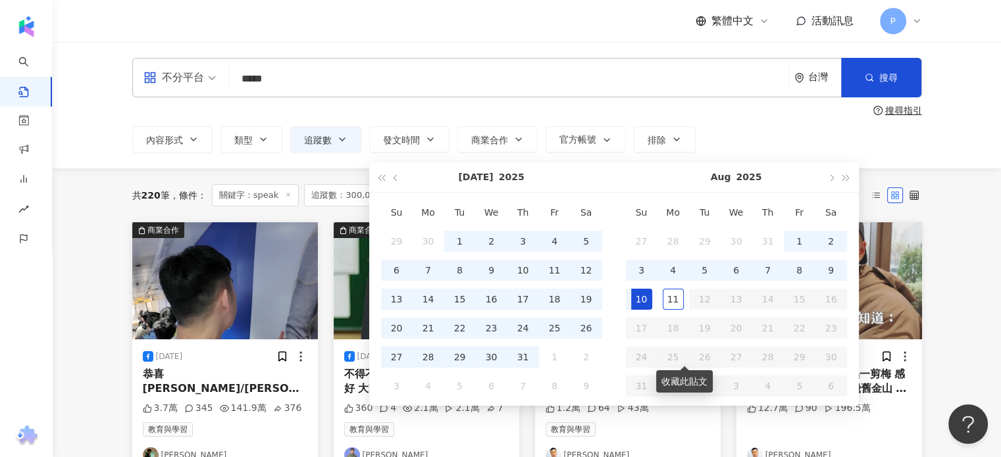
click at [642, 298] on div "10" at bounding box center [641, 299] width 21 height 21
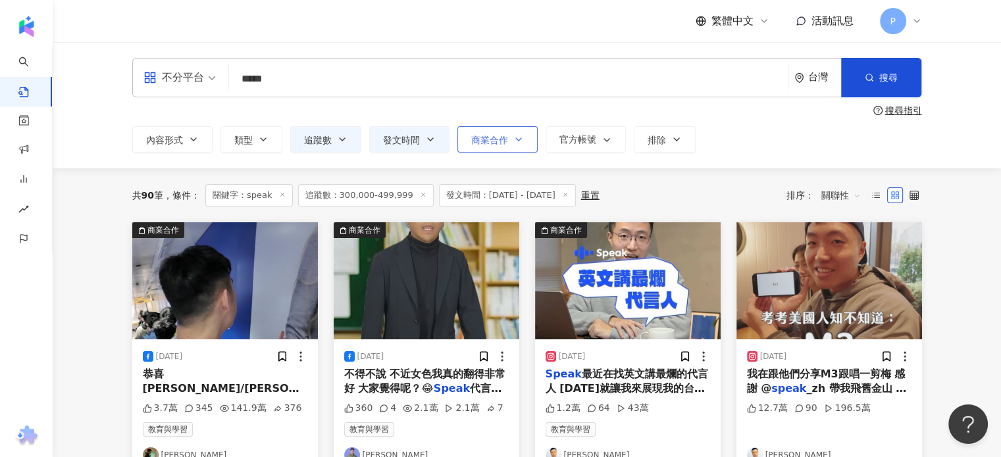
click at [535, 138] on button "商業合作" at bounding box center [497, 139] width 80 height 26
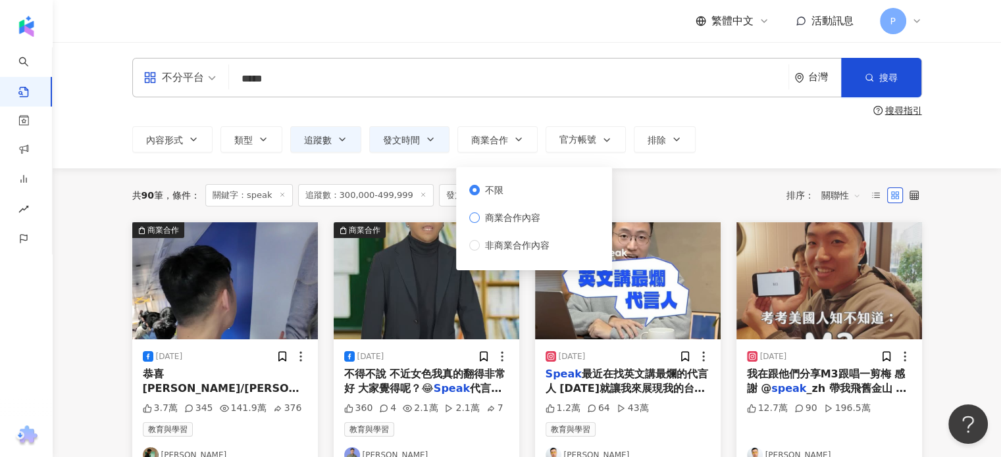
click at [509, 222] on span "商業合作內容" at bounding box center [513, 218] width 66 height 14
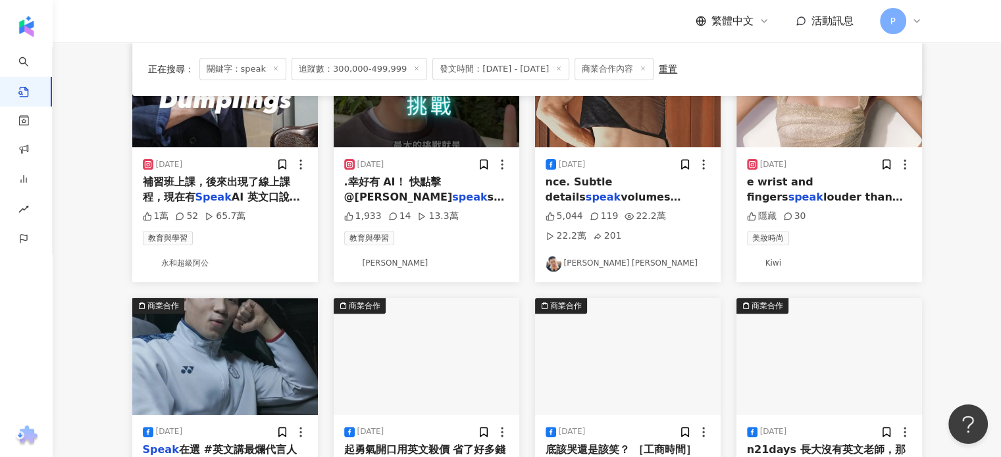
scroll to position [526, 0]
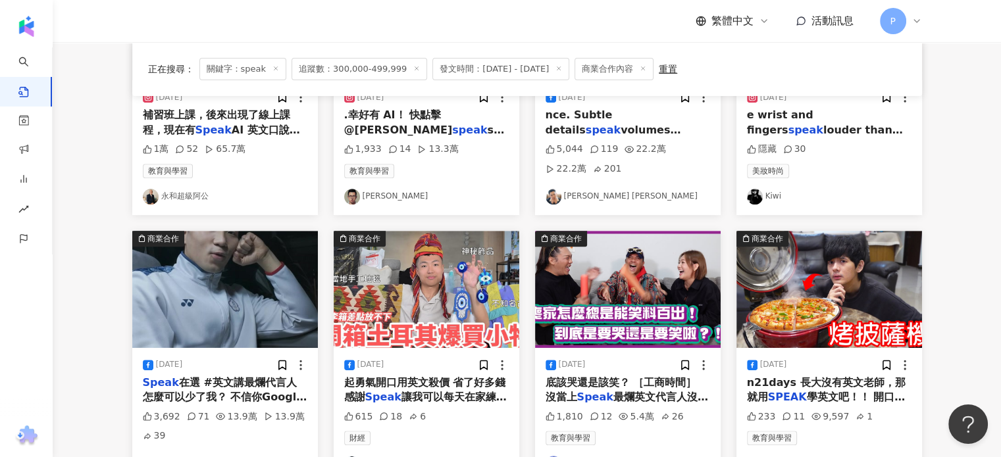
click at [599, 302] on img at bounding box center [628, 289] width 186 height 117
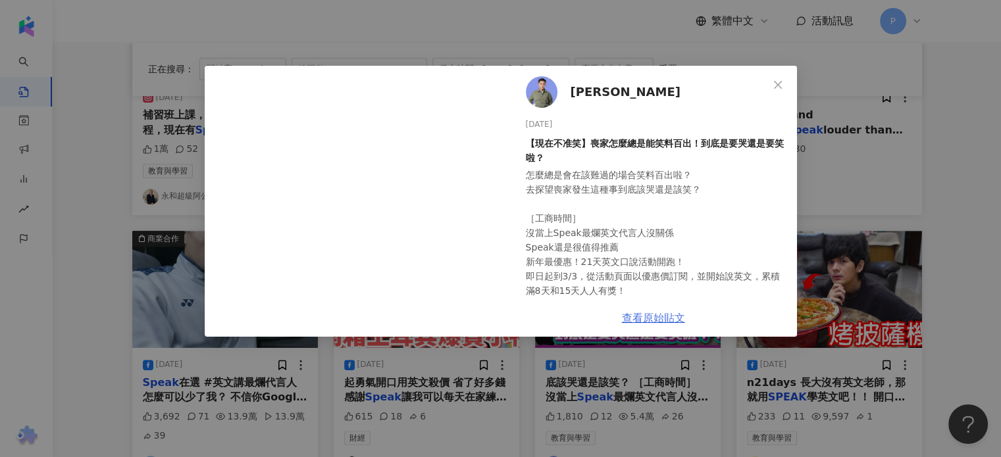
click at [681, 318] on link "查看原始貼文" at bounding box center [653, 318] width 63 height 13
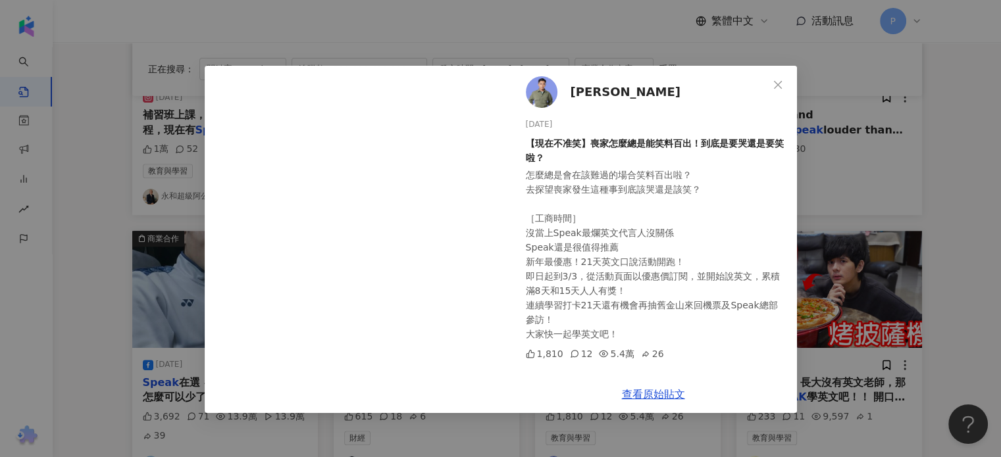
click at [837, 192] on div "[PERSON_NAME][PERSON_NAME] [DATE] 【現在不准笑】喪家怎麼總是能笑料百出！到底是要哭還是要笑啦？ 怎麼總是會在該難過的場合笑料…" at bounding box center [500, 228] width 1001 height 457
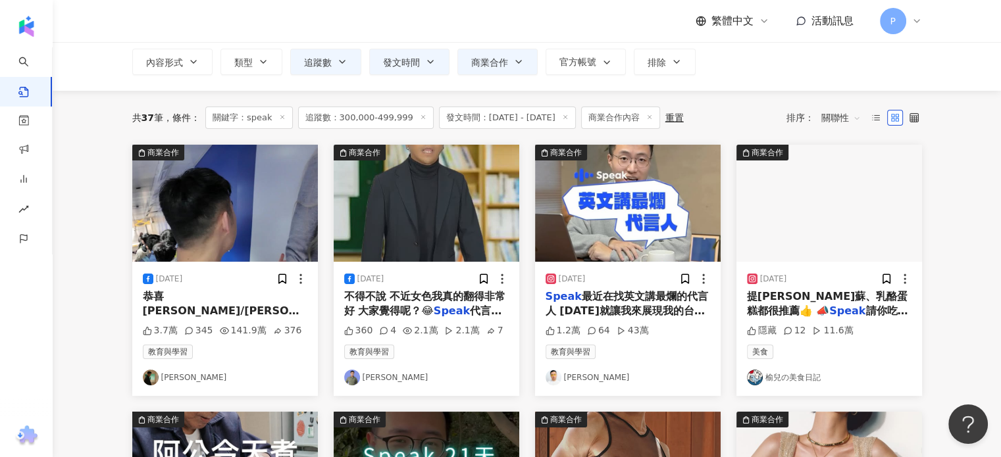
scroll to position [13, 0]
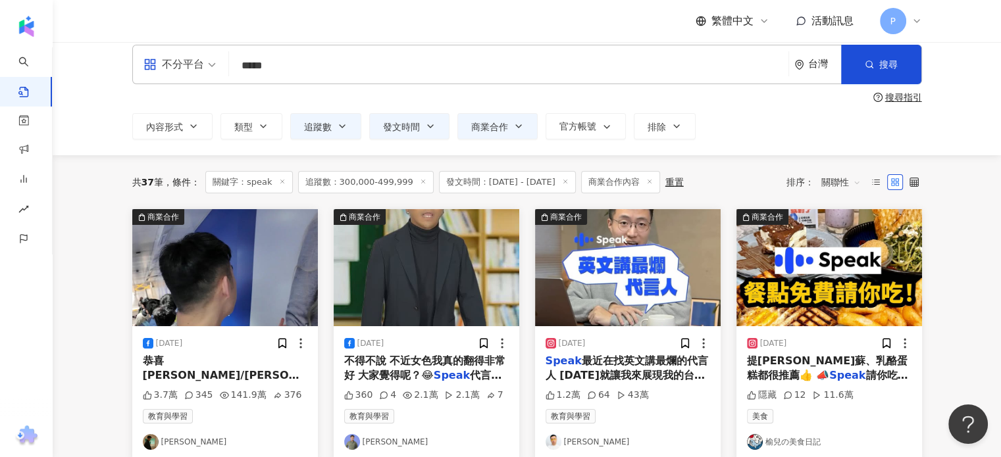
click at [517, 180] on span "發文時間：[DATE] - [DATE]" at bounding box center [507, 182] width 137 height 22
click at [412, 131] on span "發文時間" at bounding box center [401, 127] width 37 height 11
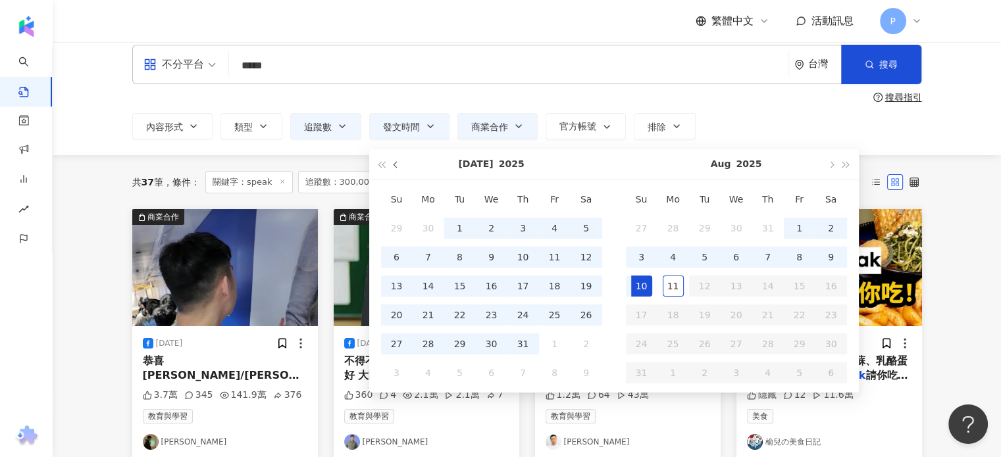
click at [392, 169] on button "button" at bounding box center [396, 164] width 14 height 30
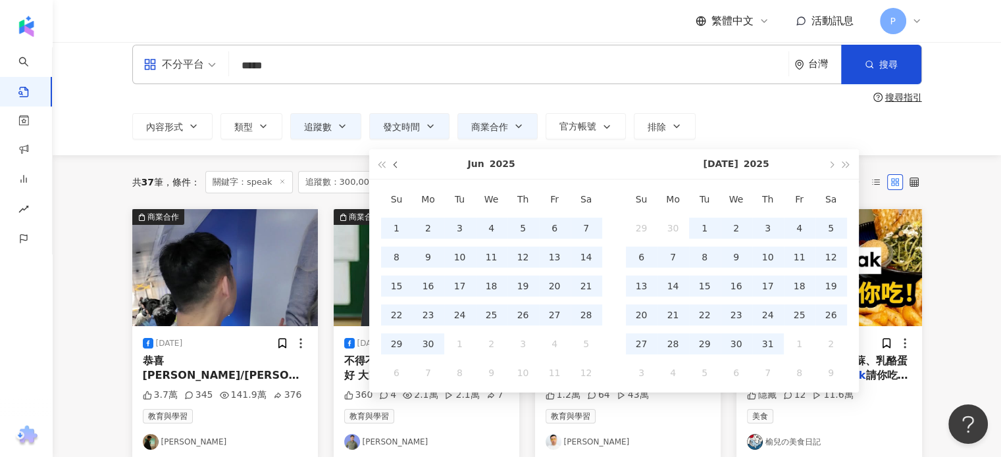
click at [392, 169] on button "button" at bounding box center [396, 164] width 14 height 30
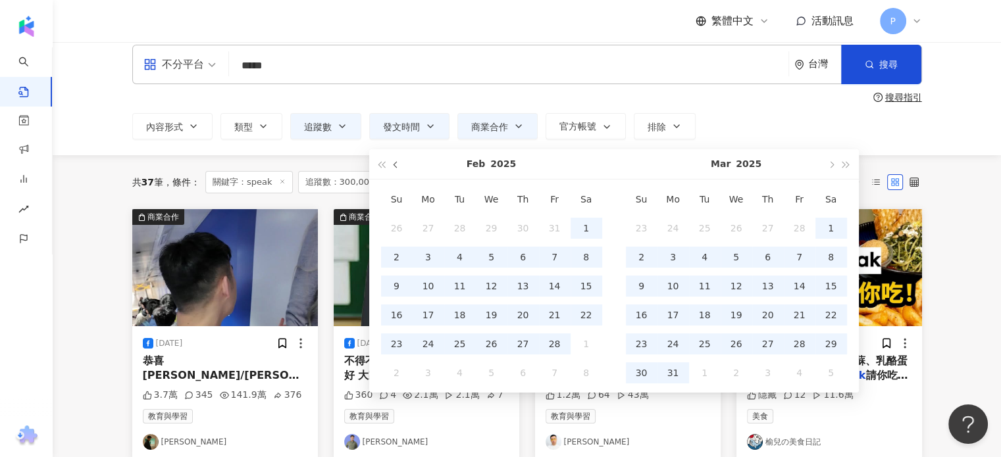
click at [392, 168] on button "button" at bounding box center [396, 164] width 14 height 30
type input "**********"
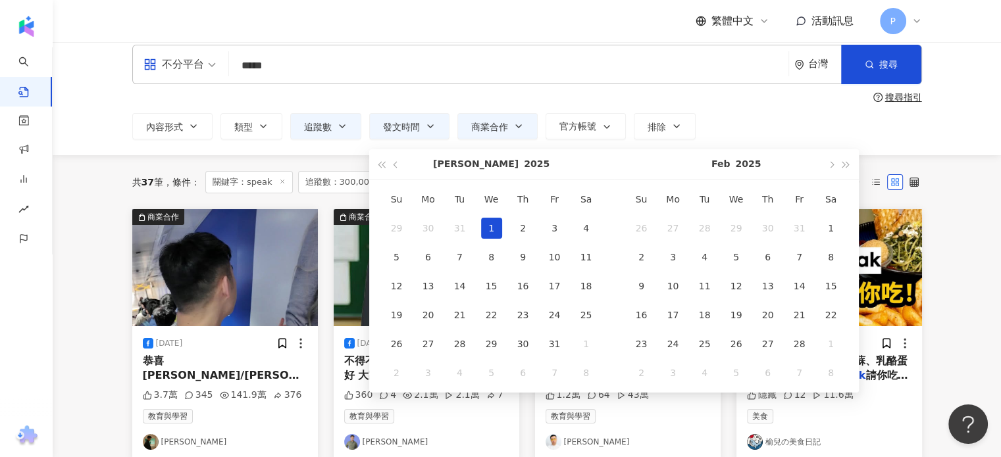
click at [494, 223] on div "1" at bounding box center [491, 228] width 21 height 21
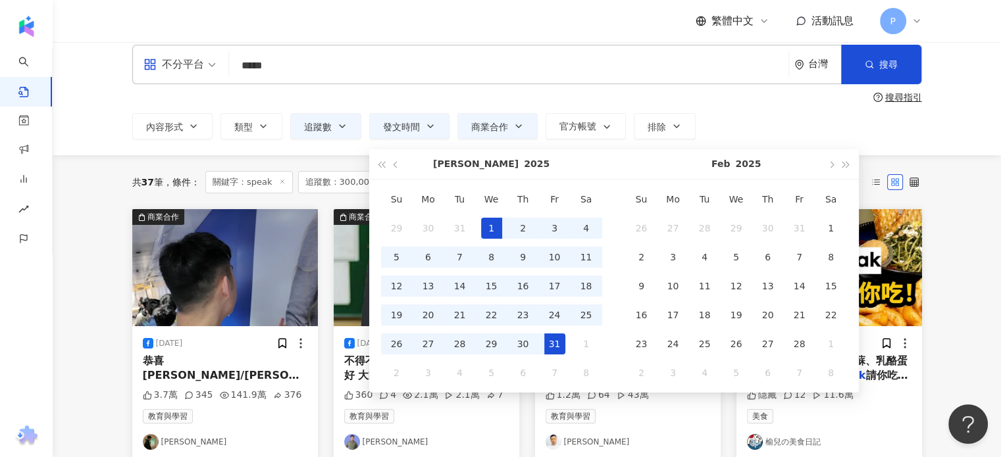
click at [553, 342] on div "31" at bounding box center [554, 344] width 21 height 21
type input "**********"
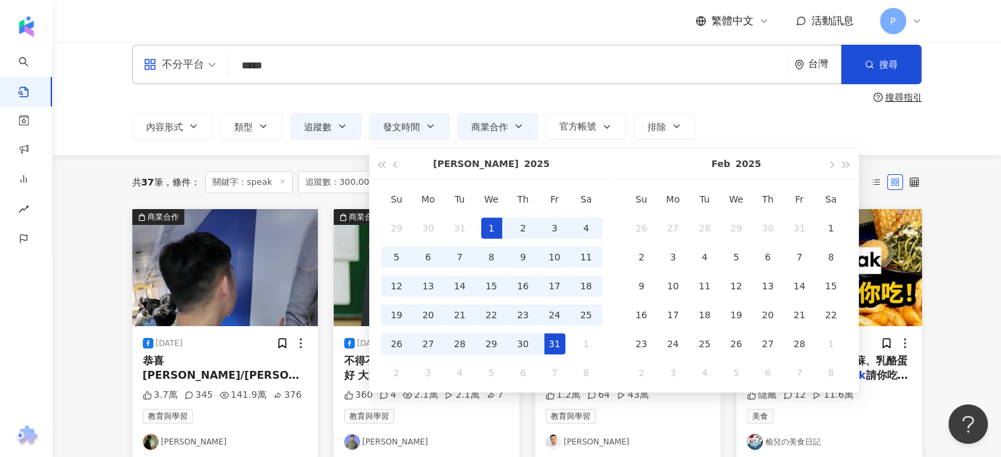
type input "**********"
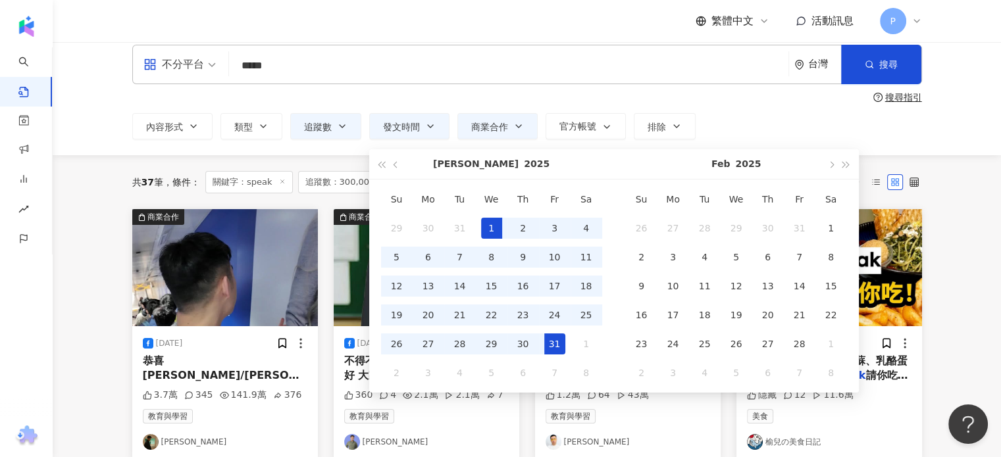
type input "**********"
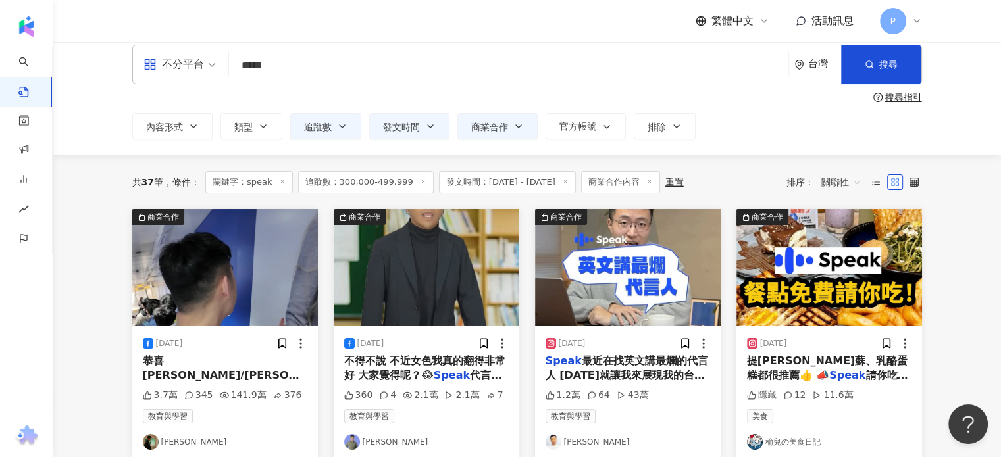
type input "**********"
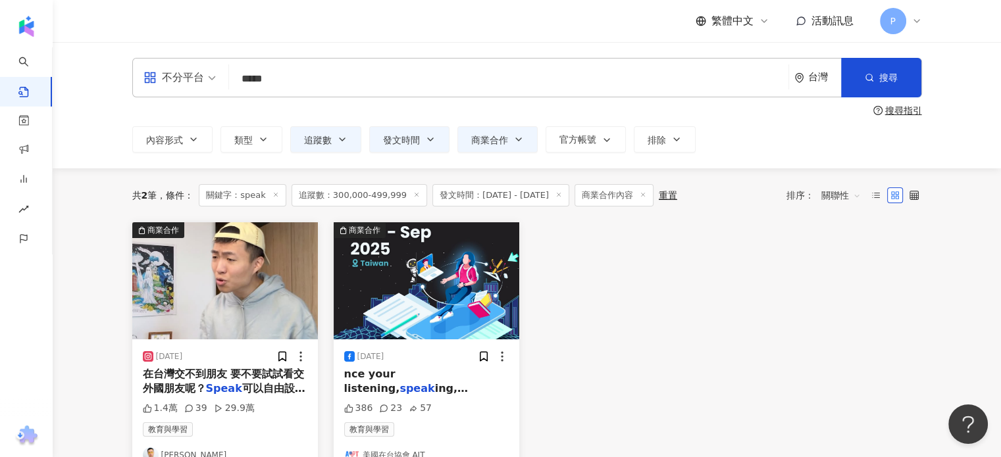
click at [228, 297] on img at bounding box center [225, 280] width 186 height 117
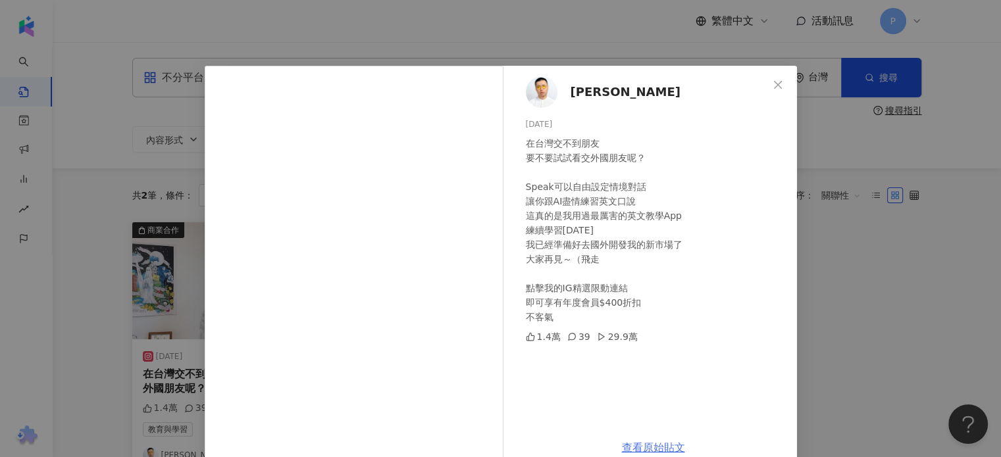
click at [635, 444] on link "查看原始貼文" at bounding box center [653, 448] width 63 height 13
click at [828, 331] on div "[PERSON_NAME][DATE] 在台灣交不到朋友 要不要試試看交外國朋友呢？ Speak可以自由設定情境對話 讓你跟AI盡情練習英文口說 這真的是我用…" at bounding box center [500, 228] width 1001 height 457
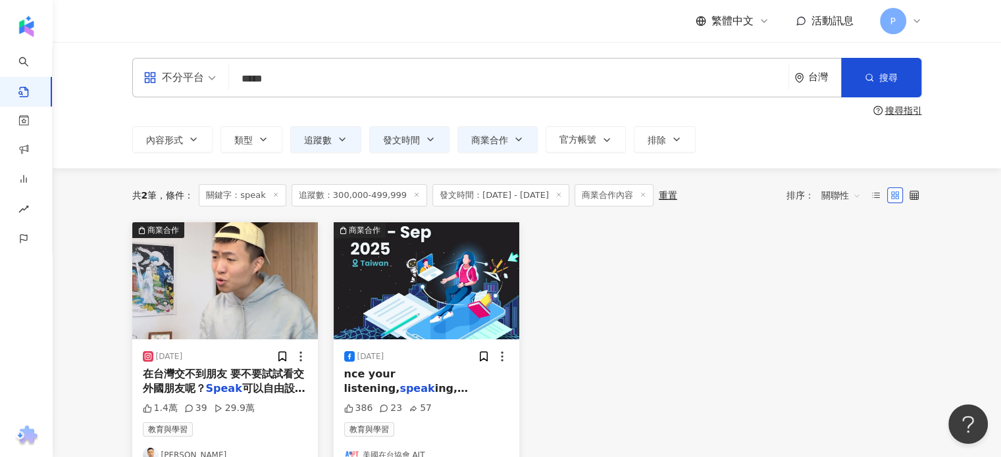
click at [473, 202] on span "發文時間：[DATE] - [DATE]" at bounding box center [500, 195] width 137 height 22
click at [405, 136] on span "發文時間" at bounding box center [401, 140] width 37 height 11
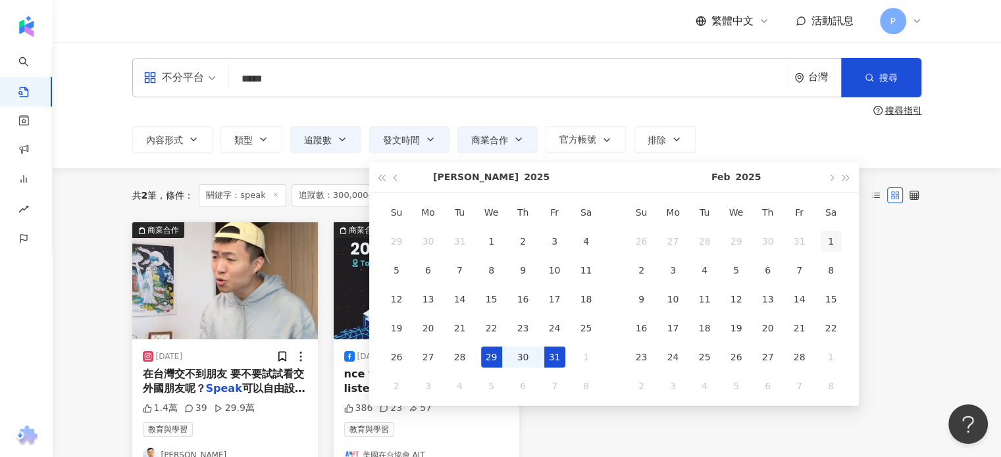
type input "**********"
click at [830, 236] on div "1" at bounding box center [831, 241] width 21 height 21
type input "**********"
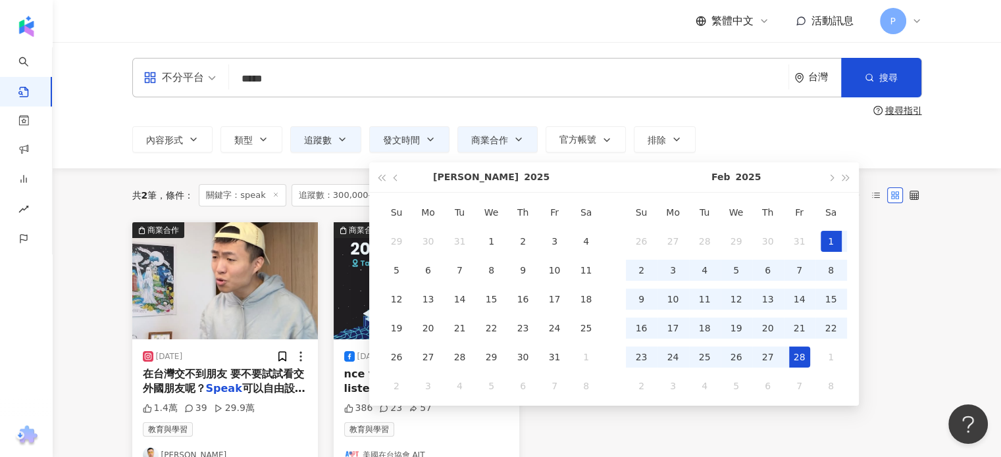
click at [805, 357] on div "28" at bounding box center [799, 357] width 21 height 21
type input "**********"
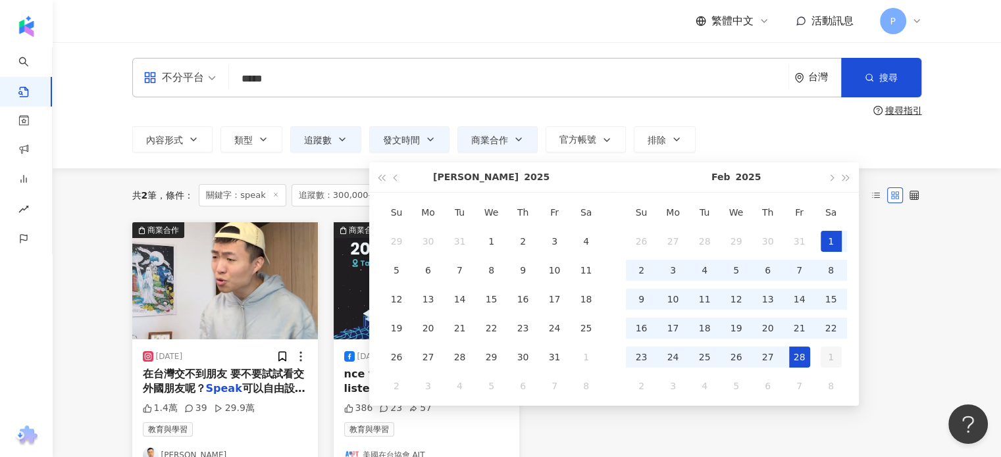
type input "**********"
click at [926, 336] on div "商業合作 [DATE] 在台灣交不到朋友 要不要試試看交外國朋友呢？ Speak 可以自由設定情境對話 讓你跟AI盡情練習英文口說 這真的是我用過最厲害的英文…" at bounding box center [526, 347] width 805 height 251
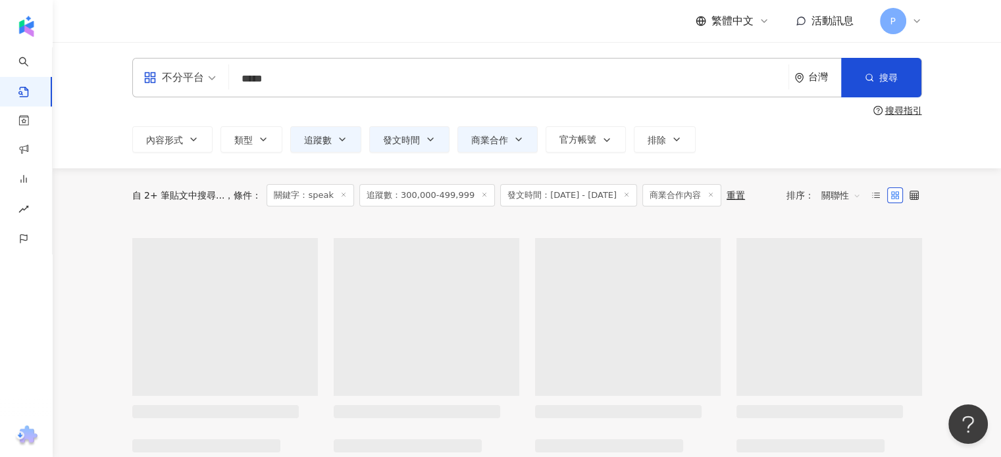
type input "**********"
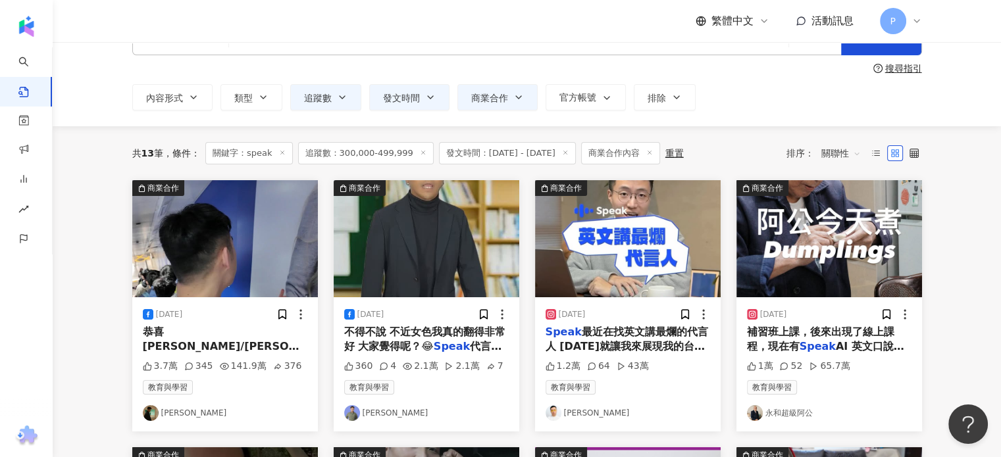
scroll to position [66, 0]
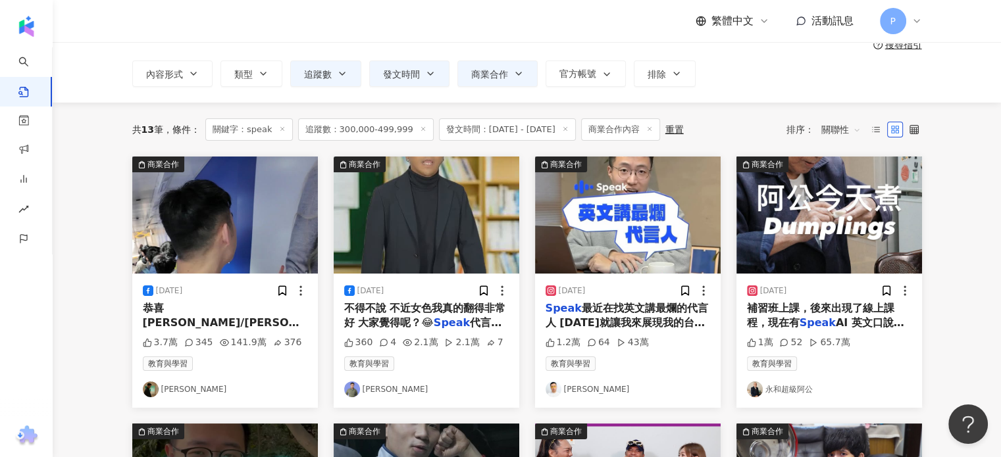
click at [592, 231] on img at bounding box center [628, 215] width 186 height 117
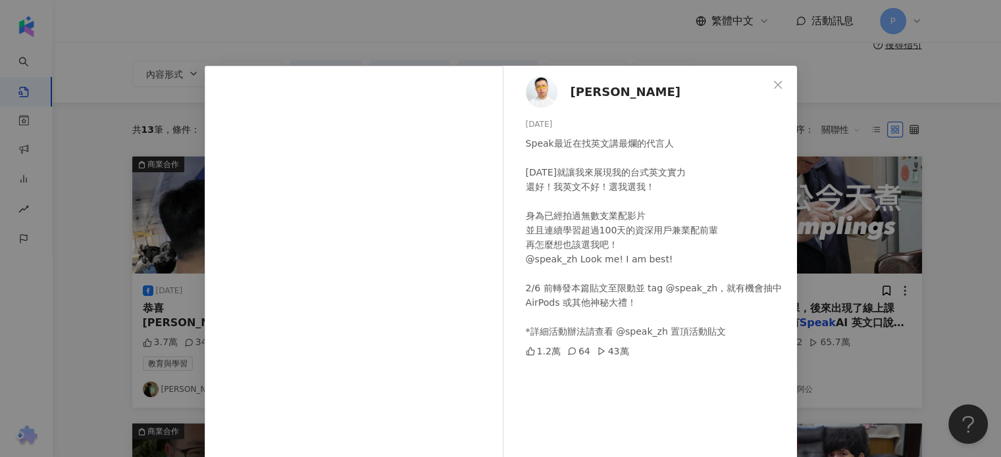
click at [644, 292] on div "Speak最近在找英文講最爛的代言人 [DATE]就讓我來展現我的台式英文實力 還好！我英文不好！選我選我！ 身為已經拍過無數支業配影片 並且連續學習超過10…" at bounding box center [656, 237] width 261 height 203
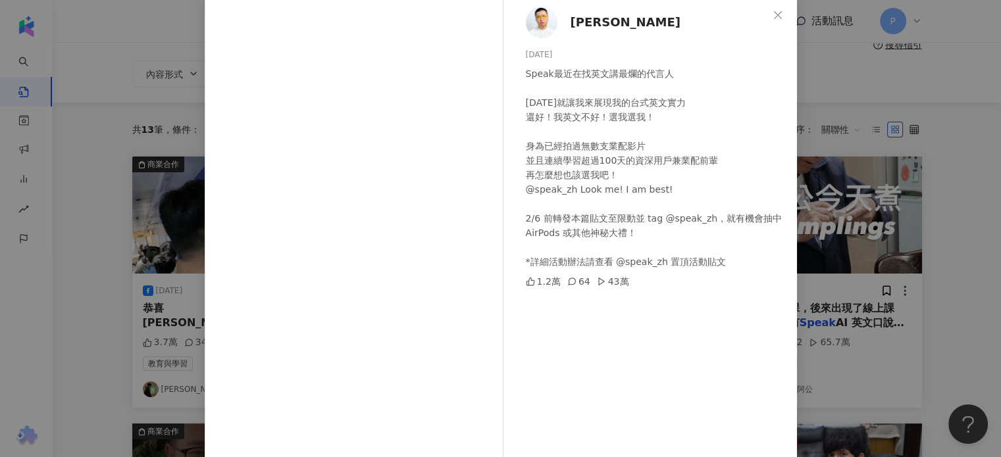
scroll to position [134, 0]
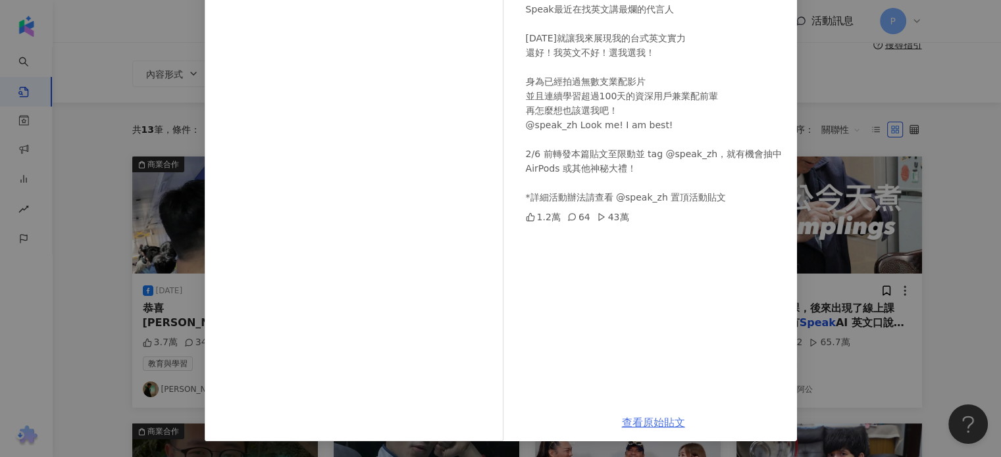
click at [642, 426] on link "查看原始貼文" at bounding box center [653, 423] width 63 height 13
click at [911, 273] on div "[PERSON_NAME][DATE] Speak最近在找英文講最爛的代言人 [DATE]就讓我來展現我的台式英文實力 還好！我英文不好！選我選我！ 身為已經…" at bounding box center [500, 228] width 1001 height 457
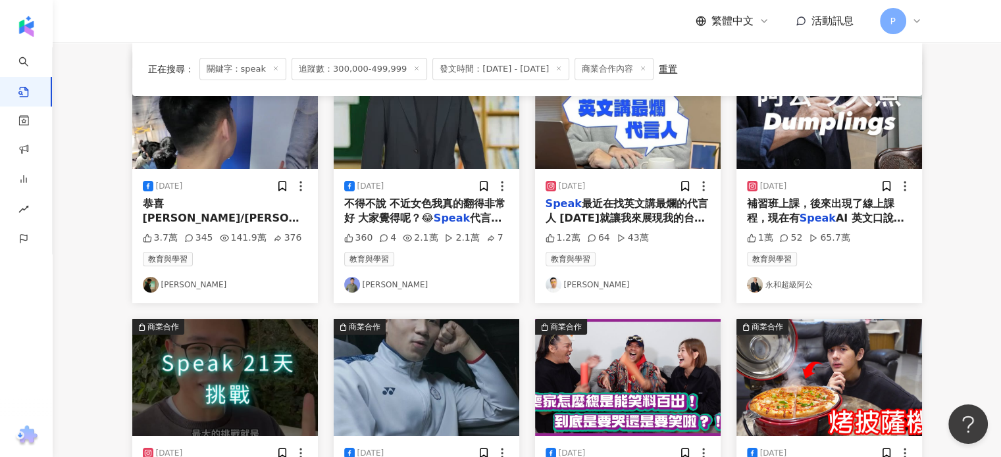
scroll to position [197, 0]
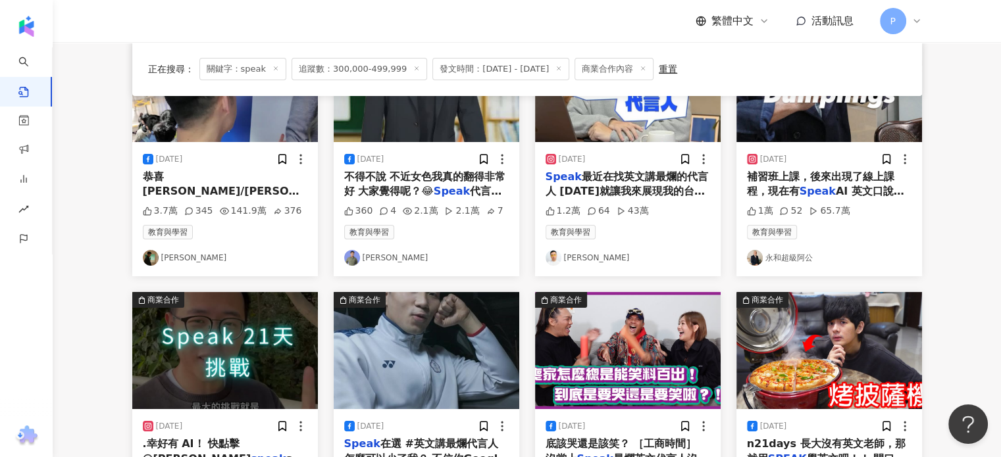
click at [425, 111] on img at bounding box center [427, 83] width 186 height 117
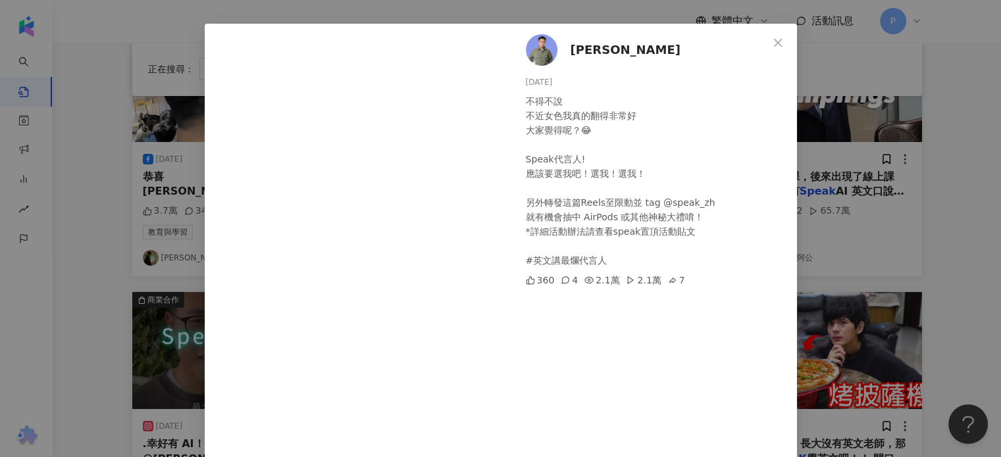
scroll to position [82, 0]
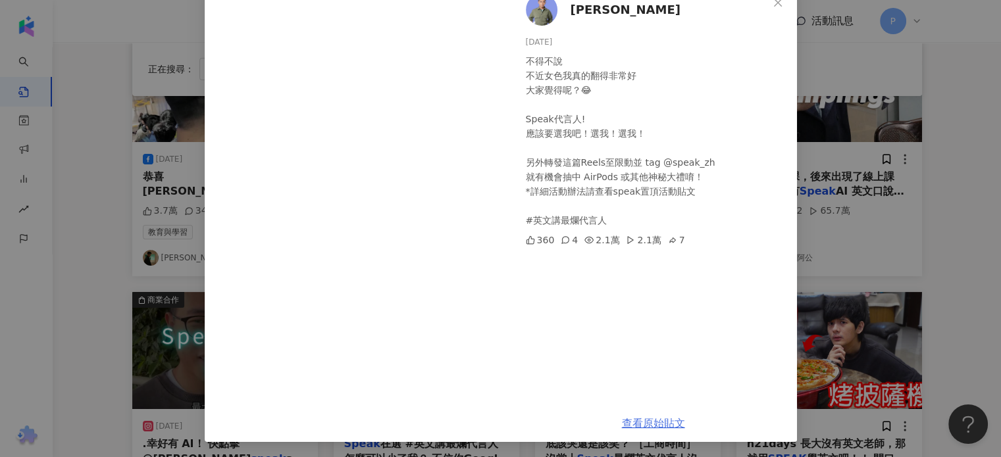
click at [631, 420] on link "查看原始貼文" at bounding box center [653, 423] width 63 height 13
click at [107, 272] on div "[PERSON_NAME][PERSON_NAME] [DATE] 不得不說 不近女色我真的翻得非常好 大家覺得呢？😂 Speak代言人! 應該要選我吧！選我…" at bounding box center [500, 228] width 1001 height 457
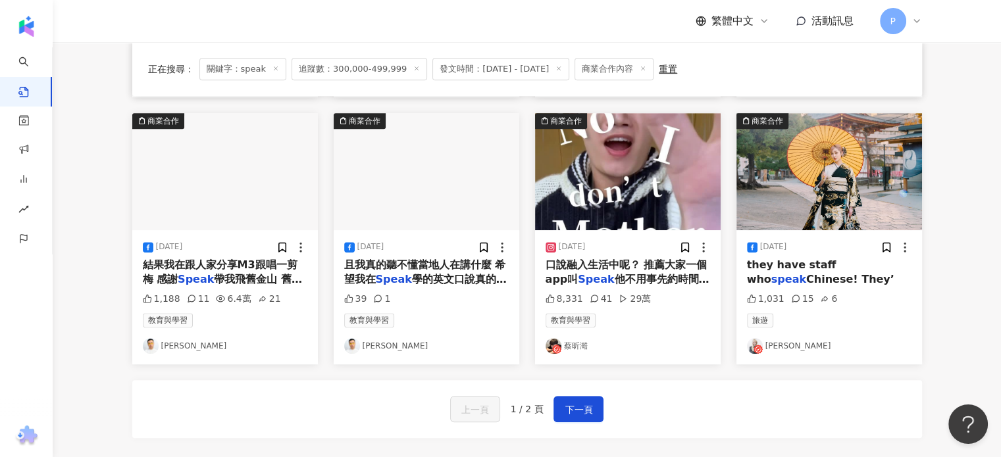
scroll to position [658, 0]
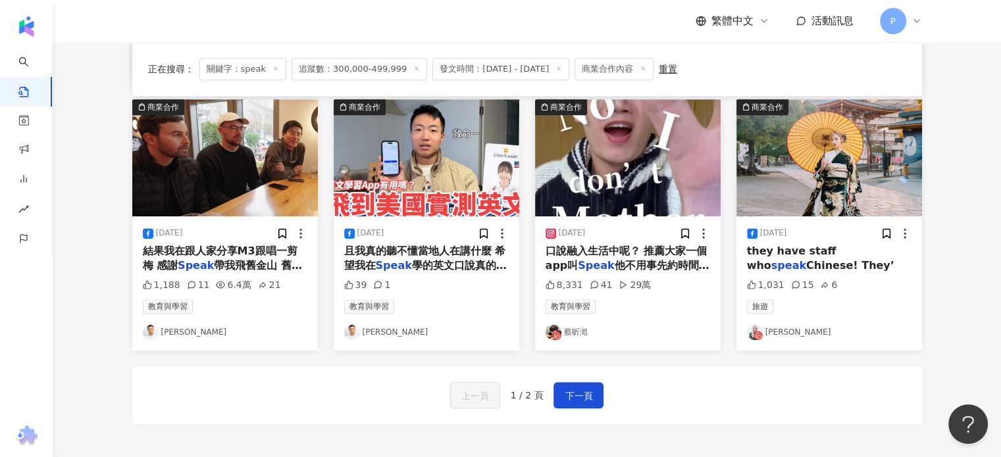
click at [580, 379] on div "上一頁 1 / 2 頁 下一頁" at bounding box center [527, 396] width 790 height 58
click at [582, 389] on span "下一頁" at bounding box center [579, 396] width 28 height 16
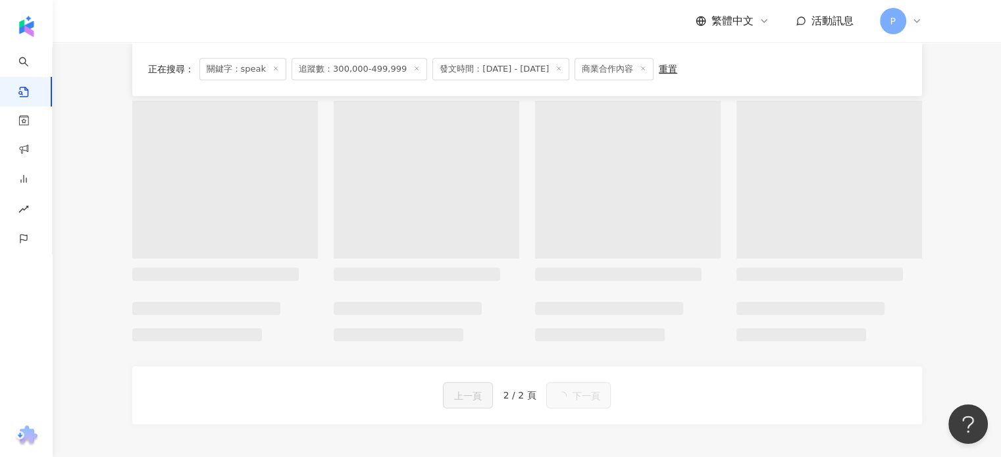
scroll to position [124, 0]
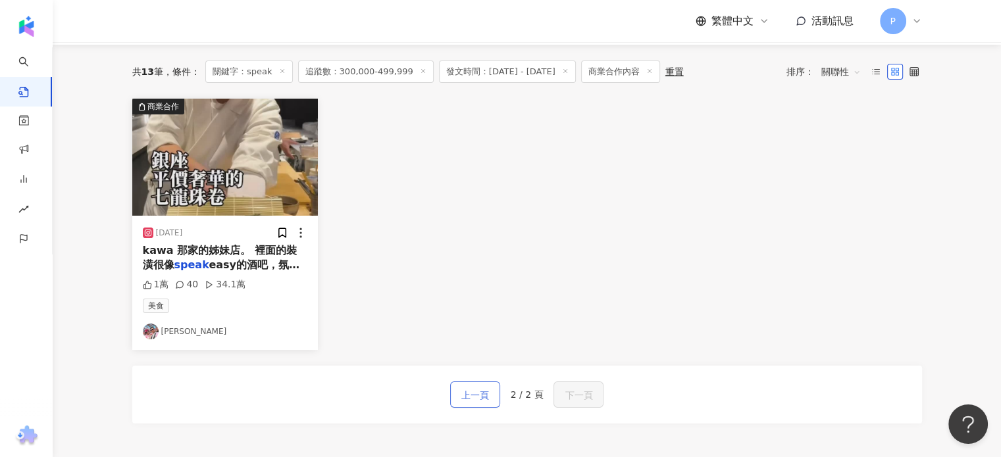
click at [488, 392] on span "上一頁" at bounding box center [475, 396] width 28 height 16
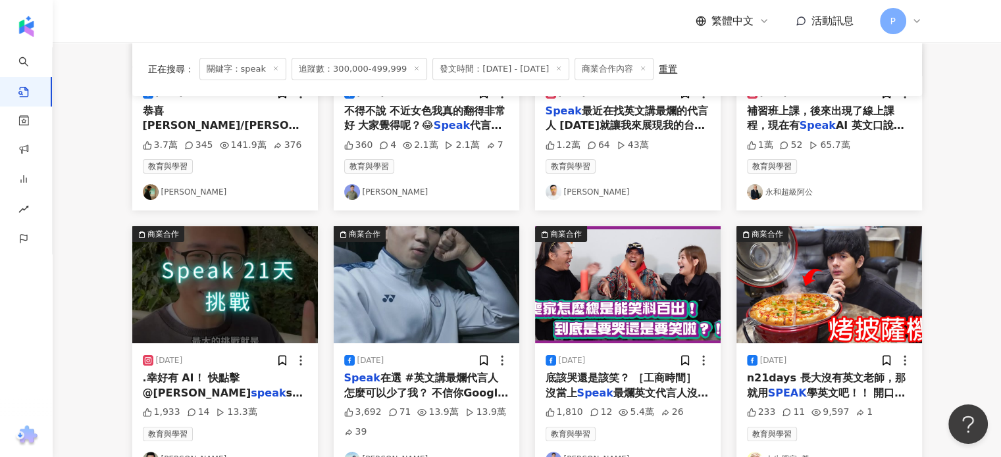
scroll to position [0, 0]
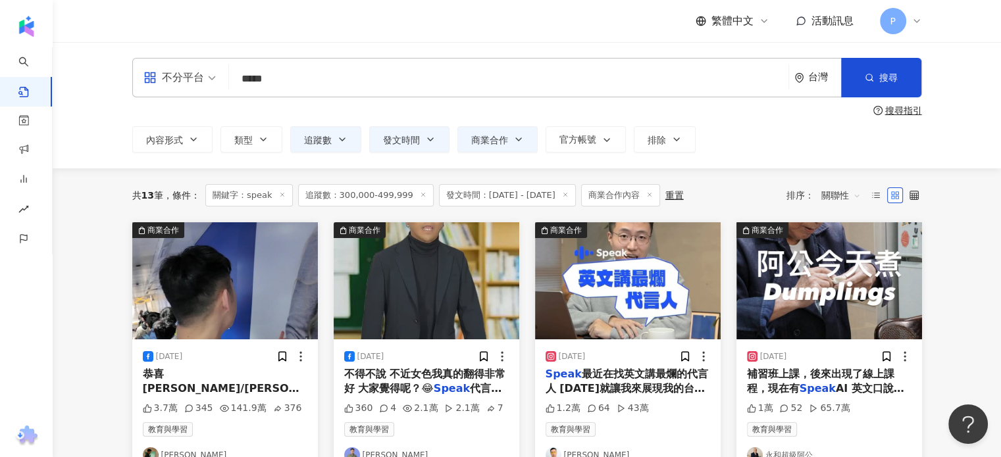
click at [374, 197] on span "追蹤數：300,000-499,999" at bounding box center [366, 195] width 136 height 22
click at [318, 147] on button "追蹤數" at bounding box center [325, 139] width 71 height 26
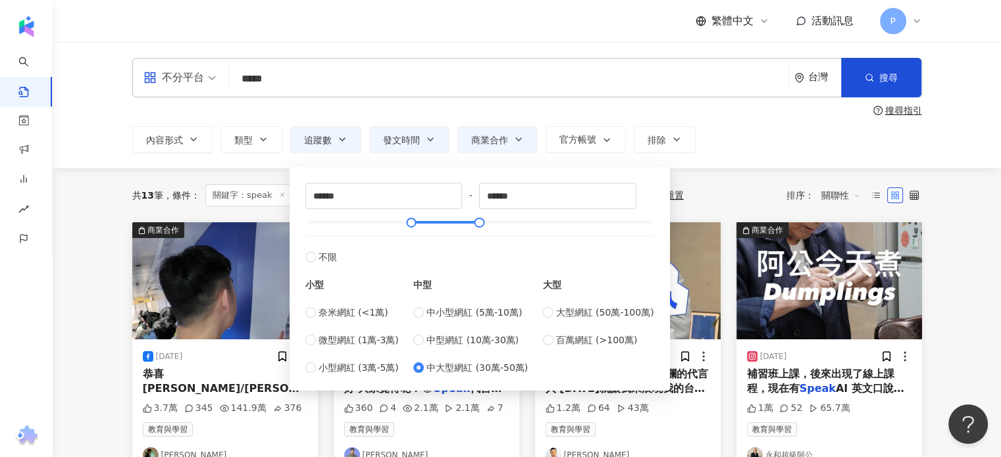
type input "******"
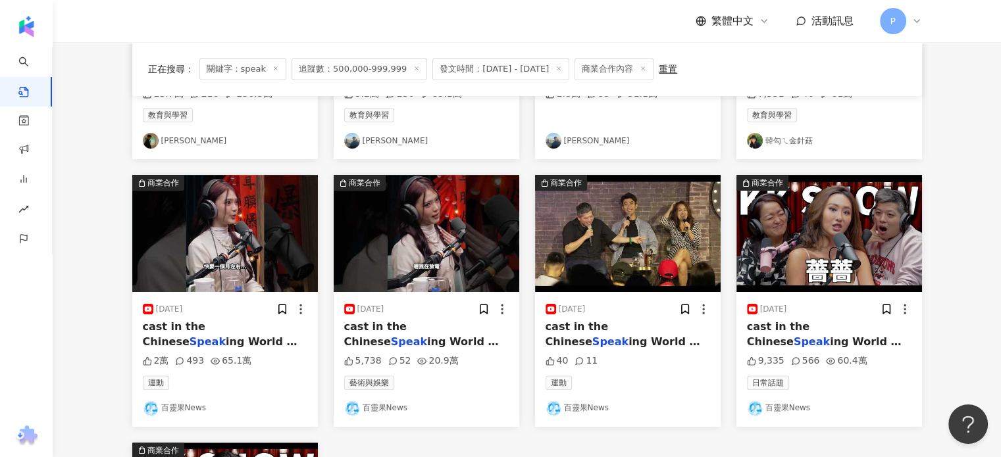
scroll to position [66, 0]
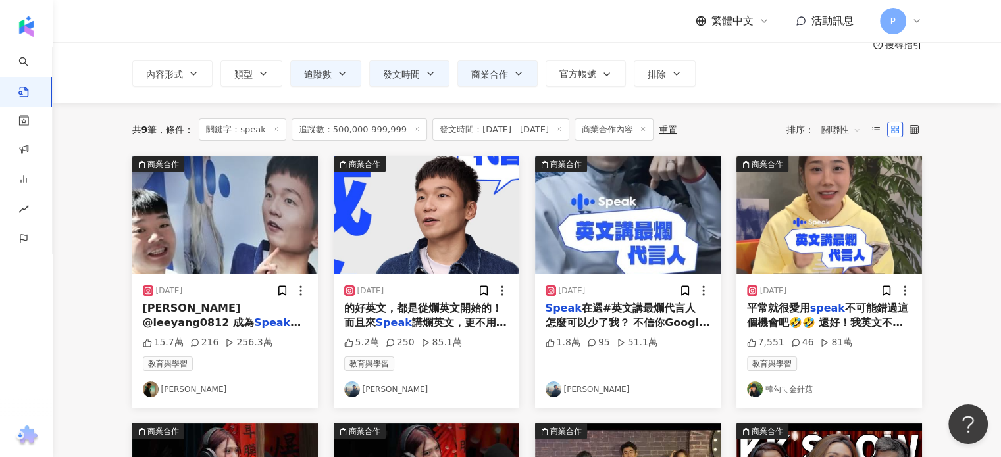
click at [813, 236] on img at bounding box center [829, 215] width 186 height 117
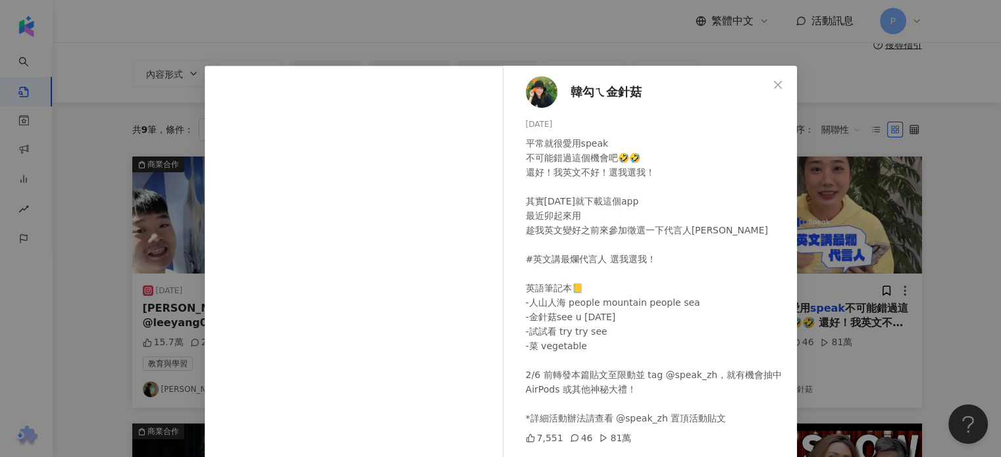
scroll to position [134, 0]
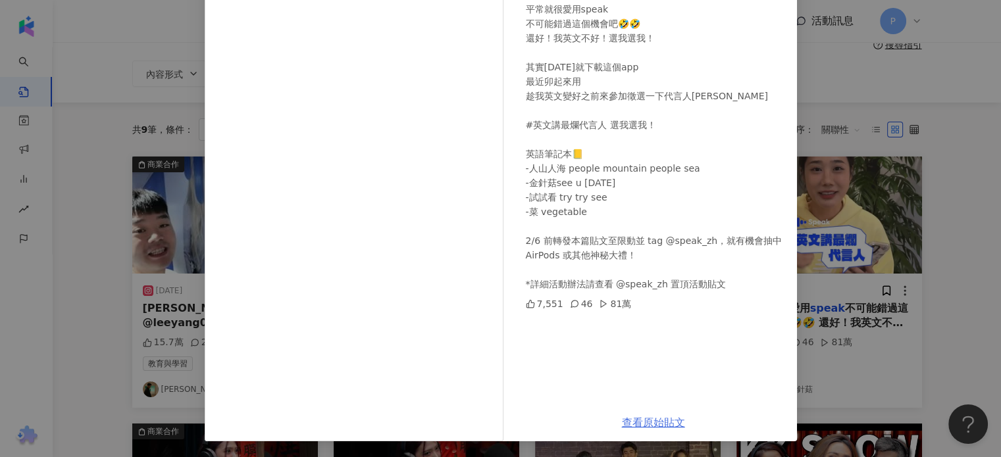
click at [646, 418] on link "查看原始貼文" at bounding box center [653, 423] width 63 height 13
click at [958, 178] on div "韓勾ㄟ金針菇 [DATE] 平常就很愛用speak 不可能錯過這個機會吧🤣🤣 還好！我英文不好！選我選我！ 其實[DATE]就下載這個app 最近卯起來用 趁…" at bounding box center [500, 228] width 1001 height 457
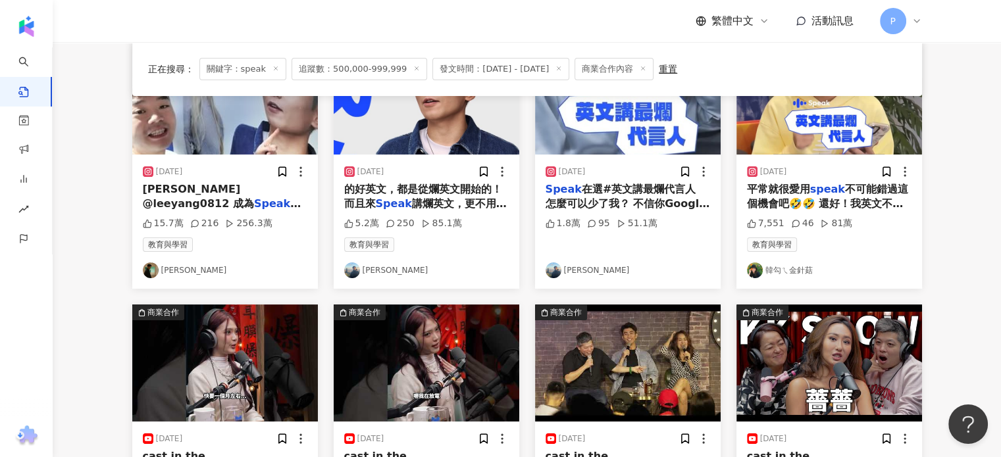
scroll to position [66, 0]
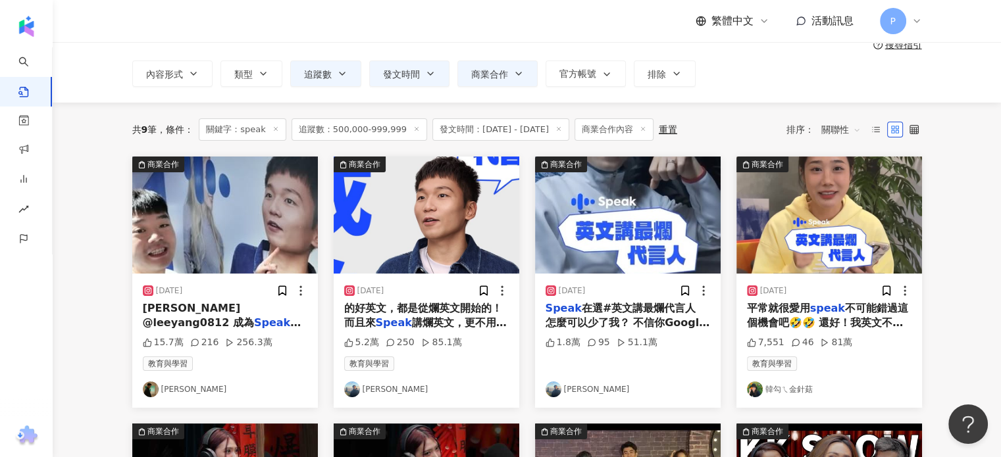
click at [346, 130] on span "追蹤數：500,000-999,999" at bounding box center [360, 129] width 136 height 22
click at [337, 78] on icon "button" at bounding box center [342, 73] width 11 height 11
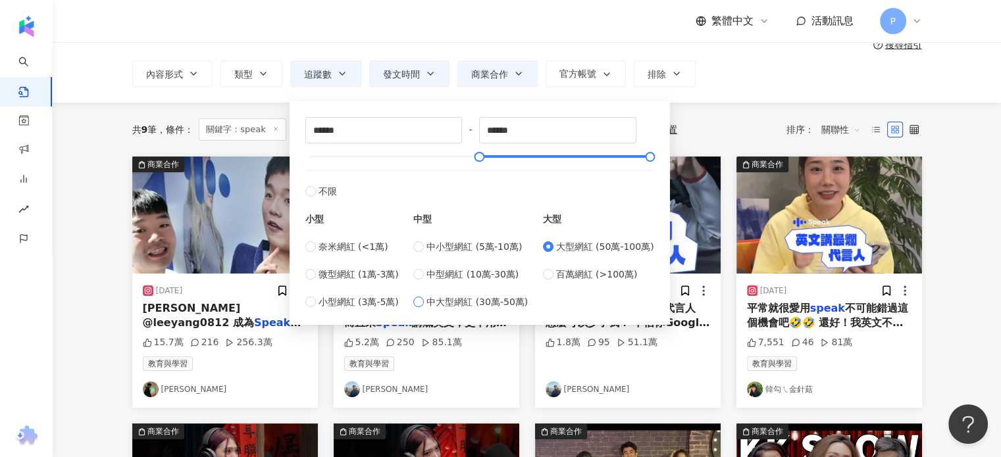
click at [450, 299] on span "中大型網紅 (30萬-50萬)" at bounding box center [476, 302] width 101 height 14
type input "******"
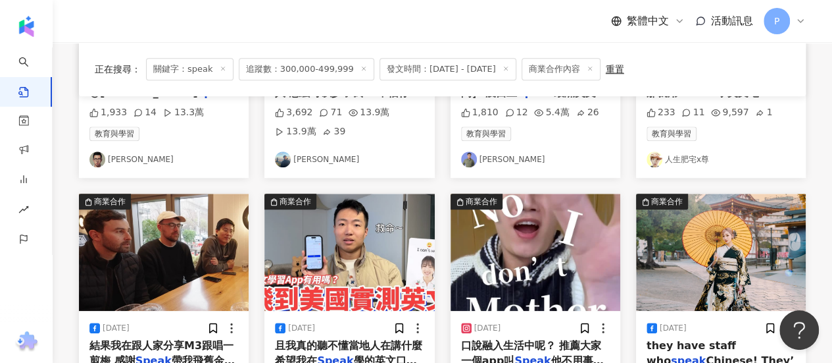
scroll to position [555, 0]
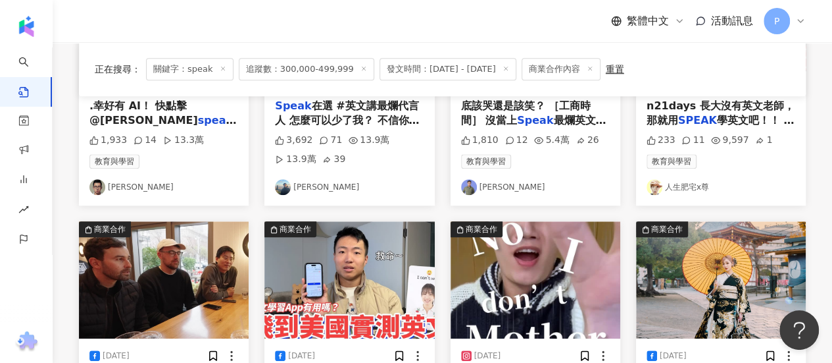
click at [543, 120] on mark "Speak" at bounding box center [535, 120] width 36 height 13
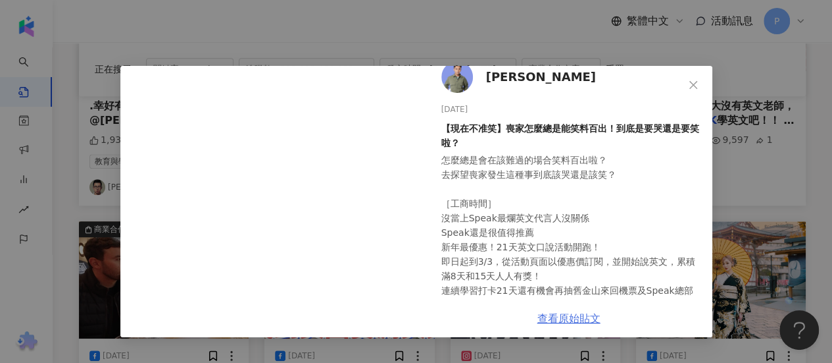
scroll to position [490, 0]
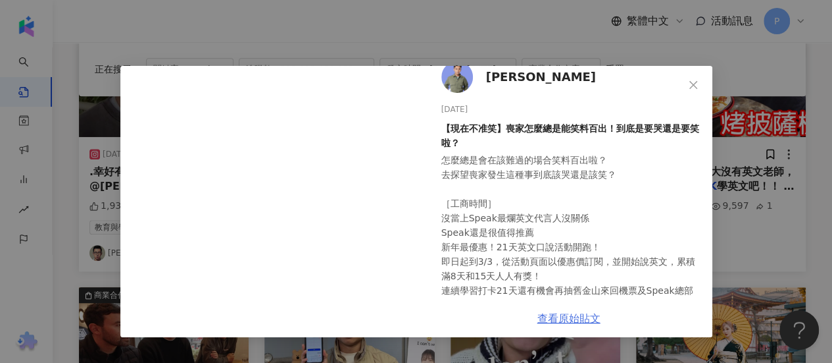
click at [577, 317] on link "查看原始貼文" at bounding box center [569, 318] width 63 height 13
drag, startPoint x: 807, startPoint y: 155, endPoint x: 802, endPoint y: 161, distance: 7.5
click at [807, 155] on div "[PERSON_NAME][PERSON_NAME] [DATE] 【現在不准笑】喪家怎麼總是能笑料百出！到底是要哭還是要笑啦？ 怎麼總是會在該難過的場合笑料…" at bounding box center [416, 181] width 832 height 363
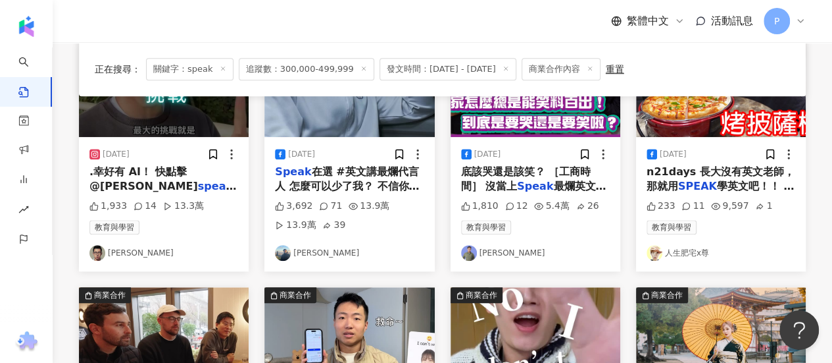
scroll to position [424, 0]
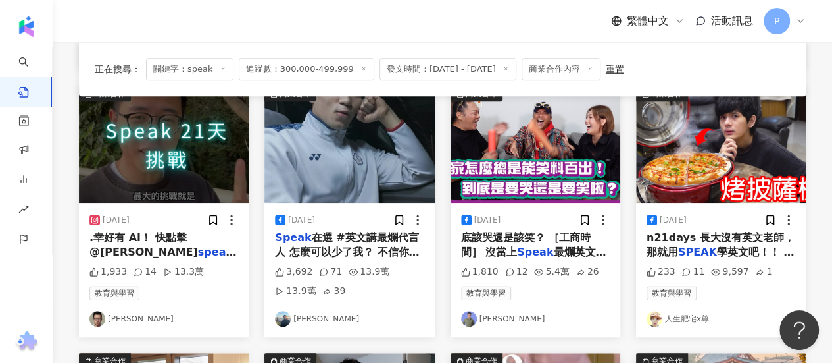
click at [700, 139] on img at bounding box center [721, 144] width 170 height 117
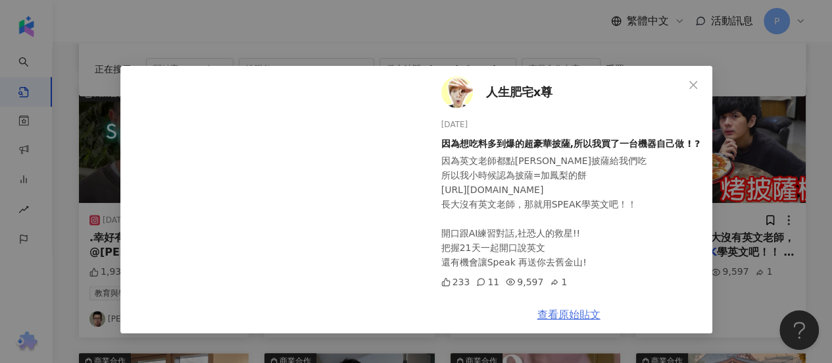
click at [572, 308] on link "查看原始貼文" at bounding box center [569, 314] width 63 height 13
click at [738, 174] on div "人生肥宅x尊 [DATE] 因為想吃料多到爆的超豪華披薩,所以我買了一台機器自己做 ! ? 因為英文老師都點[PERSON_NAME]披薩給我們吃 所以我小時…" at bounding box center [416, 181] width 832 height 363
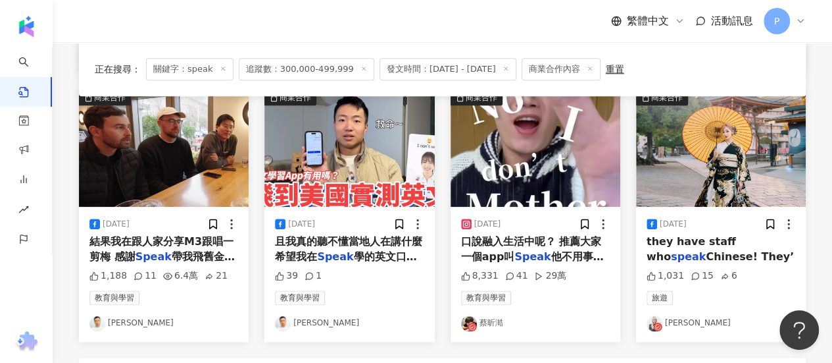
scroll to position [753, 0]
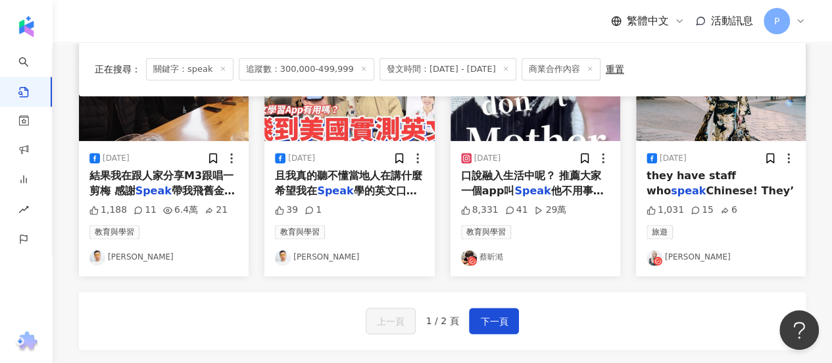
click at [340, 172] on span "且我真的聽不懂當地人在講什麼 希望我在" at bounding box center [348, 182] width 147 height 27
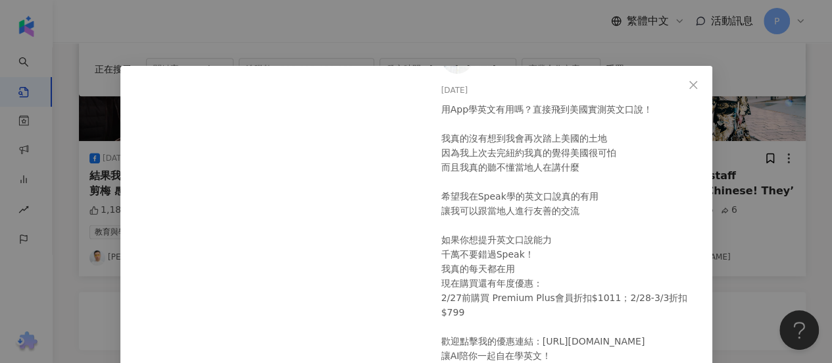
scroll to position [45, 0]
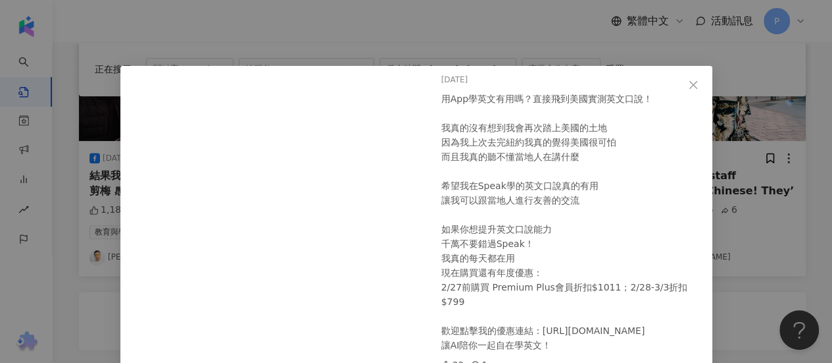
click at [763, 199] on div "[PERSON_NAME][DATE] 用App學英文有用嗎？直接飛到美國實測英文口說！ 我真的沒有想到我會再次踏上美國的土地 因為我上次去完紐約我真的覺得美…" at bounding box center [416, 181] width 832 height 363
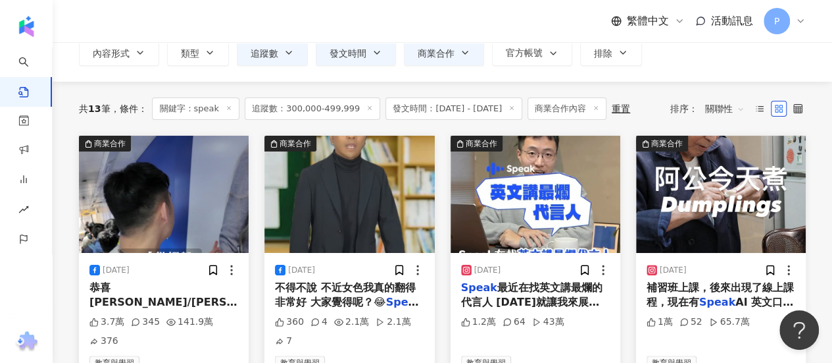
scroll to position [29, 0]
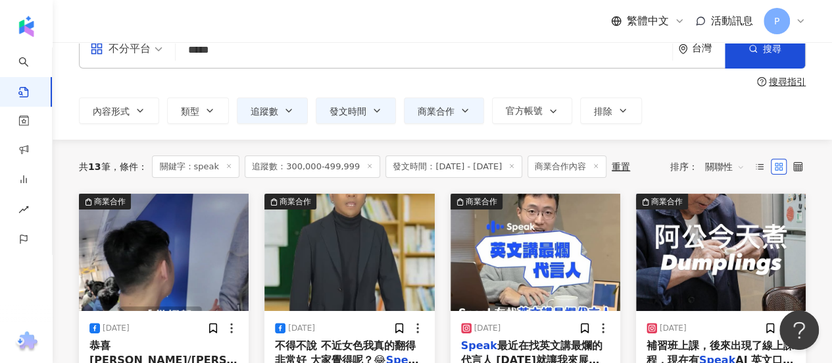
click at [707, 222] on img at bounding box center [721, 251] width 170 height 117
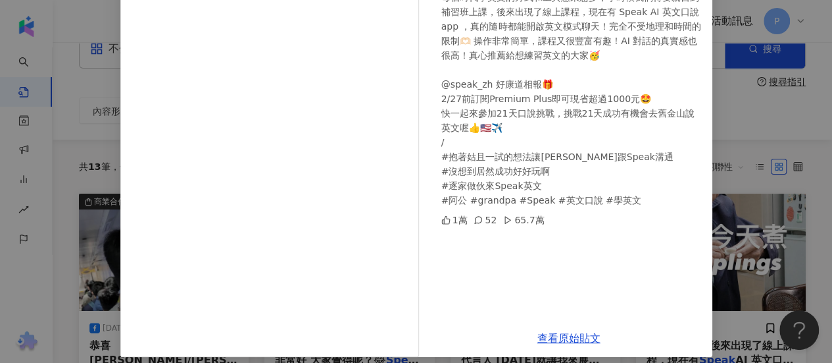
scroll to position [228, 0]
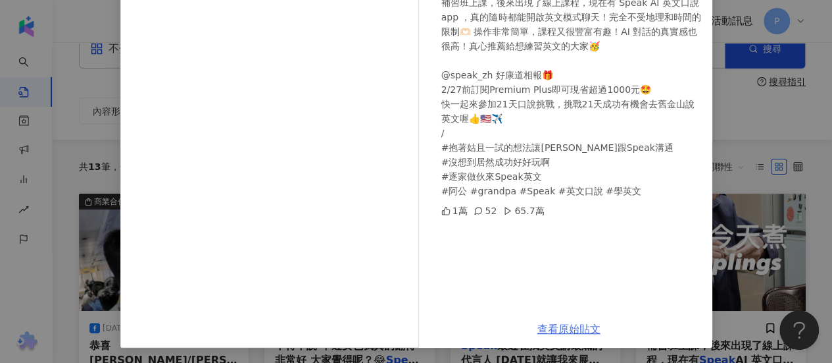
click at [542, 334] on link "查看原始貼文" at bounding box center [569, 328] width 63 height 13
click at [805, 169] on div "永和超級阿公 [DATE] 1萬 52 65.7萬 查看原始貼文" at bounding box center [416, 181] width 832 height 363
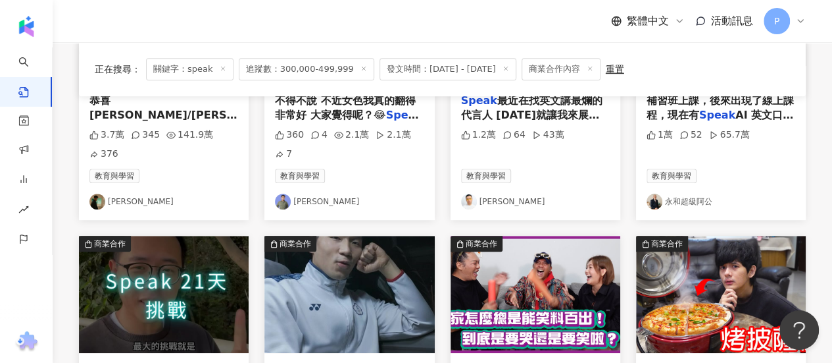
scroll to position [358, 0]
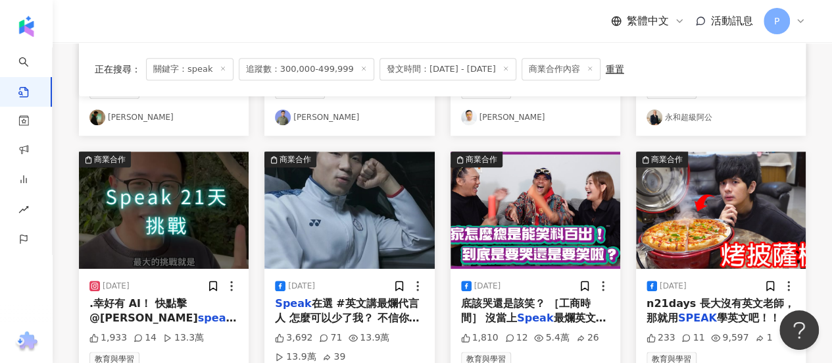
click at [174, 214] on img at bounding box center [164, 209] width 170 height 117
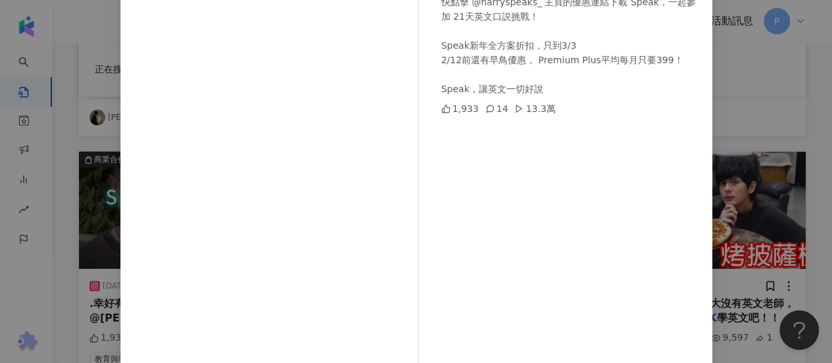
scroll to position [228, 0]
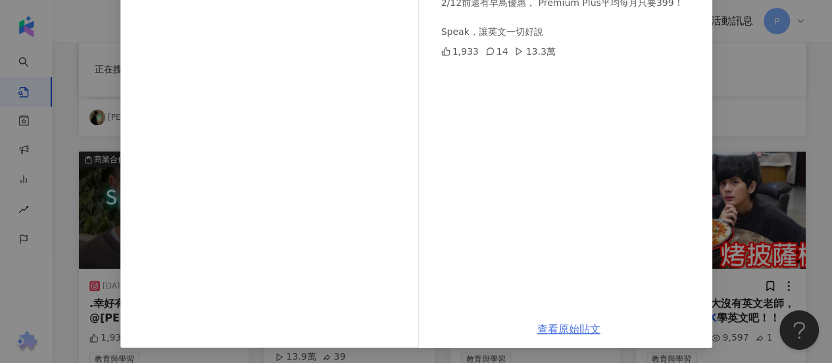
click at [563, 328] on link "查看原始貼文" at bounding box center [569, 328] width 63 height 13
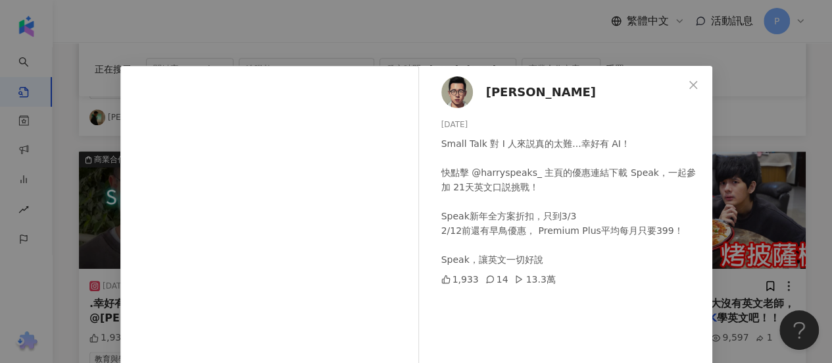
click at [785, 64] on div "[PERSON_NAME] [DATE] Small Talk 對 I 人來説真的太難...幸好有 AI！ 快點擊 @harryspeaks_ 主頁的優惠連結…" at bounding box center [416, 181] width 832 height 363
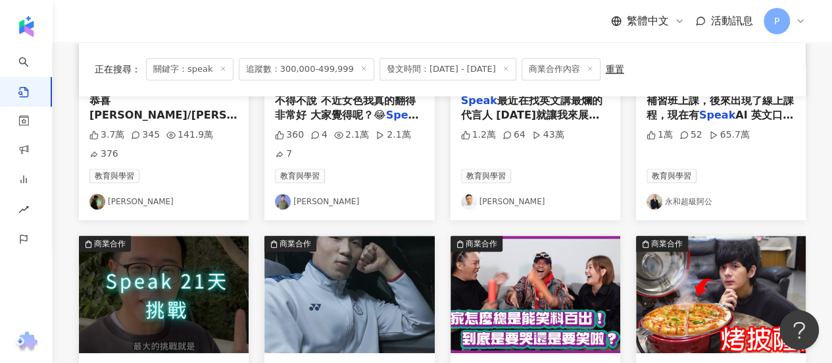
scroll to position [226, 0]
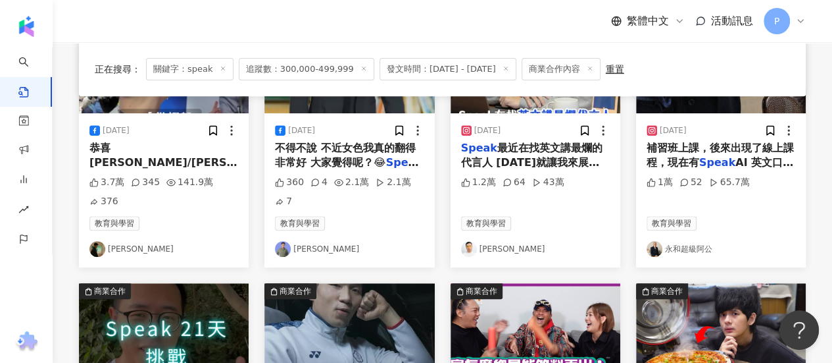
click at [430, 72] on span "發文時間：[DATE] - [DATE]" at bounding box center [448, 69] width 137 height 22
click at [454, 70] on span "發文時間：[DATE] - [DATE]" at bounding box center [448, 69] width 137 height 22
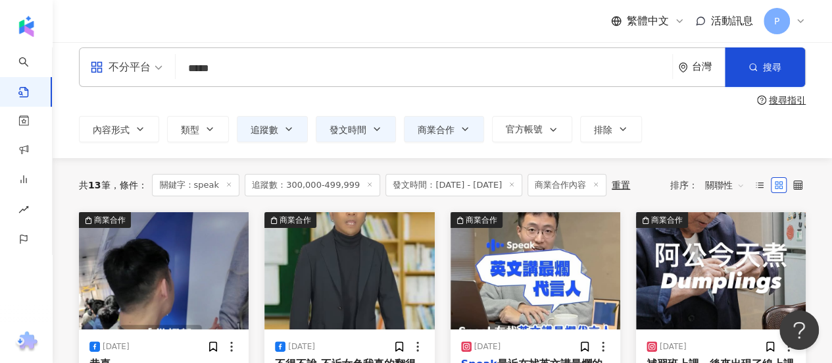
scroll to position [0, 0]
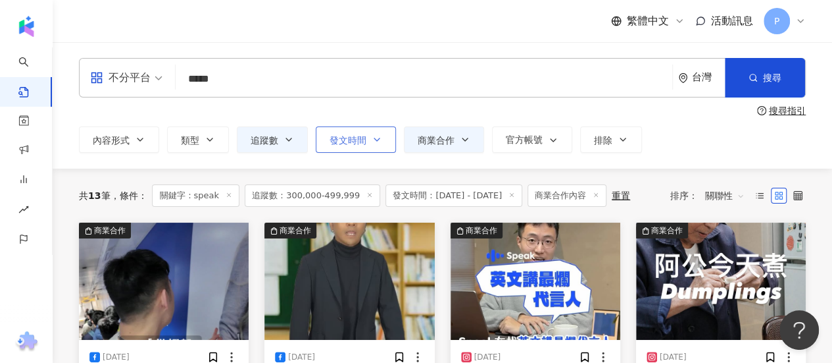
click at [363, 142] on span "發文時間" at bounding box center [348, 140] width 37 height 11
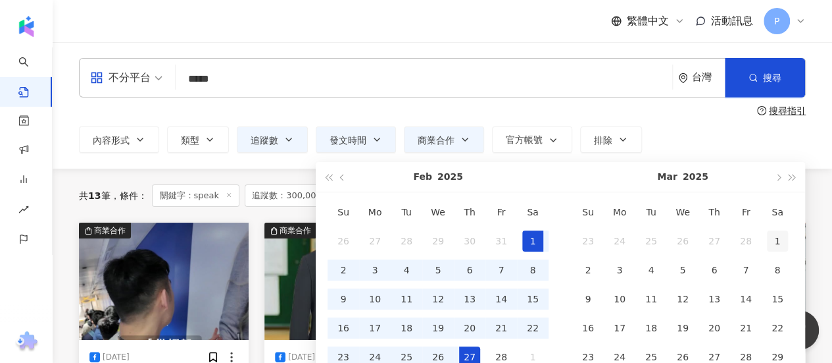
type input "**********"
click at [775, 246] on div "1" at bounding box center [777, 240] width 21 height 21
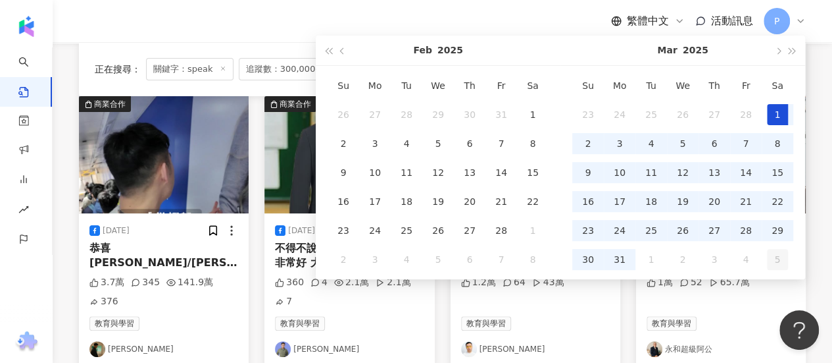
scroll to position [132, 0]
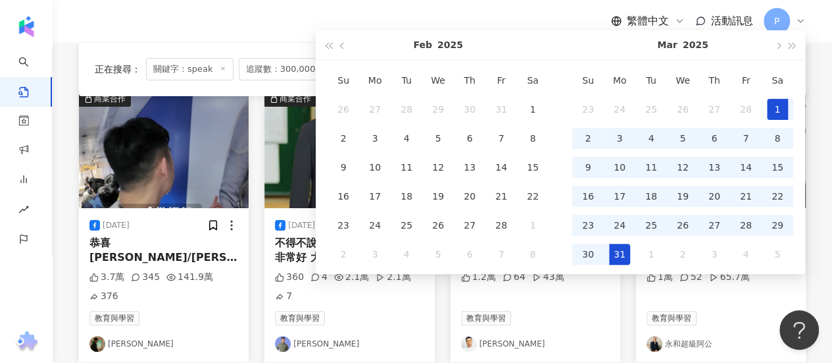
click at [622, 257] on div "31" at bounding box center [619, 253] width 21 height 21
type input "**********"
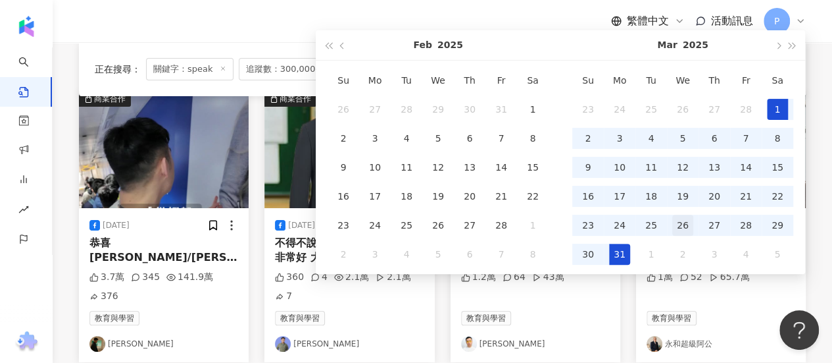
type input "**********"
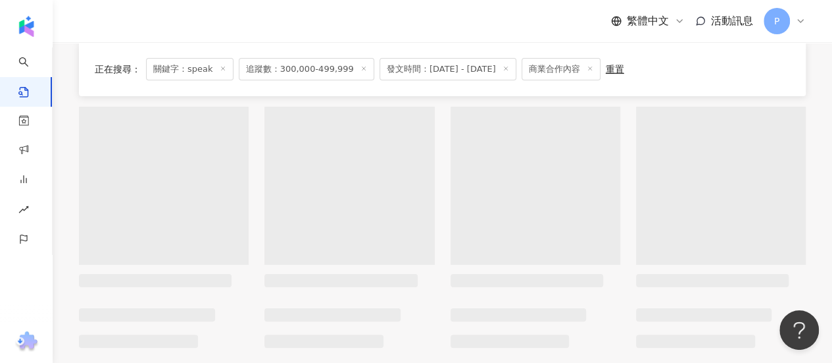
type input "**********"
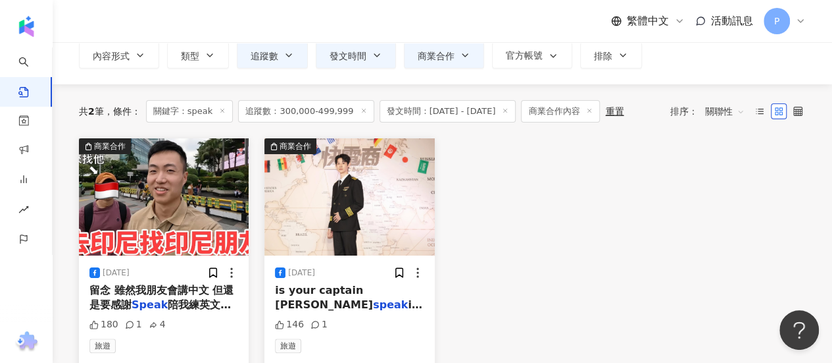
scroll to position [66, 0]
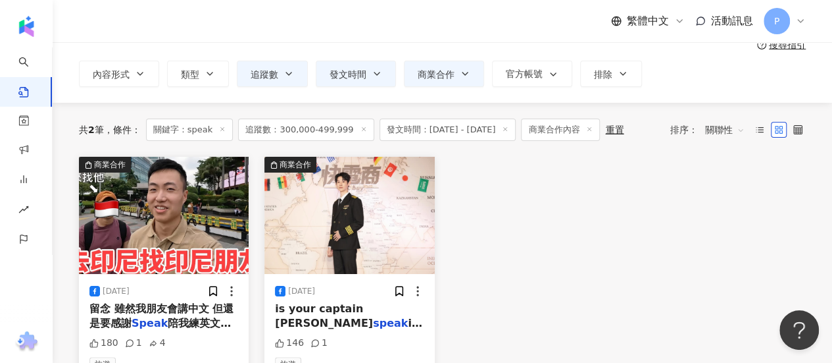
click at [315, 131] on span "追蹤數：300,000-499,999" at bounding box center [306, 129] width 136 height 22
click at [361, 131] on icon at bounding box center [364, 129] width 7 height 7
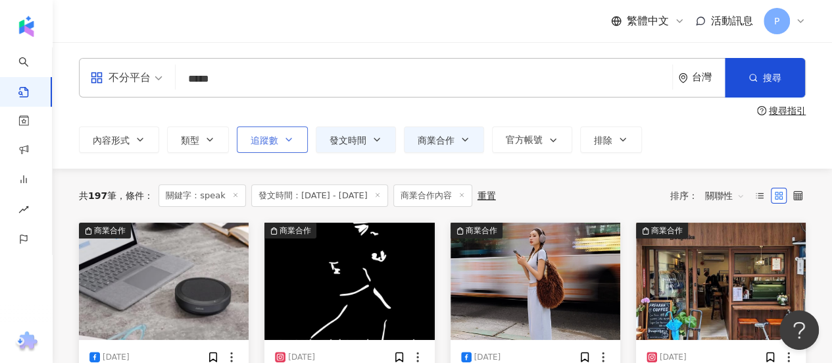
click at [248, 147] on button "追蹤數" at bounding box center [272, 139] width 71 height 26
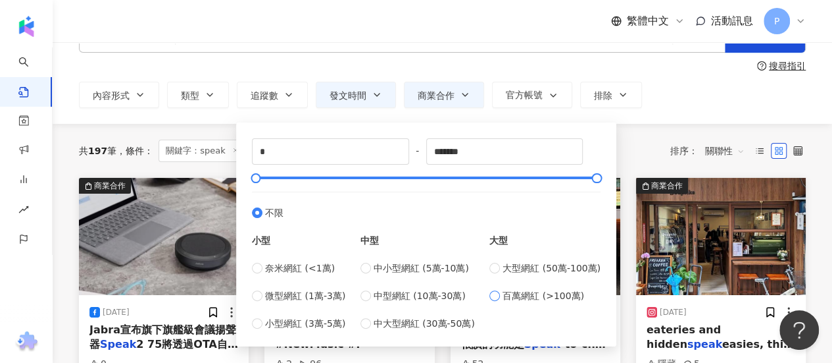
scroll to position [66, 0]
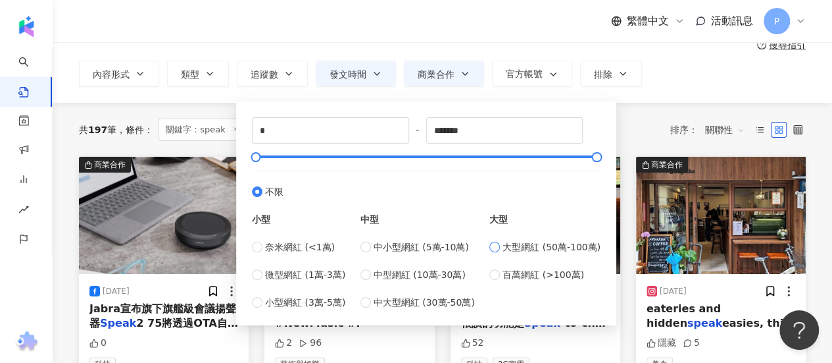
click at [543, 247] on span "大型網紅 (50萬-100萬)" at bounding box center [552, 247] width 98 height 14
type input "******"
click at [637, 131] on div "共 197 筆 條件 ： 關鍵字：speak 發文時間：[DATE] - [DATE] 商業合作內容 重置 排序： 關聯性" at bounding box center [442, 129] width 727 height 22
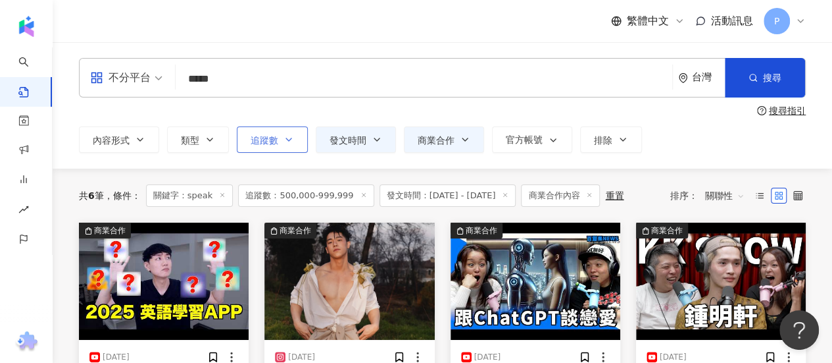
click at [275, 142] on span "追蹤數" at bounding box center [265, 140] width 28 height 11
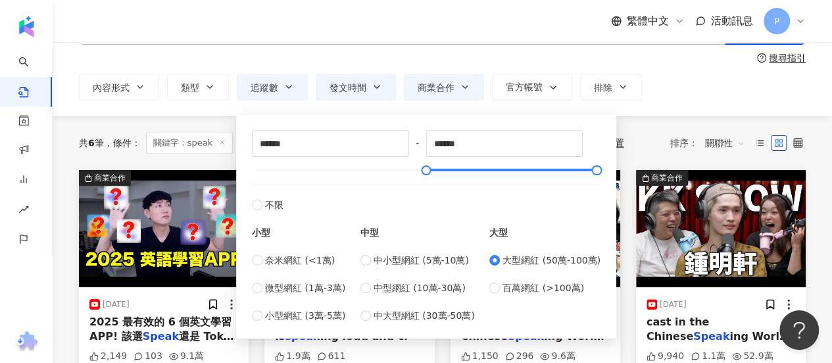
scroll to position [66, 0]
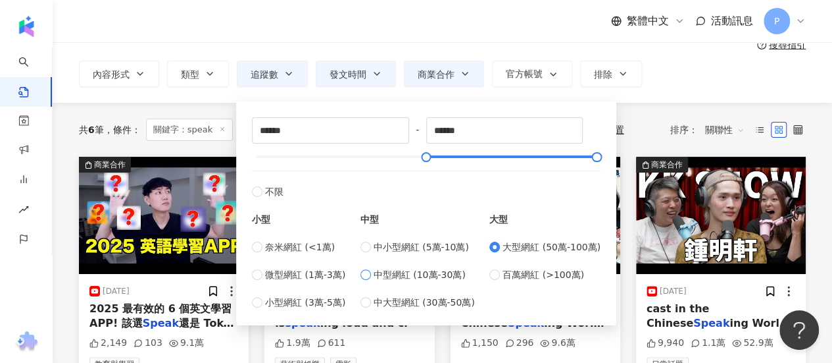
click at [420, 272] on span "中型網紅 (10萬-30萬)" at bounding box center [420, 274] width 92 height 14
type input "******"
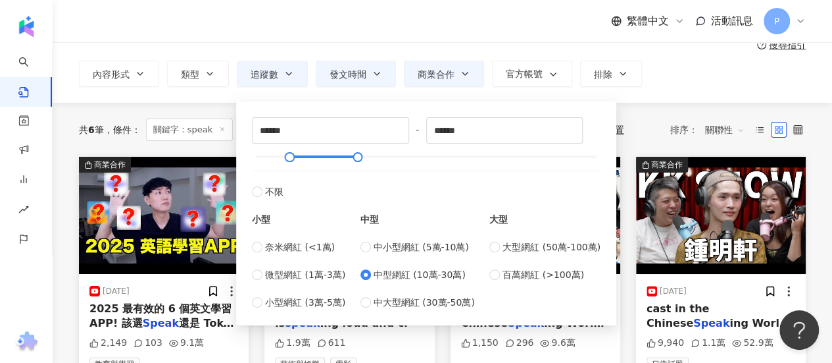
click at [645, 111] on div "共 6 筆 條件 ： 關鍵字：speak 追蹤數：500,000-999,999 發文時間：[DATE] - [DATE] 商業合作內容 重置 排序： 關聯性" at bounding box center [442, 130] width 727 height 54
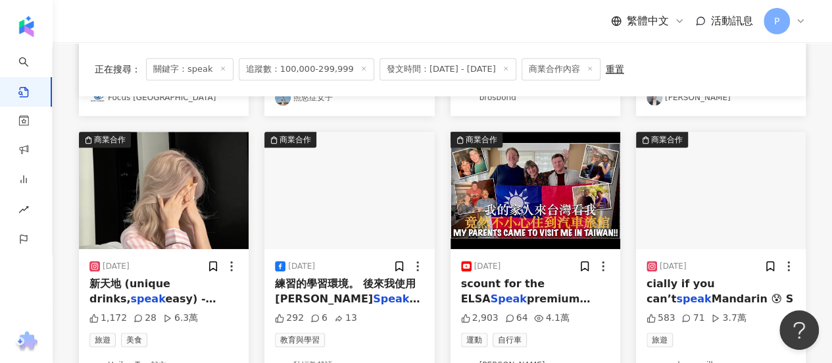
scroll to position [329, 0]
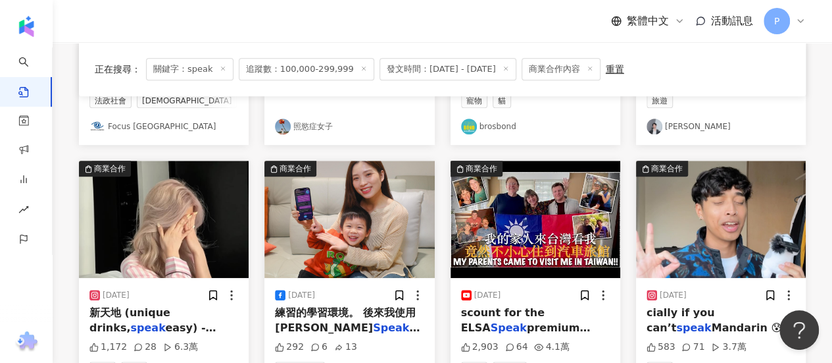
click at [369, 315] on span "練習的學習環境。 後來我使用 [PERSON_NAME]" at bounding box center [345, 319] width 141 height 27
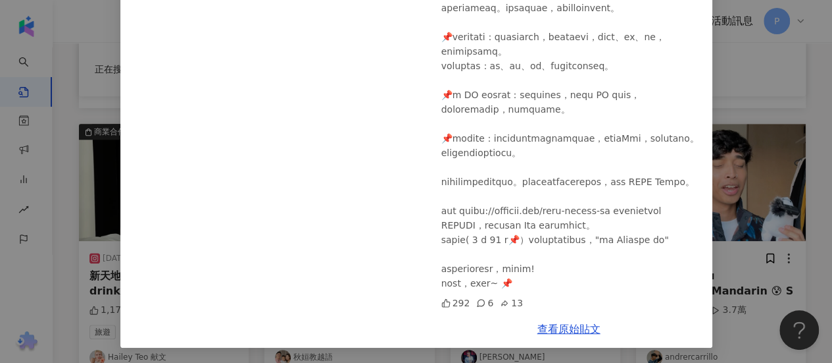
scroll to position [395, 0]
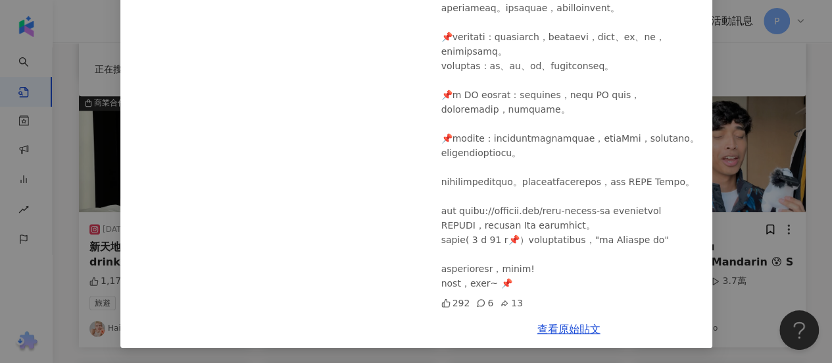
click at [755, 155] on div "秋姮教越語 [DATE] 292 6 13 查看原始貼文" at bounding box center [416, 181] width 832 height 363
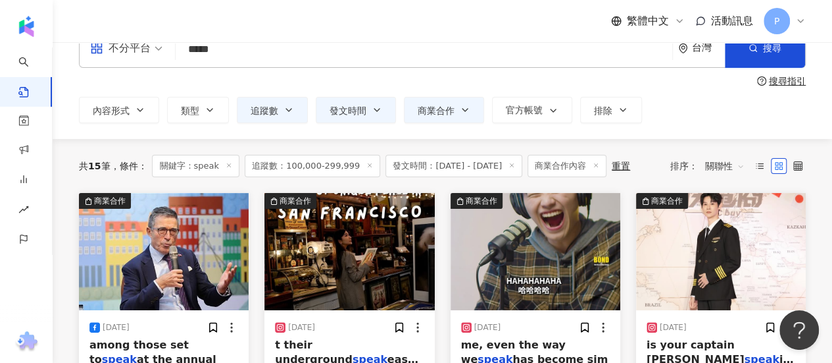
scroll to position [0, 0]
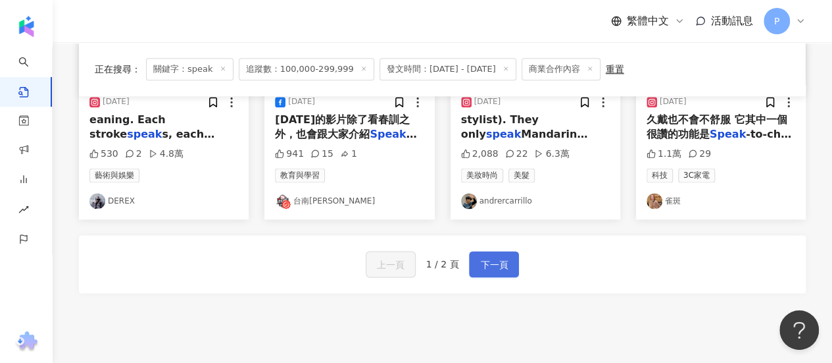
click at [476, 275] on button "下一頁" at bounding box center [494, 264] width 50 height 26
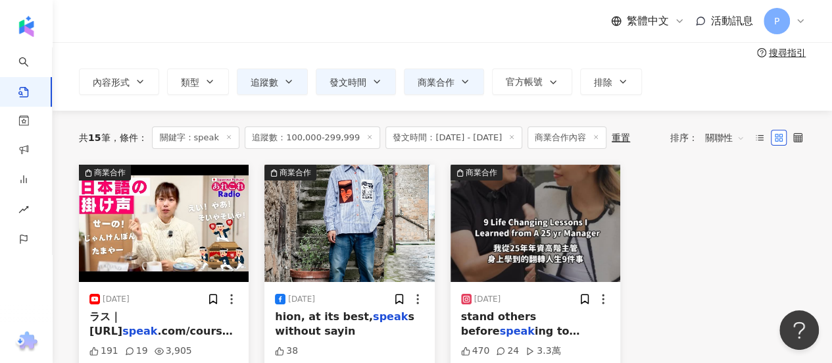
click at [449, 139] on span "發文時間：[DATE] - [DATE]" at bounding box center [454, 137] width 137 height 22
click at [324, 141] on span "追蹤數：100,000-299,999" at bounding box center [313, 137] width 136 height 22
click at [286, 89] on button "追蹤數" at bounding box center [272, 81] width 71 height 26
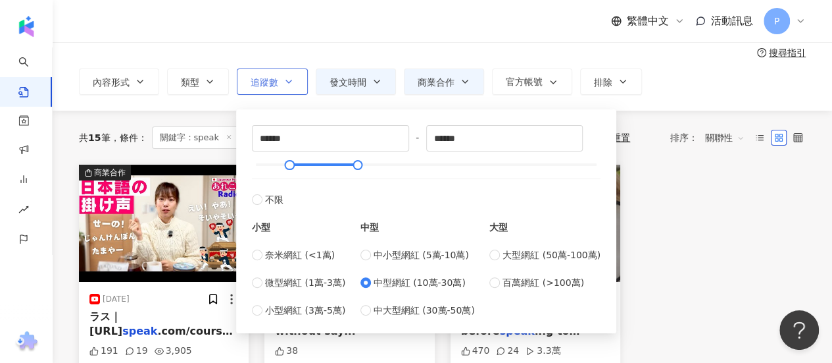
click at [286, 89] on button "追蹤數" at bounding box center [272, 81] width 71 height 26
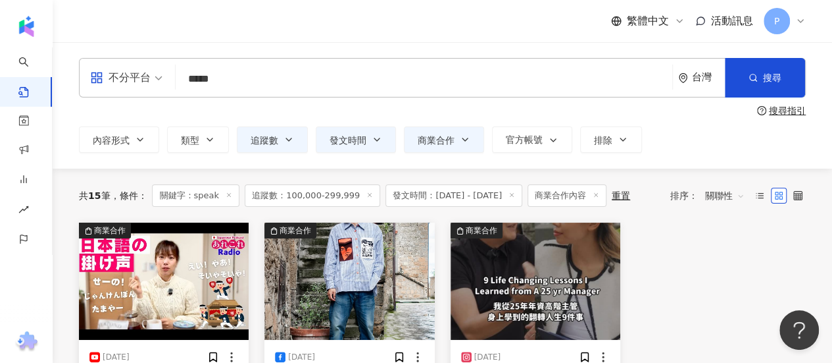
click at [322, 192] on span "追蹤數：100,000-299,999" at bounding box center [313, 195] width 136 height 22
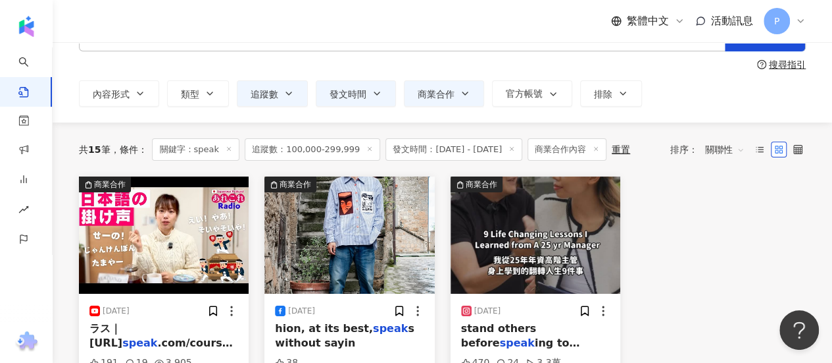
scroll to position [66, 0]
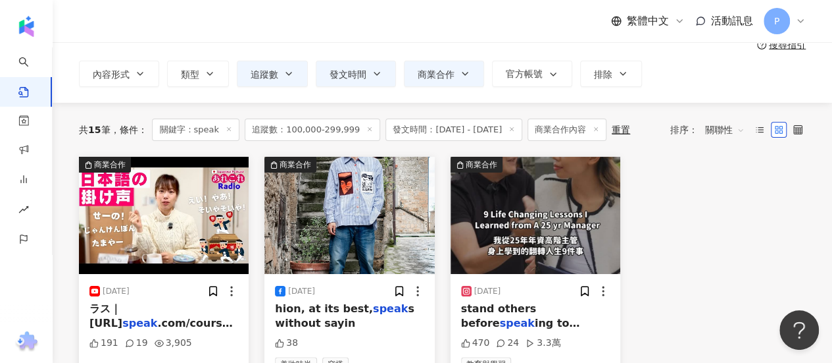
click at [467, 130] on span "發文時間：[DATE] - [DATE]" at bounding box center [454, 129] width 137 height 22
click at [351, 82] on button "發文時間" at bounding box center [356, 74] width 80 height 26
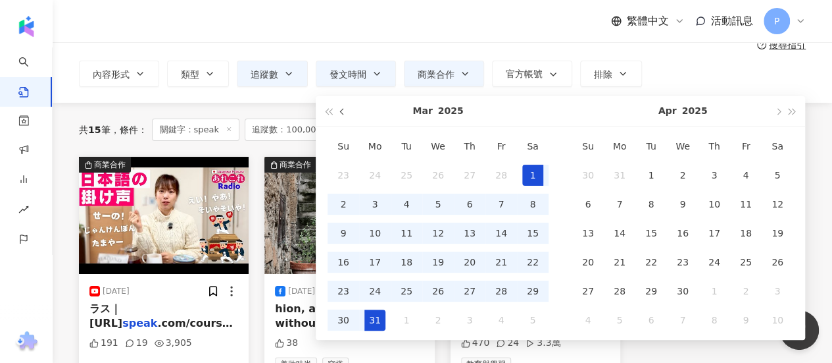
click at [342, 109] on span "button" at bounding box center [343, 111] width 7 height 7
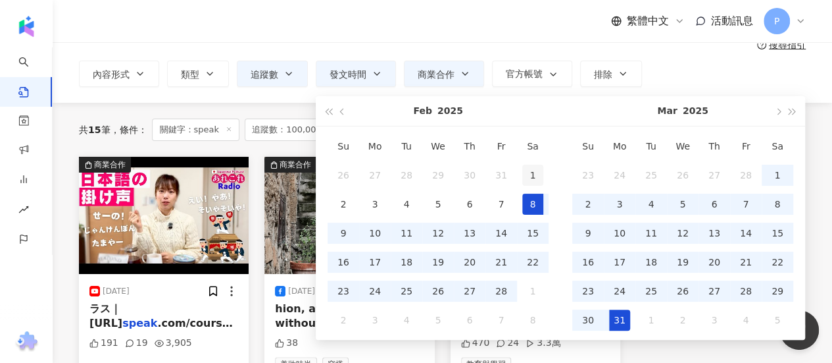
type input "**********"
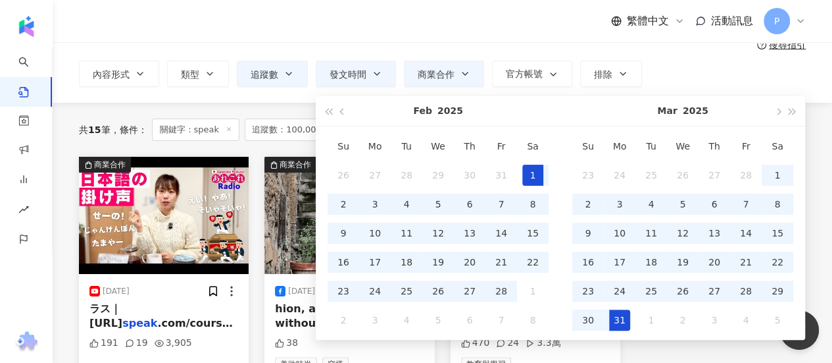
click at [536, 169] on div "1" at bounding box center [532, 175] width 21 height 21
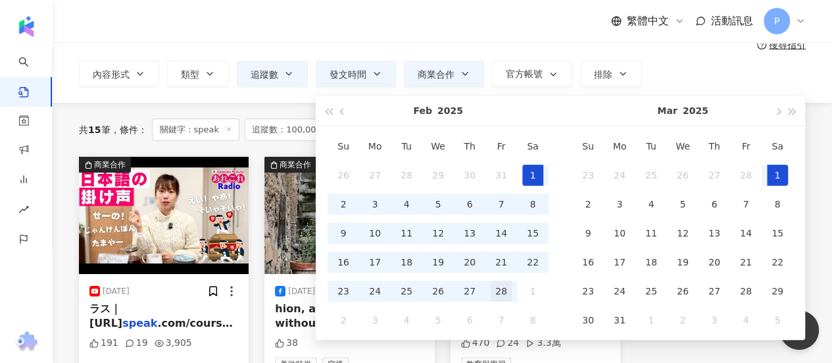
type input "**********"
click at [494, 293] on div "28" at bounding box center [501, 290] width 21 height 21
type input "**********"
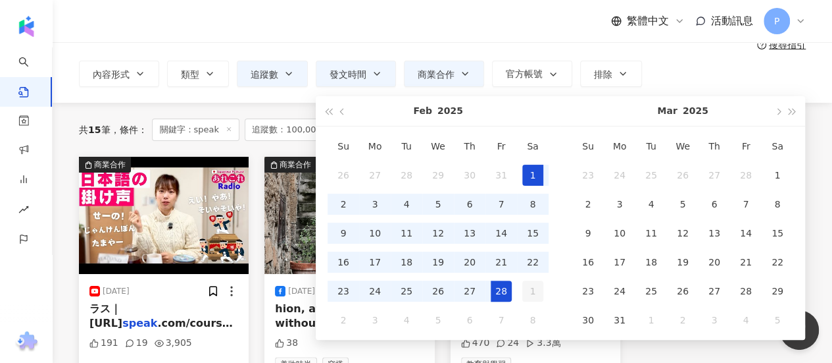
type input "**********"
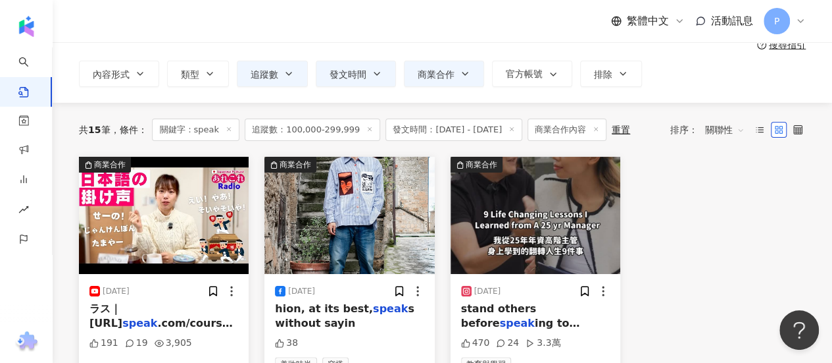
type input "**********"
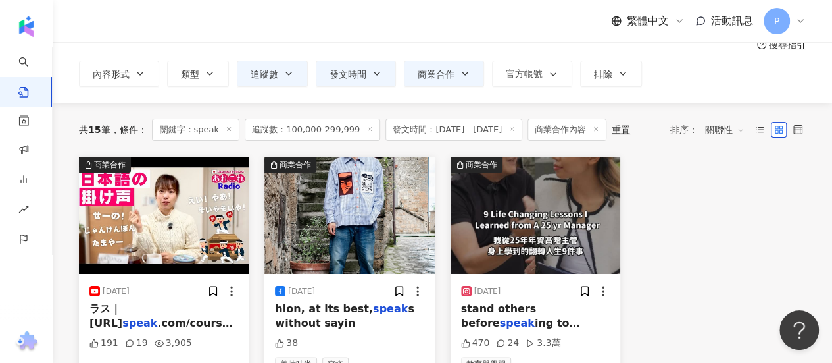
type input "**********"
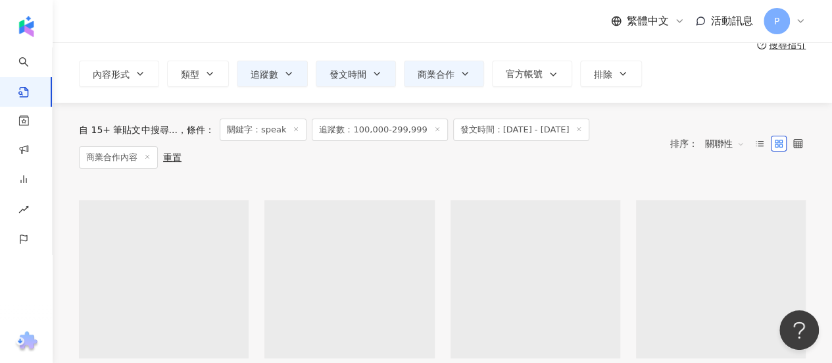
type input "**********"
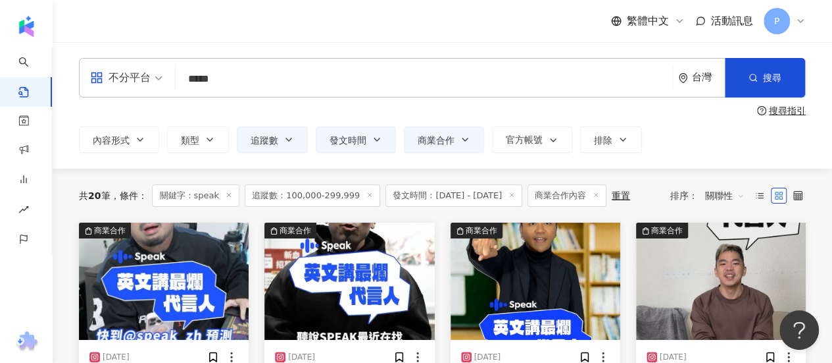
scroll to position [132, 0]
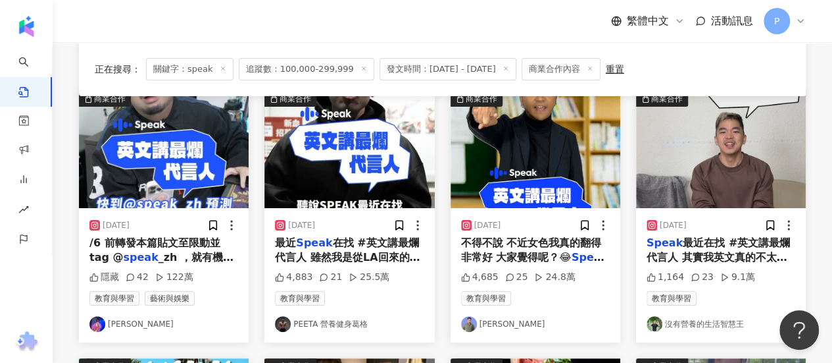
click at [175, 160] on img at bounding box center [164, 149] width 170 height 117
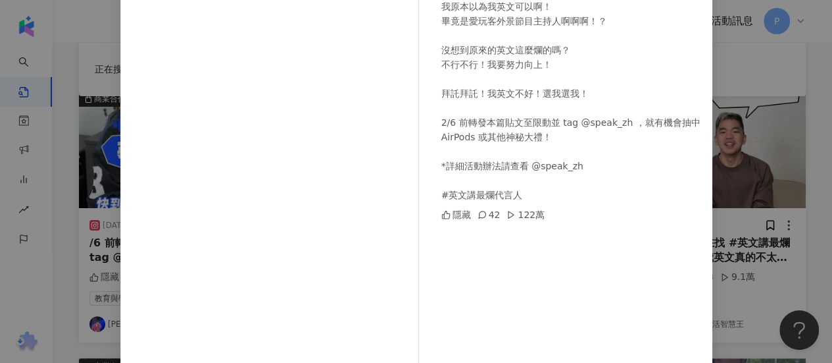
scroll to position [212, 0]
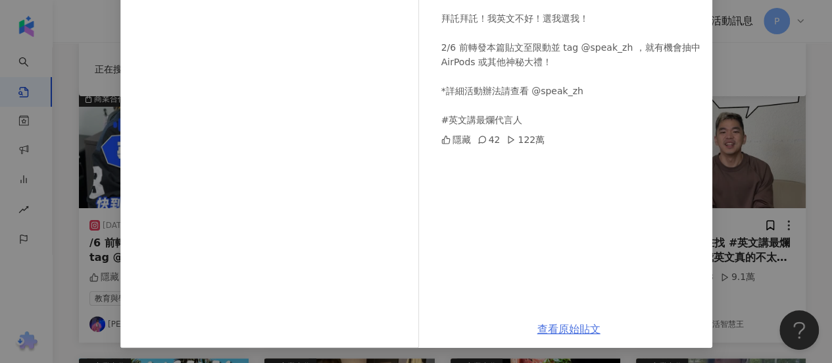
click at [579, 328] on link "查看原始貼文" at bounding box center [569, 328] width 63 height 13
click at [754, 179] on div "[PERSON_NAME] [DATE] 我原本以為我英文可以啊！ 畢竟是愛玩客外景節目主持人啊啊啊！？ 沒想到原來的英文這麼爛的嗎？ 不行不行！我要努力向上…" at bounding box center [416, 181] width 832 height 363
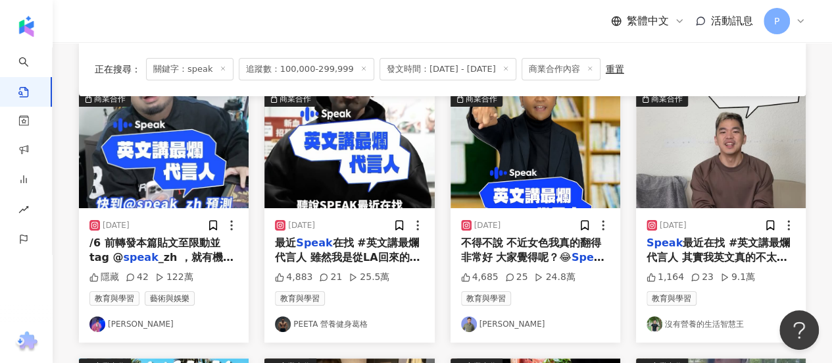
click at [332, 148] on img at bounding box center [350, 149] width 170 height 117
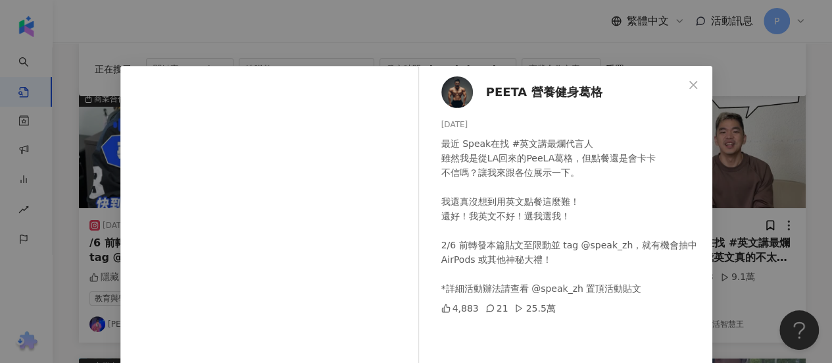
click at [576, 299] on div "PEETA 營養健身葛格 [DATE] 最近 Speak在找 #英文講最爛代言人 雖然我是從LA回來的PeeLA葛格，但點餐還是會卡卡 不信嗎？讓我來跟各位展…" at bounding box center [569, 302] width 287 height 472
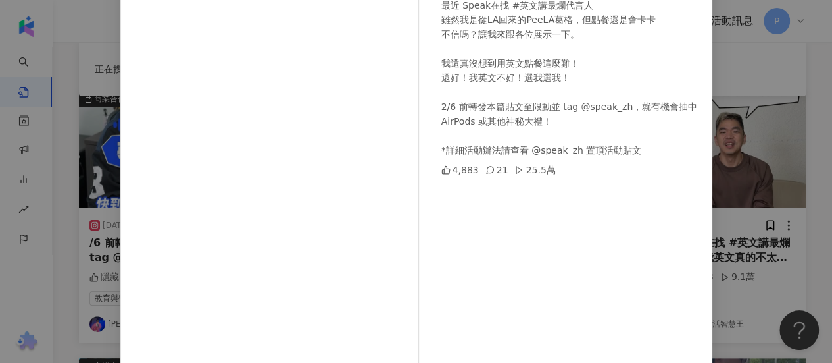
scroll to position [197, 0]
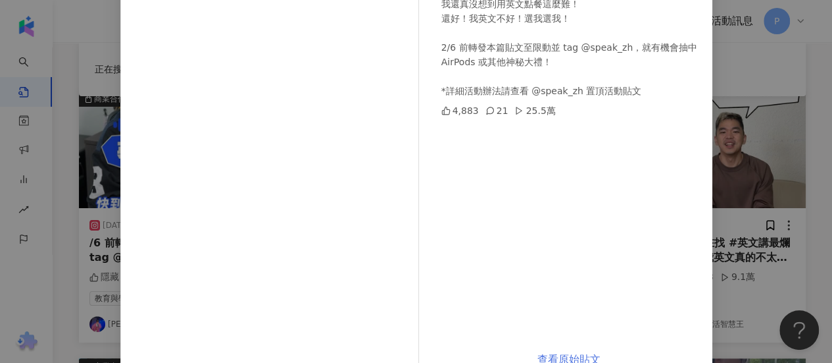
click at [574, 355] on link "查看原始貼文" at bounding box center [569, 359] width 63 height 13
click at [752, 186] on div "PEETA 營養健身葛格 [DATE] 最近 Speak在找 #英文講最爛代言人 雖然我是從LA回來的PeeLA葛格，但點餐還是會卡卡 不信嗎？讓我來跟各位展…" at bounding box center [416, 181] width 832 height 363
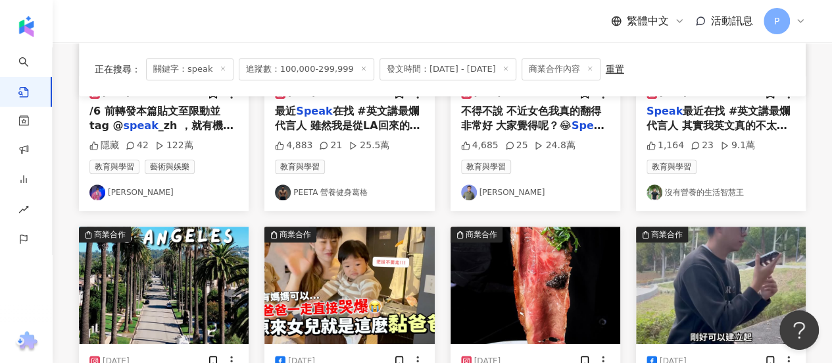
scroll to position [132, 0]
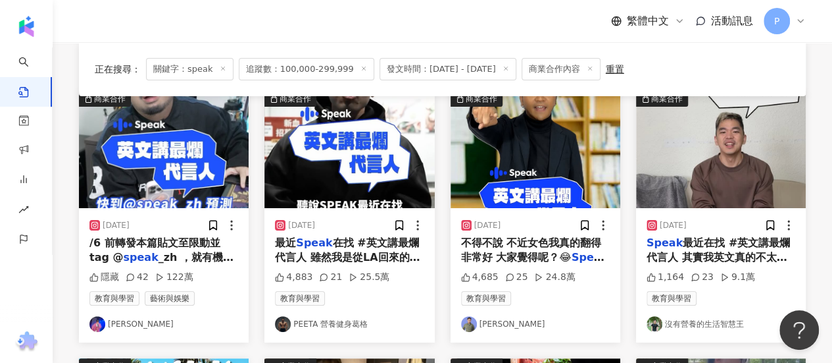
click at [523, 168] on img at bounding box center [536, 149] width 170 height 117
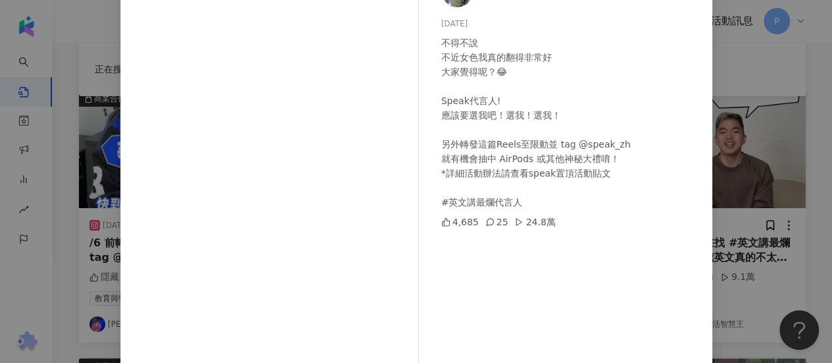
scroll to position [228, 0]
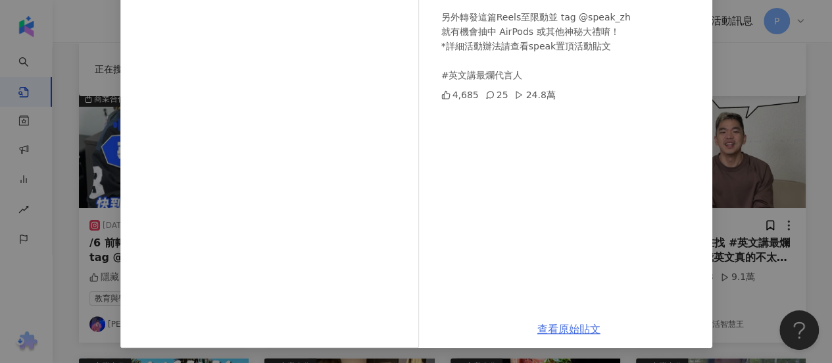
click at [571, 326] on link "查看原始貼文" at bounding box center [569, 328] width 63 height 13
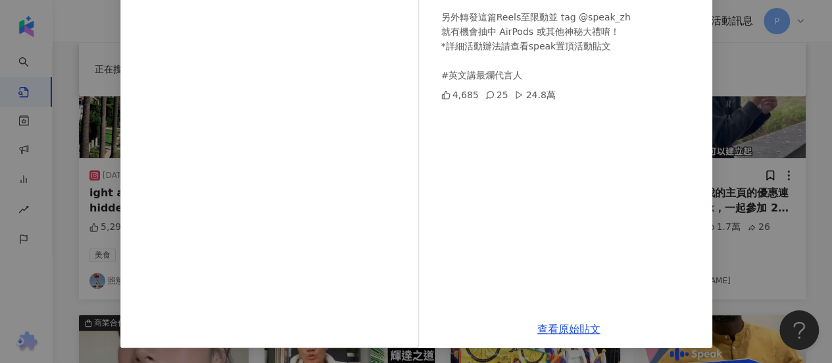
click at [807, 156] on div "[PERSON_NAME][PERSON_NAME] [DATE] 不得不說 不近女色我真的翻得非常好 大家覺得呢？😂 Speak代言人! 應該要選我吧！選我…" at bounding box center [416, 181] width 832 height 363
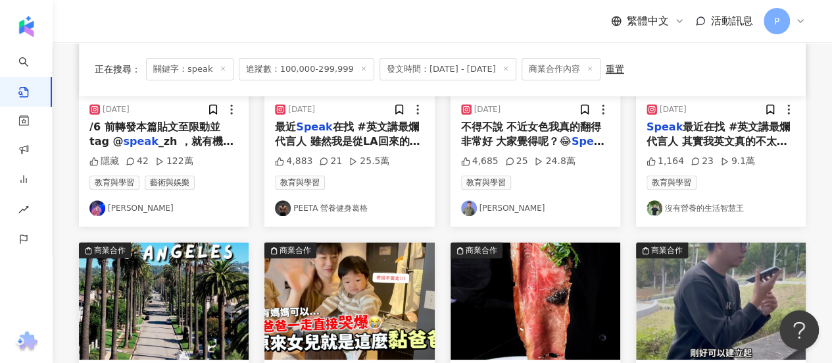
scroll to position [120, 0]
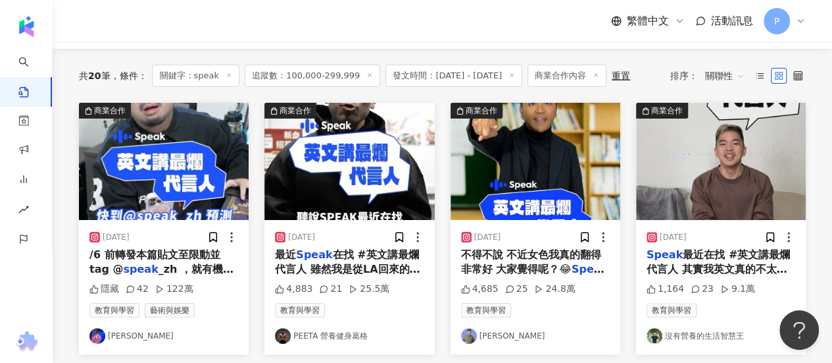
click at [683, 172] on img at bounding box center [721, 161] width 170 height 117
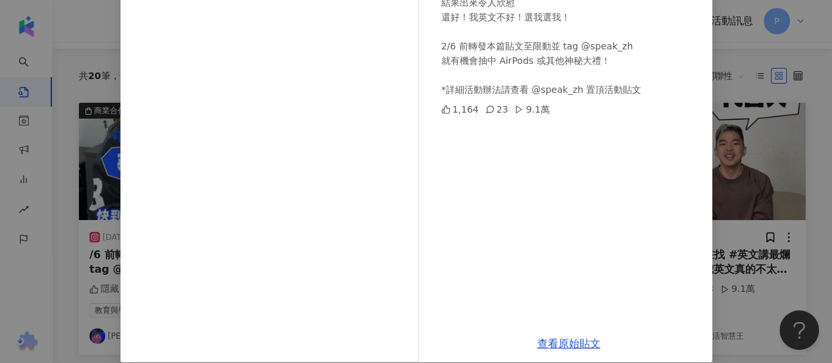
scroll to position [228, 0]
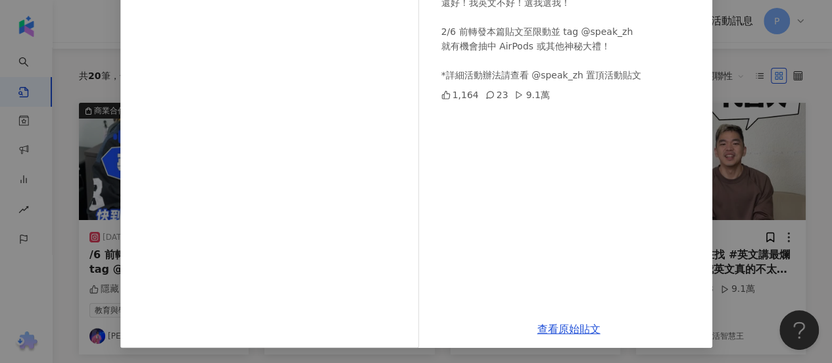
click at [555, 352] on div "沒有營養的生活智慧王 [DATE] Speak最近在找 #英文講最爛代言人 其實我英文真的不太好 為了證明 我要唱3首英文rap 然後請評審寫出歌詞 結果出來…" at bounding box center [416, 181] width 832 height 363
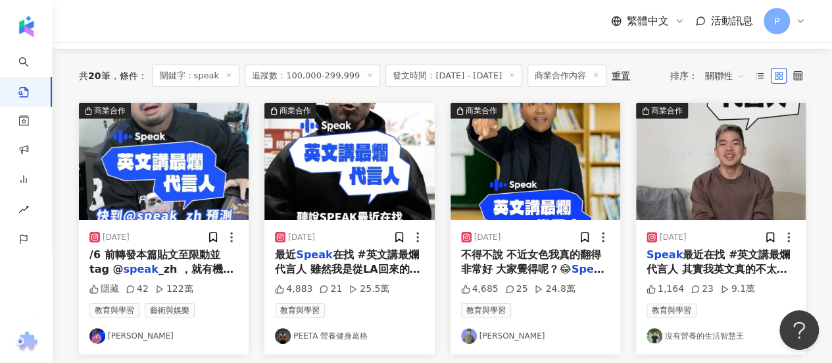
click at [667, 172] on img at bounding box center [721, 161] width 170 height 117
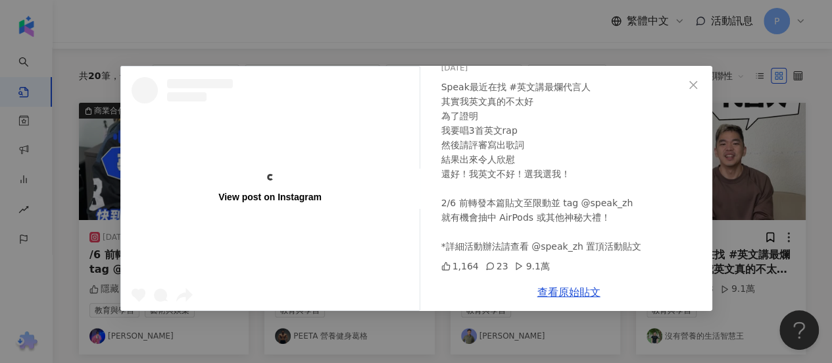
scroll to position [0, 0]
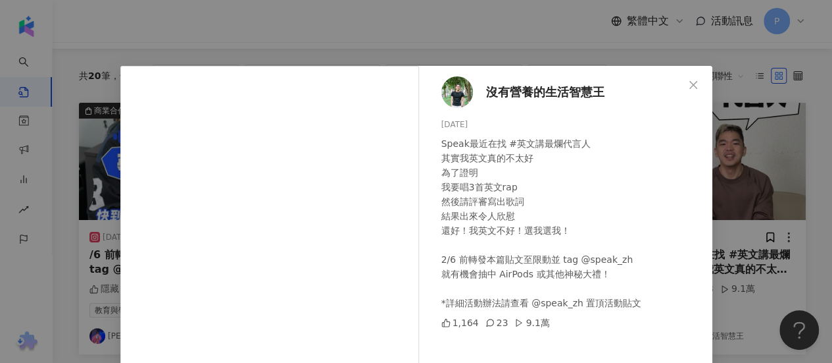
click at [566, 288] on div "Speak最近在找 #英文講最爛代言人 其實我英文真的不太好 為了證明 我要唱3首英文rap 然後請評審寫出歌詞 結果出來令人欣慰 還好！我英文不好！選我選我…" at bounding box center [572, 223] width 261 height 174
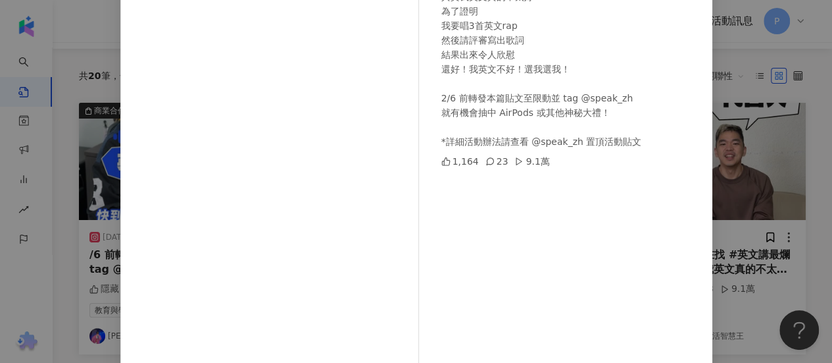
scroll to position [228, 0]
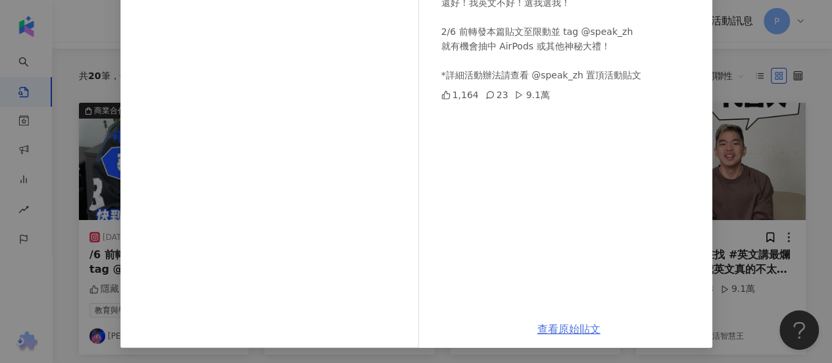
click at [561, 323] on link "查看原始貼文" at bounding box center [569, 328] width 63 height 13
click at [790, 153] on div "沒有營養的生活智慧王 [DATE] Speak最近在找 #英文講最爛代言人 其實我英文真的不太好 為了證明 我要唱3首英文rap 然後請評審寫出歌詞 結果出來…" at bounding box center [416, 181] width 832 height 363
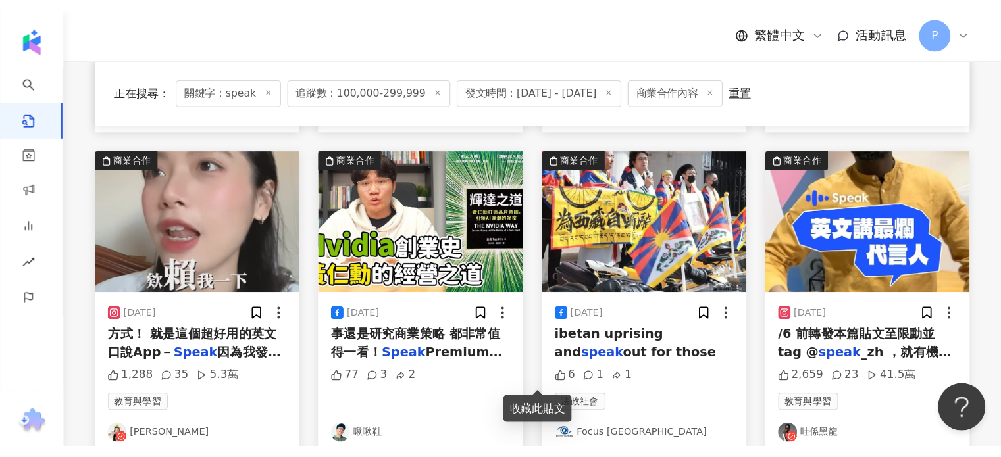
scroll to position [646, 0]
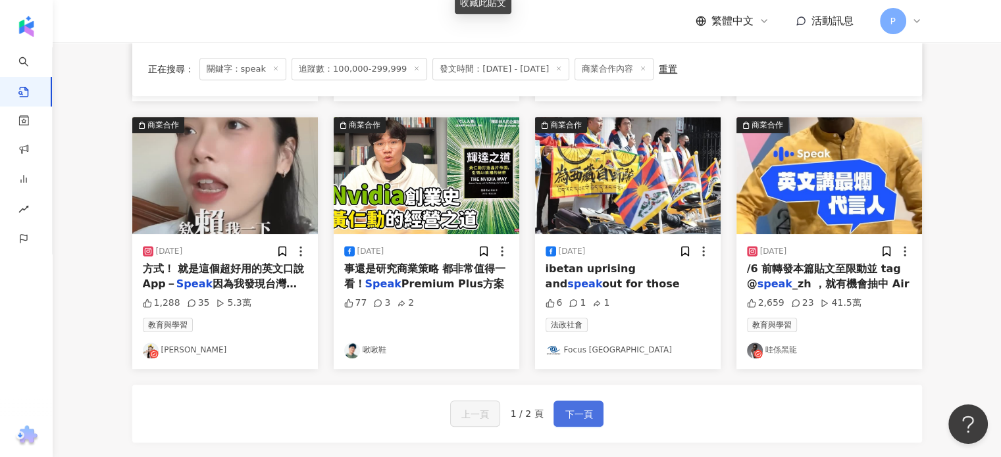
click at [572, 407] on span "下一頁" at bounding box center [579, 415] width 28 height 16
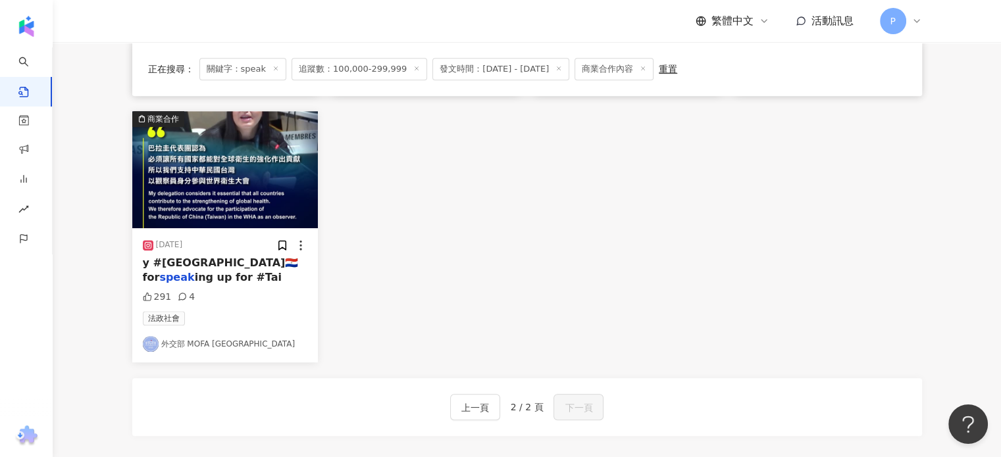
click at [361, 63] on span "追蹤數：100,000-299,999" at bounding box center [360, 69] width 136 height 22
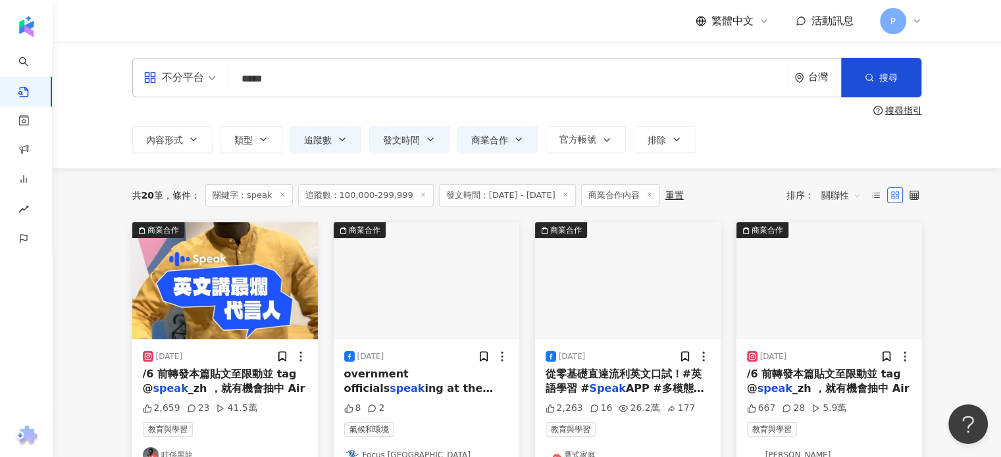
scroll to position [66, 0]
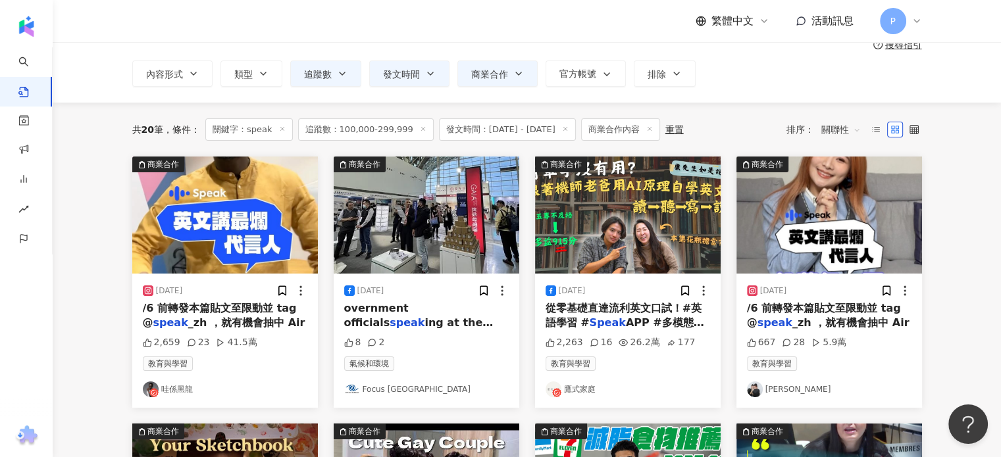
click at [237, 224] on img at bounding box center [225, 215] width 186 height 117
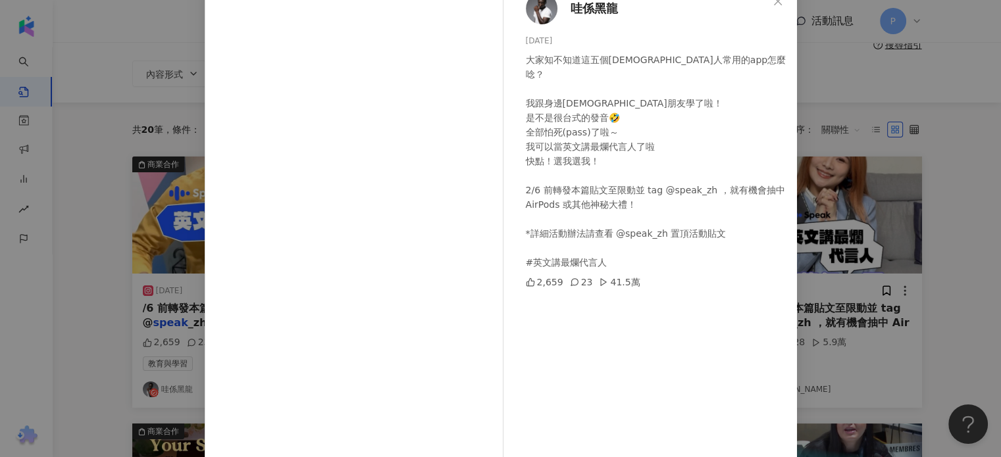
scroll to position [134, 0]
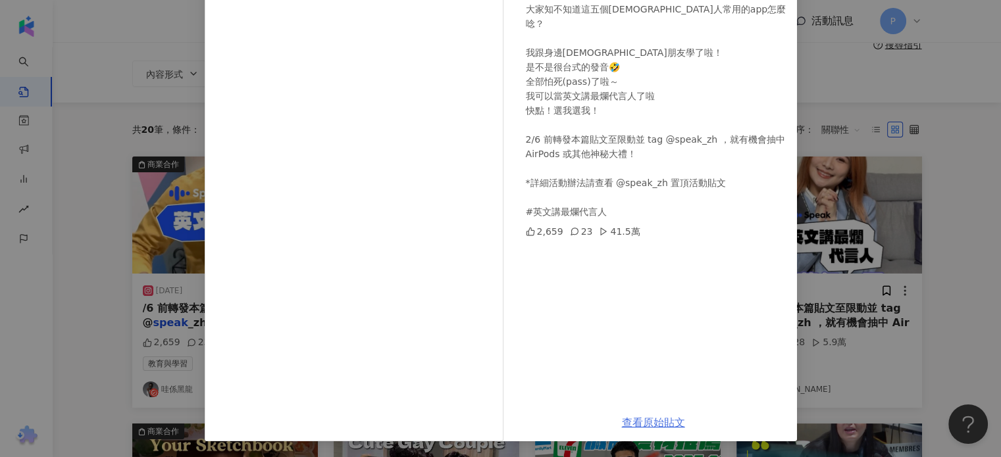
click at [644, 420] on link "查看原始貼文" at bounding box center [653, 423] width 63 height 13
click at [884, 203] on div "哇係黑龍 [DATE] 大家知不知道這五個[DEMOGRAPHIC_DATA]人常用的app怎麼唸？ 我跟身邊[DEMOGRAPHIC_DATA]朋友學了啦！…" at bounding box center [500, 228] width 1001 height 457
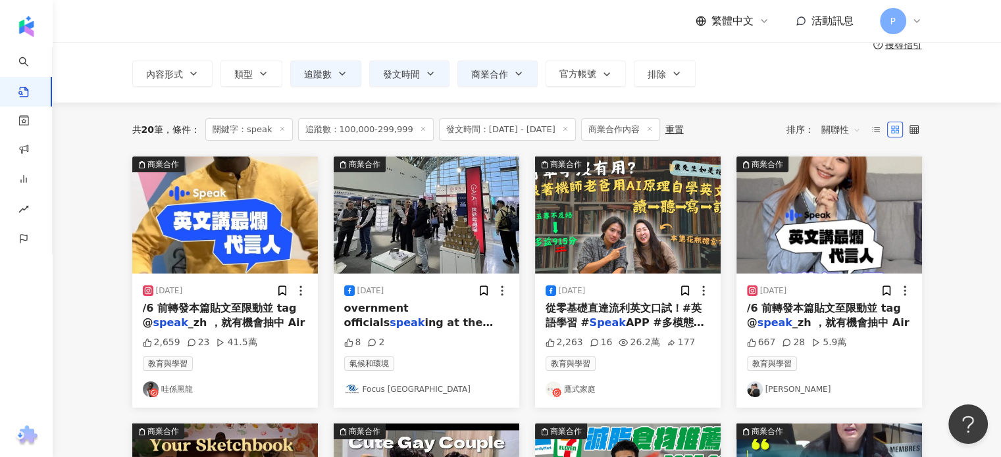
click at [853, 226] on img at bounding box center [829, 215] width 186 height 117
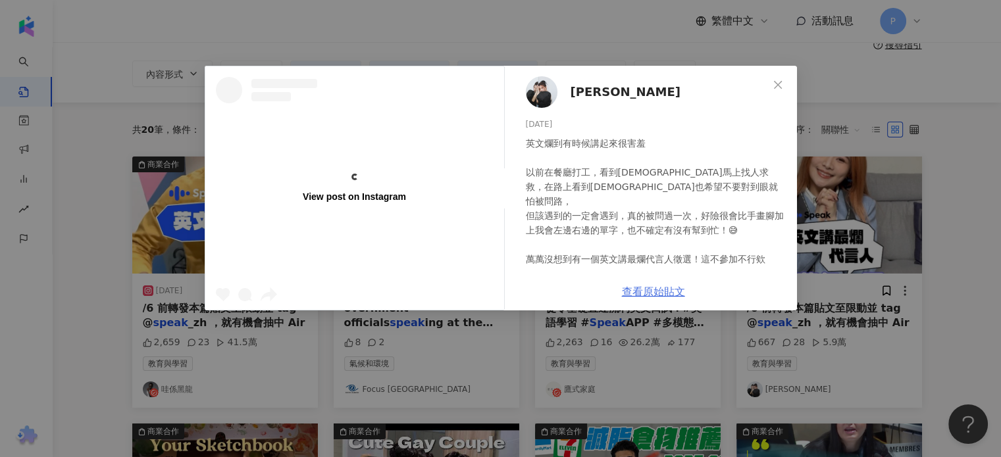
click at [661, 293] on link "查看原始貼文" at bounding box center [653, 292] width 63 height 13
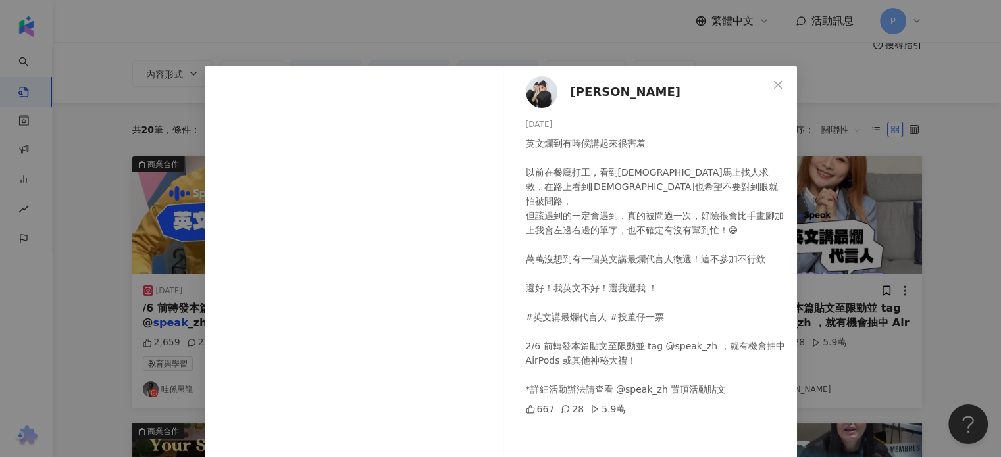
click at [880, 238] on div "董仔 [DATE] 英文爛到有時候講起來很害羞 以前在餐廳打工，看到[DEMOGRAPHIC_DATA]馬上找人求救，在路上看到[DEMOGRAPHIC_DA…" at bounding box center [500, 228] width 1001 height 457
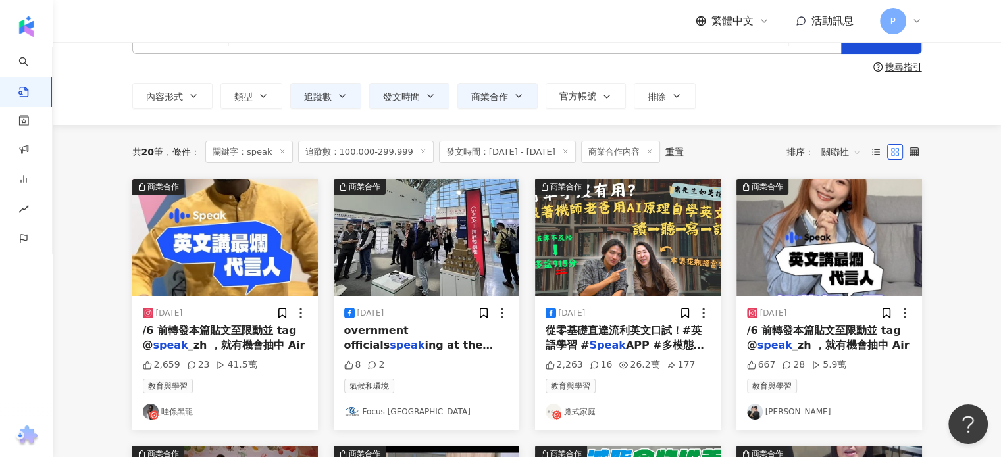
scroll to position [66, 0]
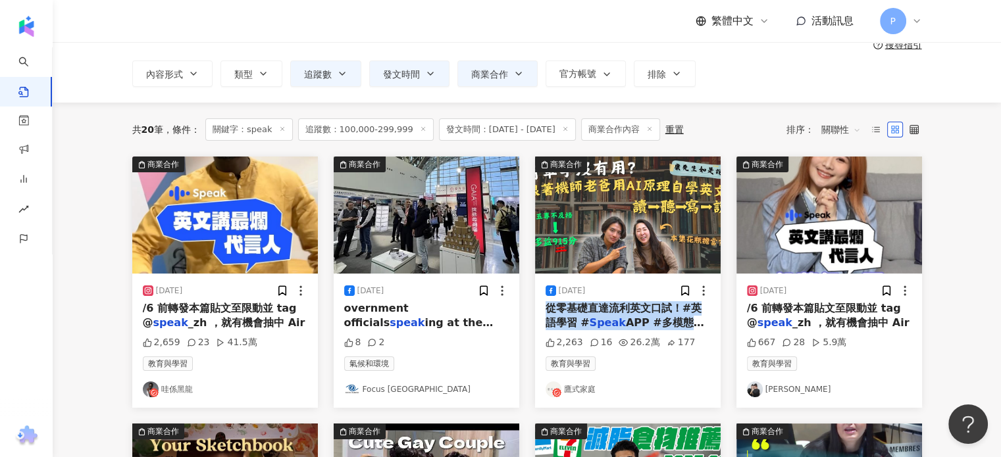
drag, startPoint x: 547, startPoint y: 307, endPoint x: 703, endPoint y: 326, distance: 157.8
click at [703, 326] on div "[DATE] 從零基礎直達流利英文口試！#英語學習 # Speak APP #多模態 #AI英語 2,263 16 26.2萬 177 教育與學習 鷹式家庭" at bounding box center [628, 341] width 186 height 134
copy span "從零基礎直達流利英文口試！#英語學習 # Speak APP #多模態 #AI英語"
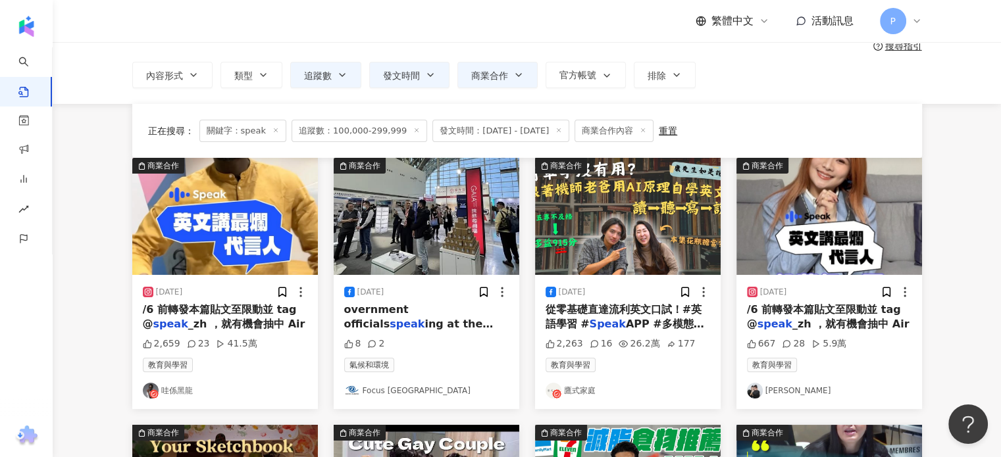
scroll to position [0, 0]
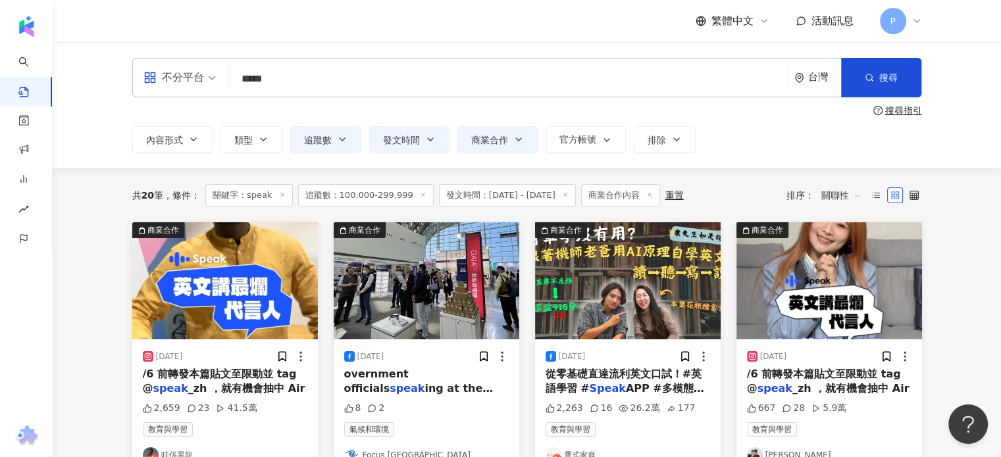
click at [417, 195] on span "追蹤數：100,000-299,999" at bounding box center [366, 195] width 136 height 22
click at [420, 194] on icon at bounding box center [423, 194] width 7 height 7
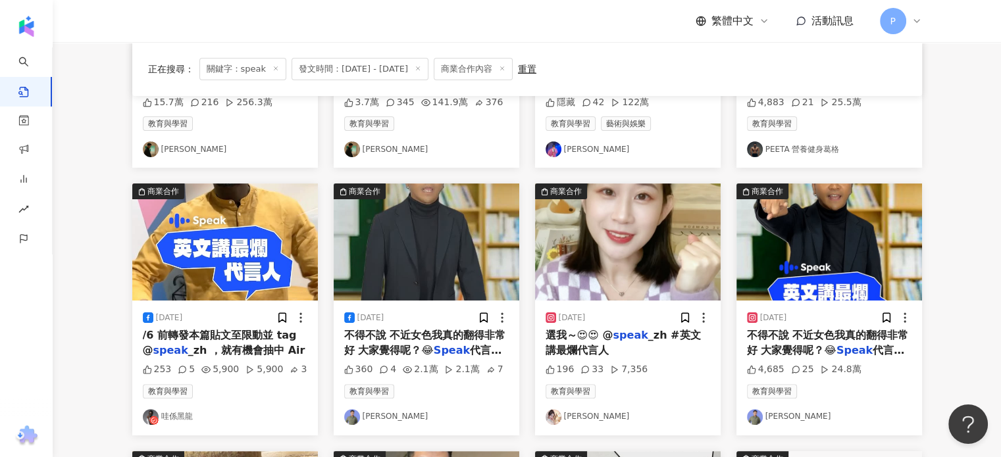
scroll to position [329, 0]
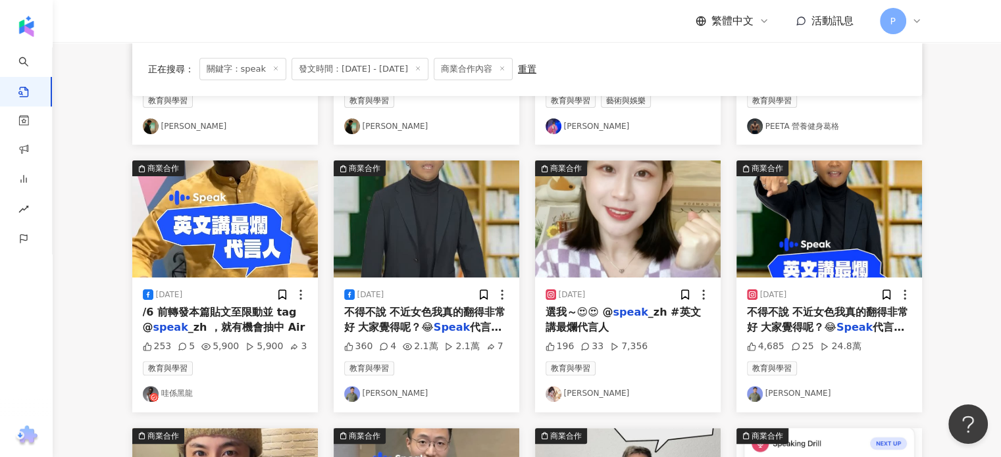
click at [617, 192] on img at bounding box center [628, 219] width 186 height 117
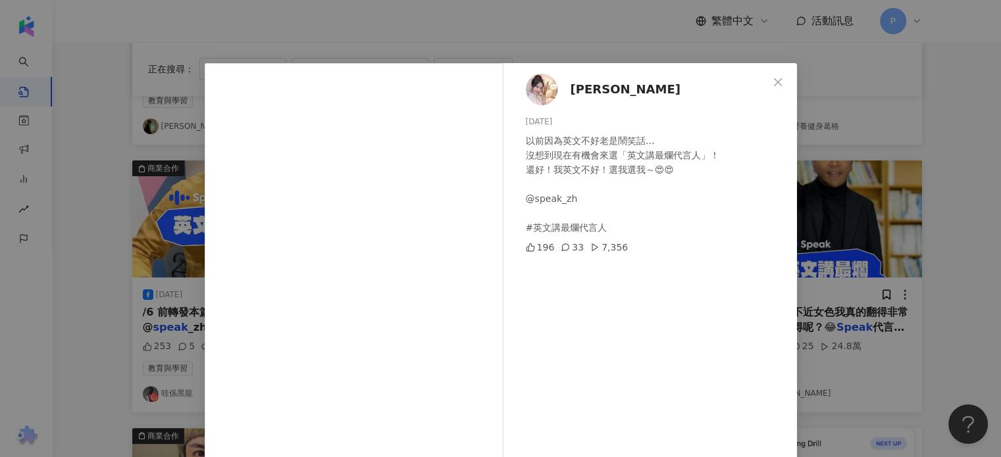
scroll to position [0, 0]
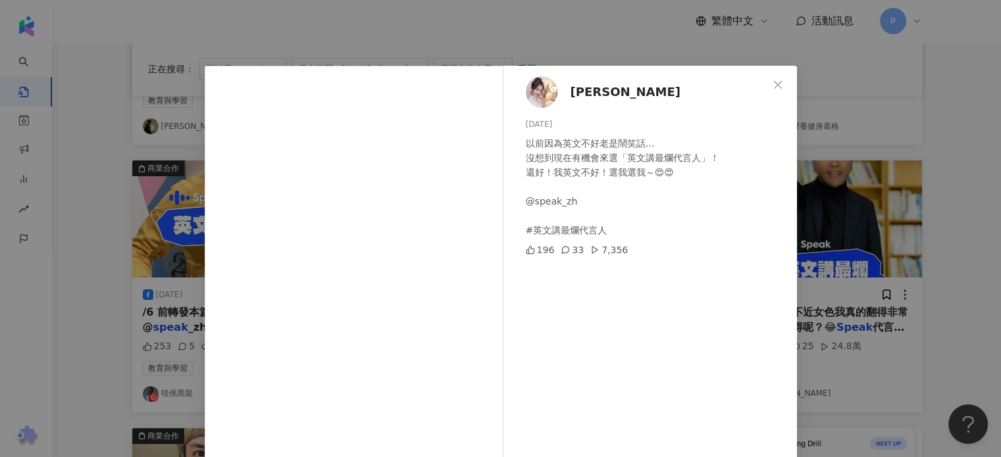
click at [928, 145] on div "[PERSON_NAME][DATE] 以前因為英文不好老是鬧笑話… 沒想到現在有機會來選「英文講最爛代言人」！ 還好！我英文不好！選我選我～😍😍 @spea…" at bounding box center [500, 228] width 1001 height 457
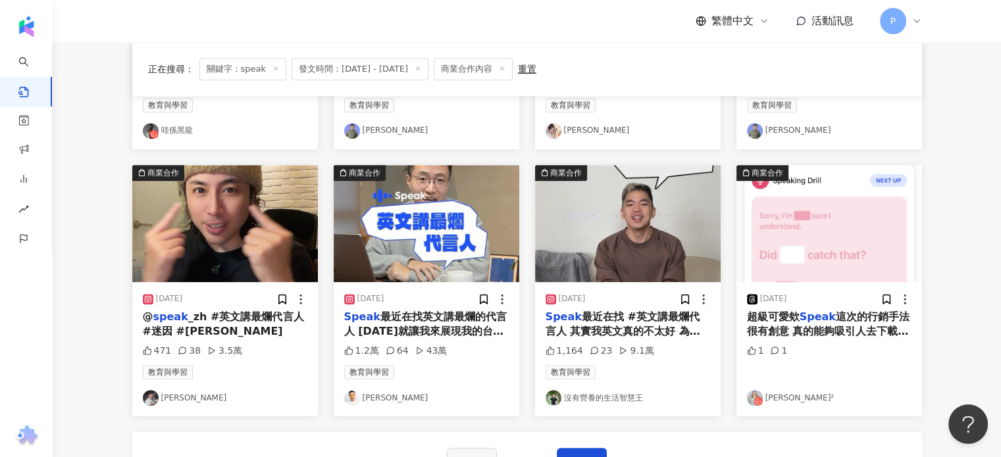
scroll to position [803, 0]
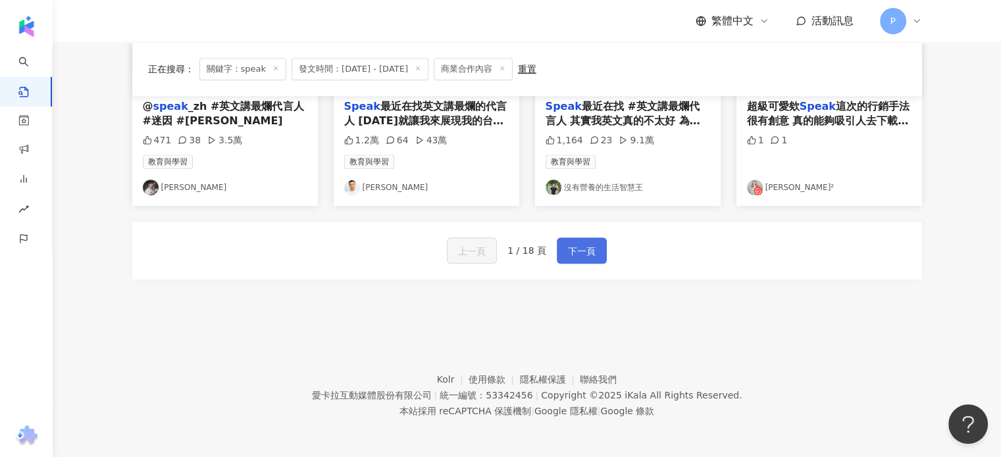
click at [584, 243] on span "下一頁" at bounding box center [582, 251] width 28 height 16
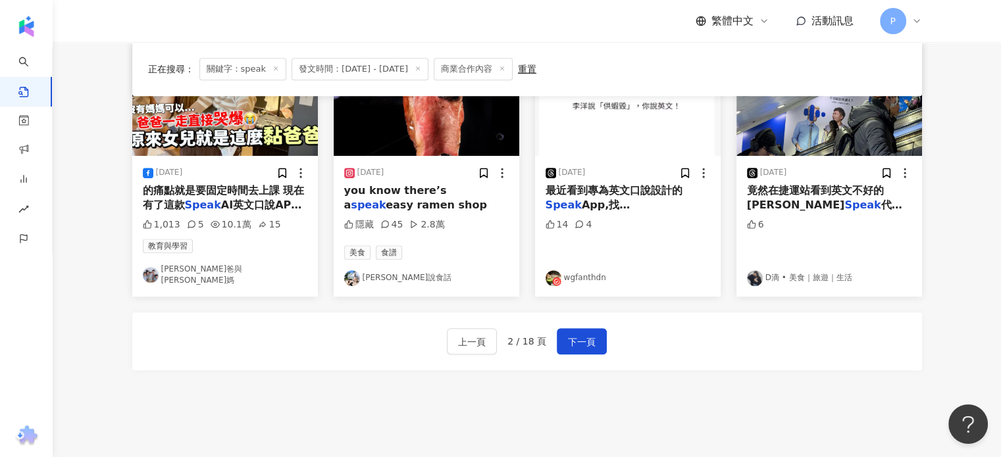
scroll to position [737, 0]
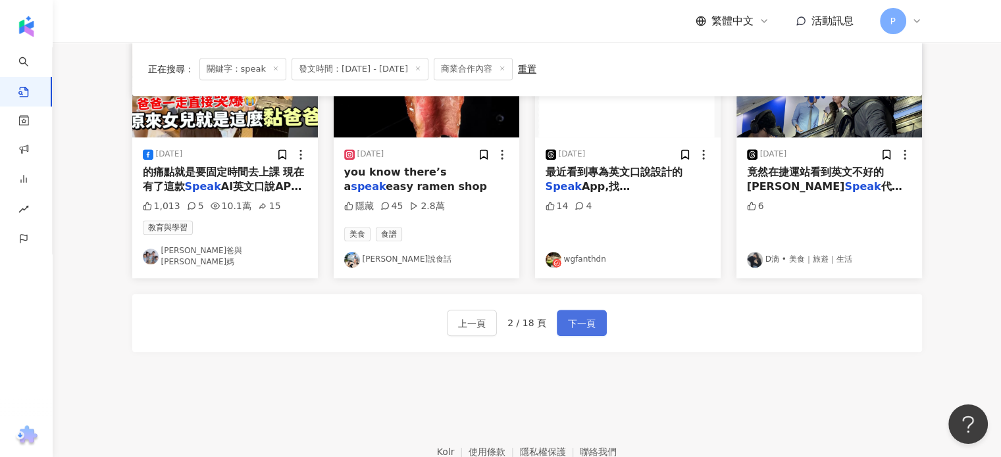
click at [587, 316] on span "下一頁" at bounding box center [582, 324] width 28 height 16
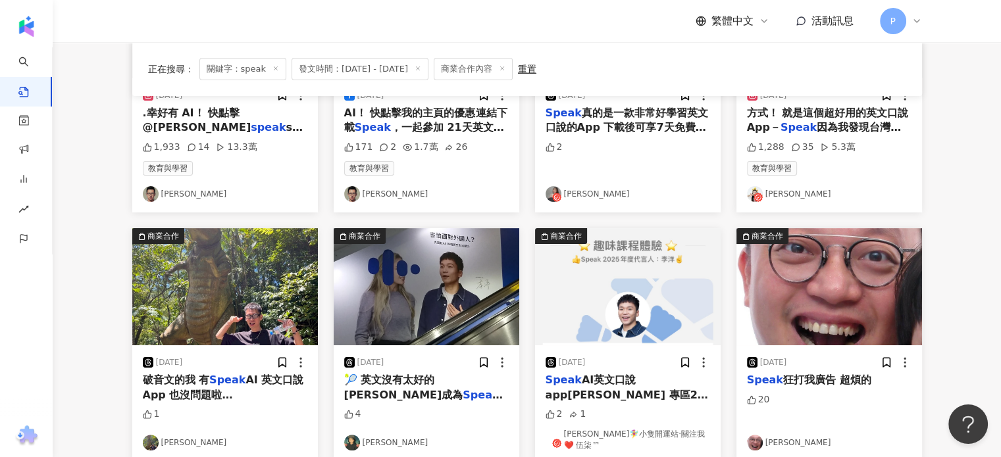
scroll to position [120, 0]
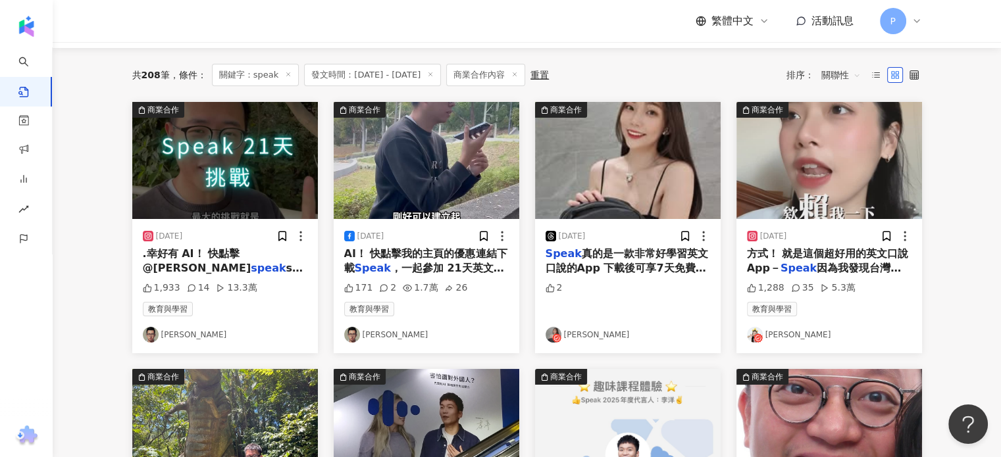
click at [518, 76] on icon at bounding box center [514, 74] width 7 height 7
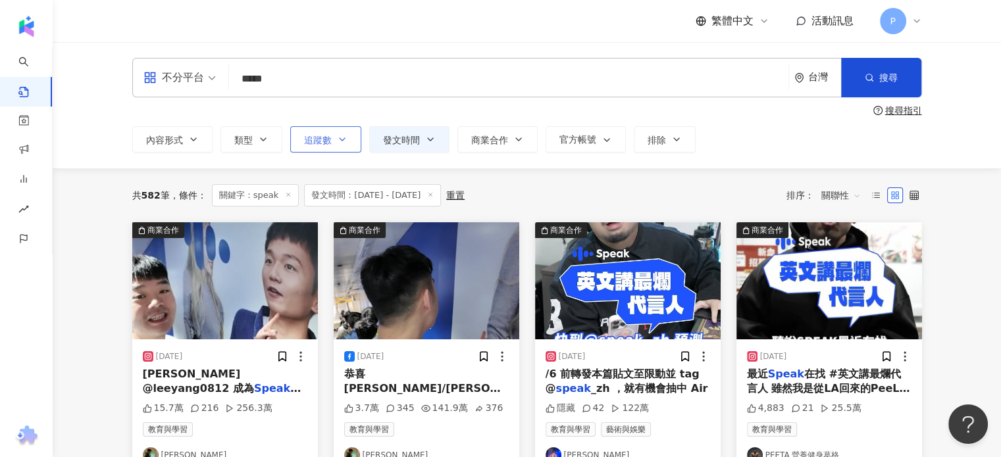
click at [330, 141] on button "追蹤數" at bounding box center [325, 139] width 71 height 26
type input "*"
type input "*******"
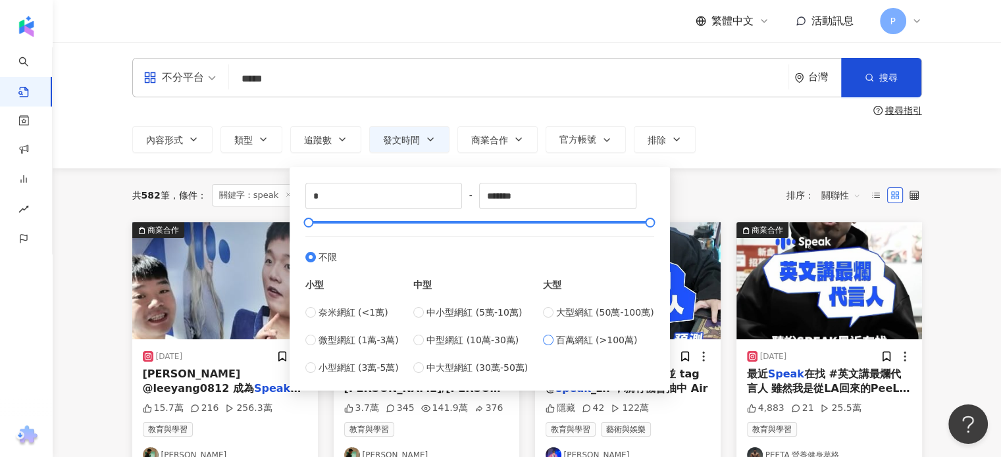
click at [563, 342] on span "百萬網紅 (>100萬)" at bounding box center [597, 340] width 82 height 14
type input "*******"
type input "*********"
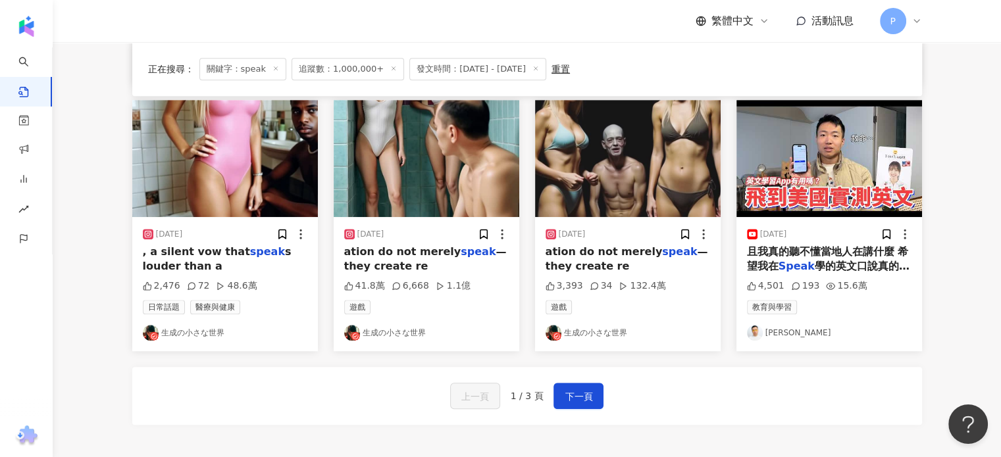
scroll to position [263, 0]
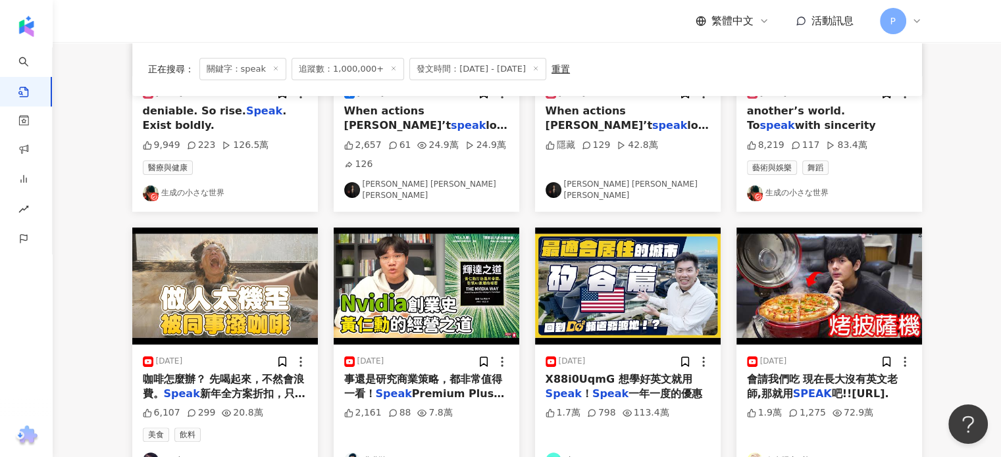
click at [793, 300] on img at bounding box center [829, 286] width 186 height 117
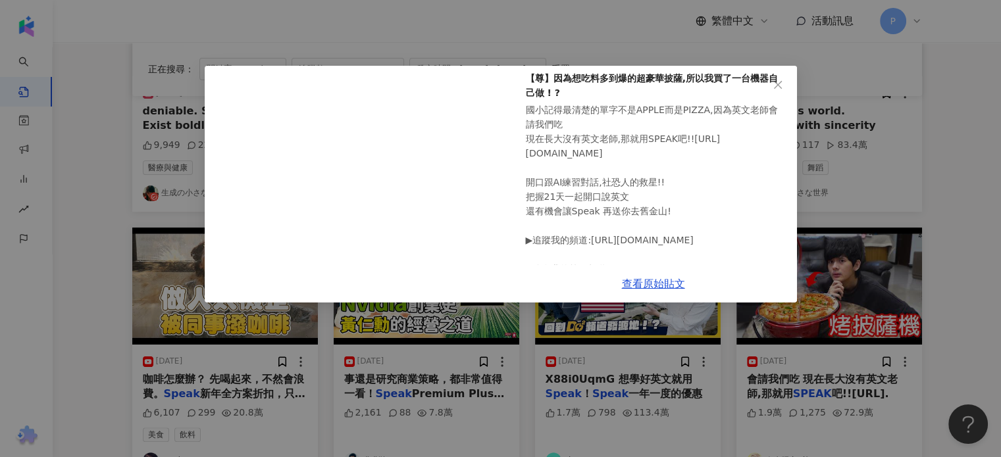
scroll to position [66, 0]
click at [639, 287] on link "查看原始貼文" at bounding box center [653, 284] width 63 height 13
click at [477, 348] on div "人生肥宅x尊 [DATE] 【尊】因為想吃料多到爆的超豪華披薩,所以我買了一台機器自己做 ! ? 國小記得最清楚的單字不是APPLE而是PIZZA,因為英文老…" at bounding box center [500, 228] width 1001 height 457
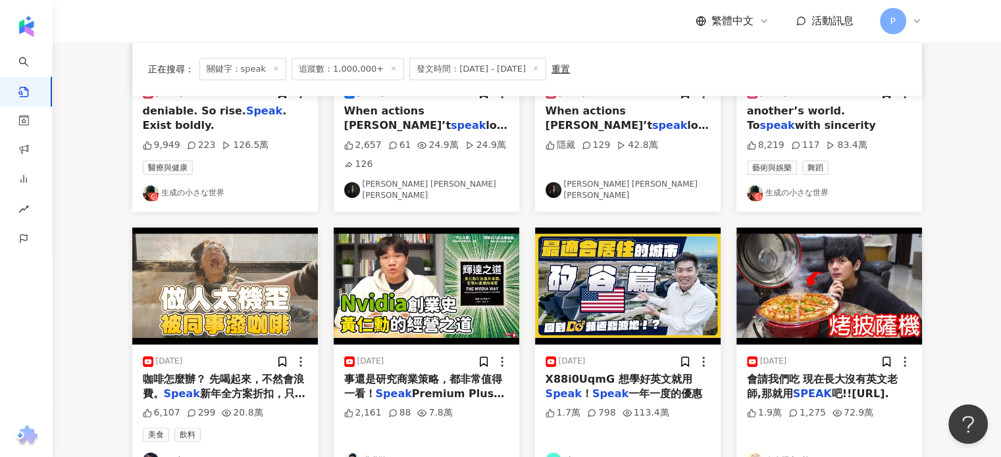
click at [228, 384] on span "咖啡怎麼辦？ 先喝起來，不然會浪費。" at bounding box center [224, 386] width 162 height 27
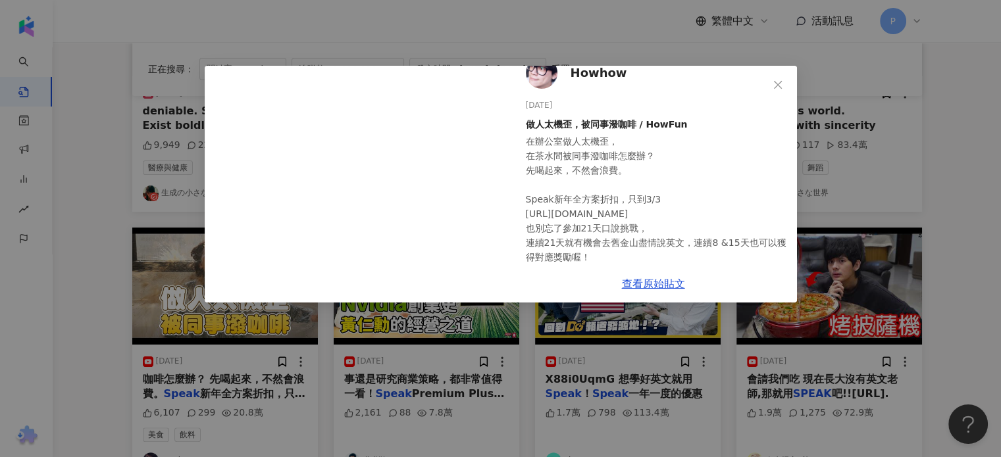
scroll to position [0, 0]
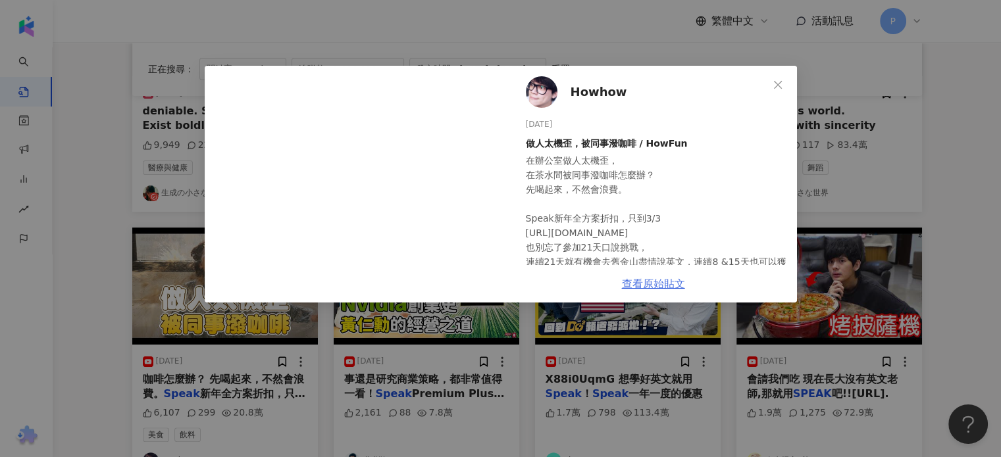
click at [640, 286] on link "查看原始貼文" at bounding box center [653, 284] width 63 height 13
click at [640, 28] on div "Howhow [DATE] 做人太機歪，被同事潑咖啡 / HowFun 在辦公室做人太機歪， 在茶水間被同事潑咖啡怎麼辦？ 先喝起來，不然會浪費。 Speak…" at bounding box center [500, 228] width 1001 height 457
